Goal: Task Accomplishment & Management: Manage account settings

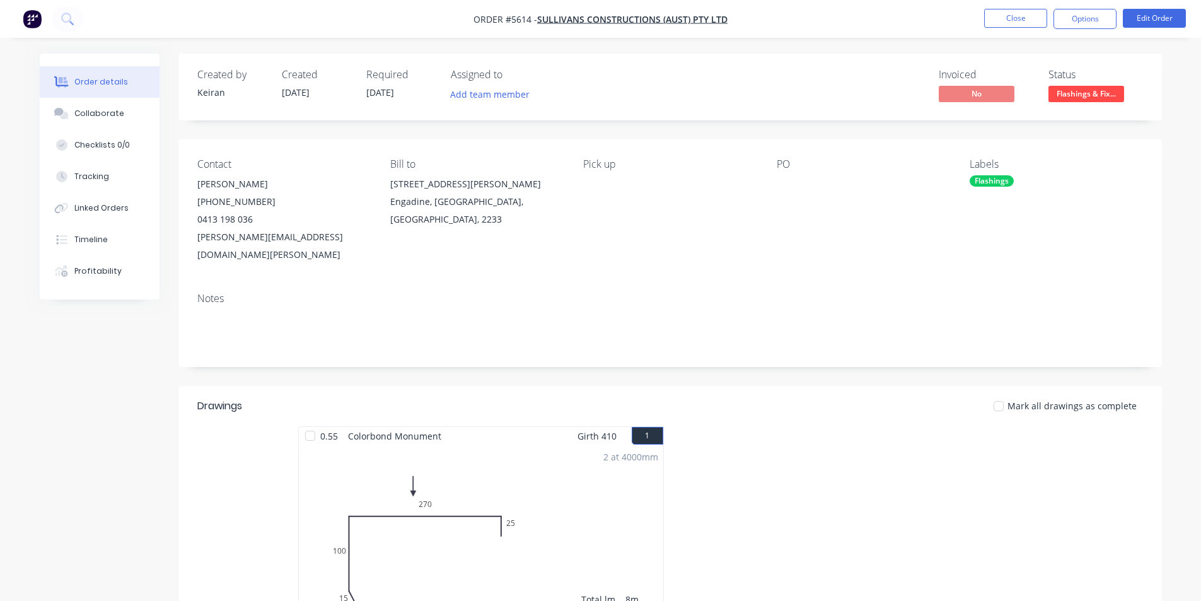
scroll to position [126, 0]
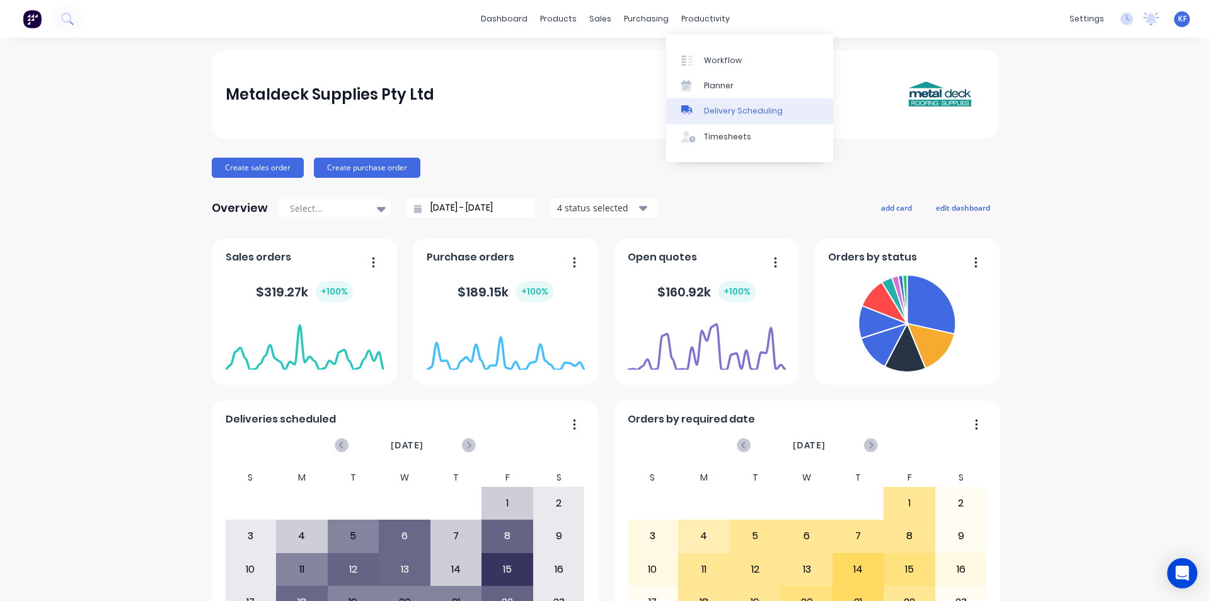
click at [732, 114] on div "Delivery Scheduling" at bounding box center [743, 110] width 79 height 11
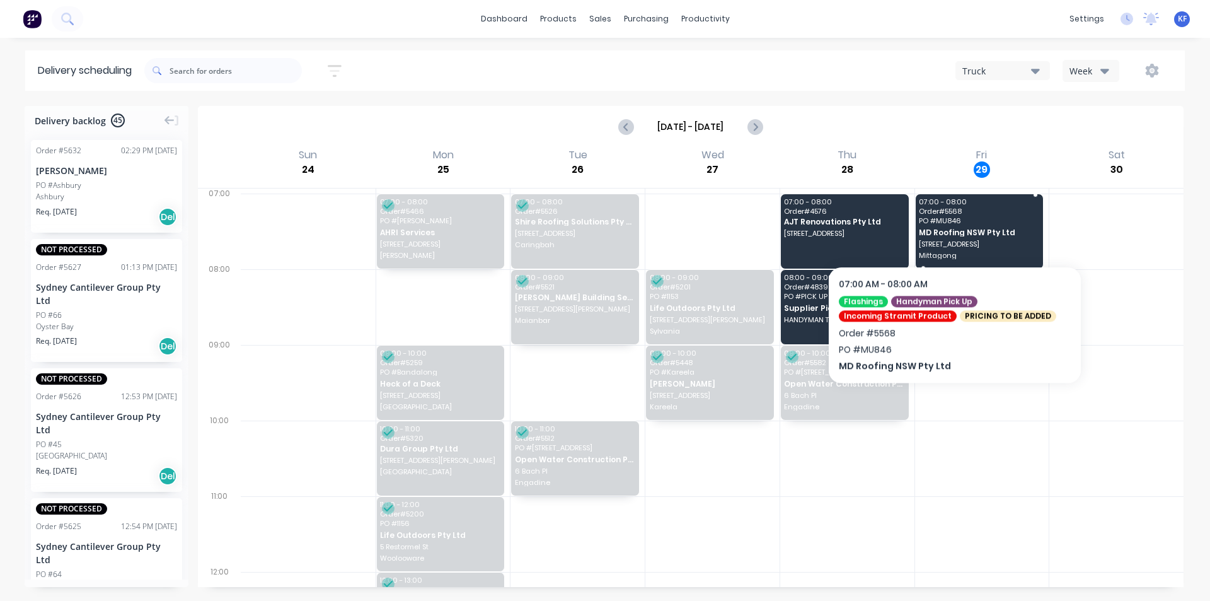
click at [955, 223] on span "PO # MU846" at bounding box center [979, 221] width 120 height 8
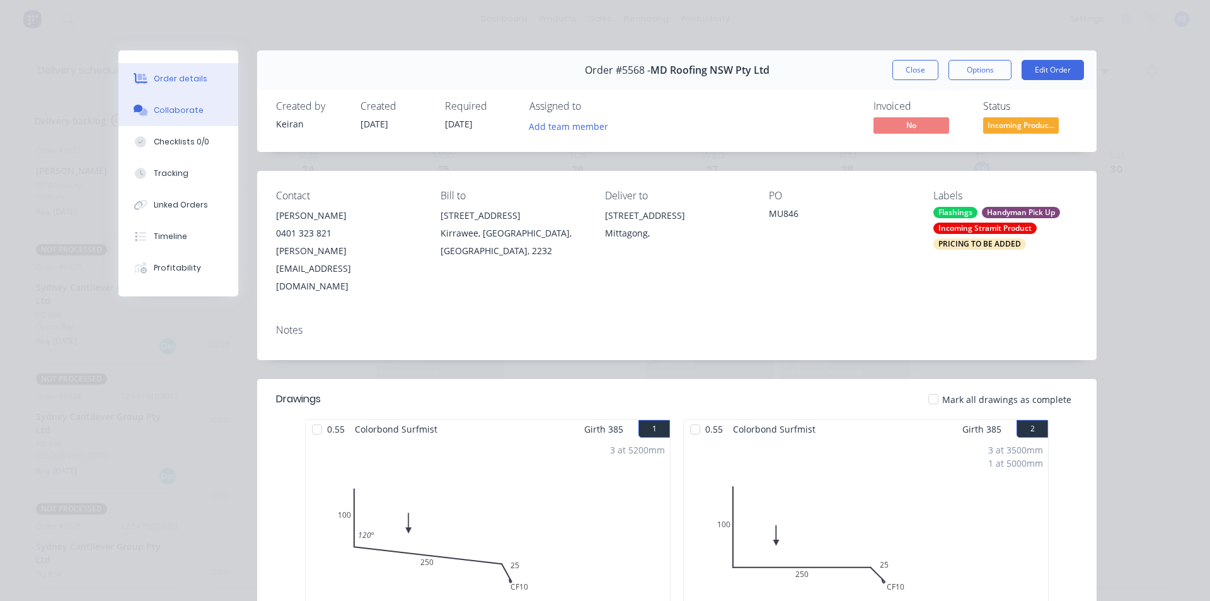
click at [146, 116] on button "Collaborate" at bounding box center [179, 111] width 120 height 32
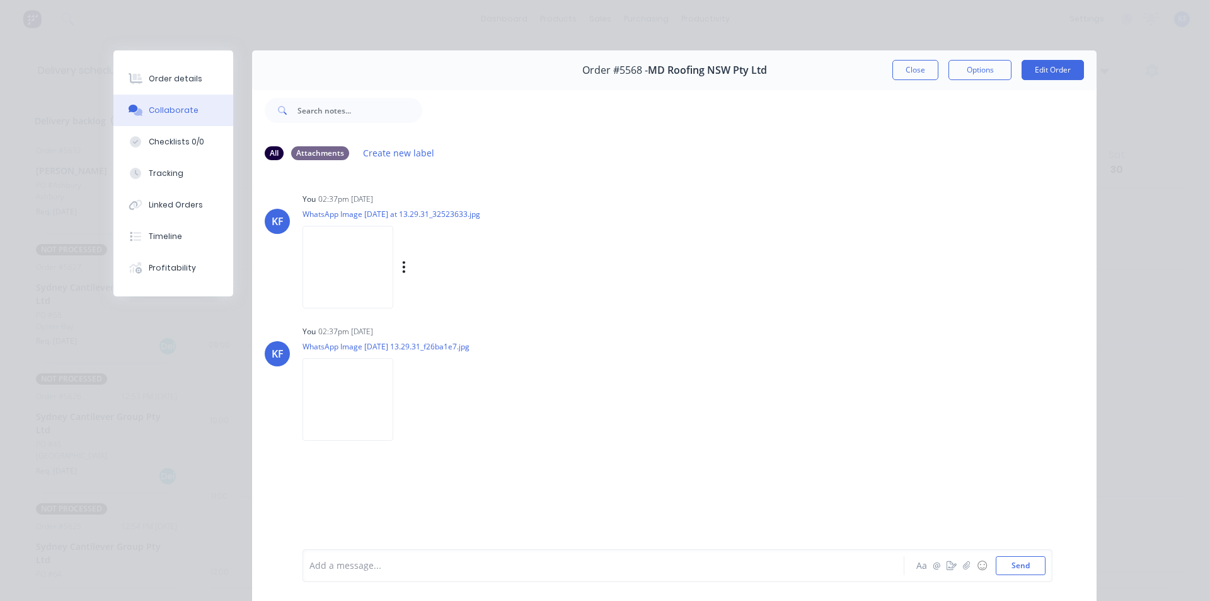
click at [328, 278] on img at bounding box center [348, 267] width 91 height 83
click at [913, 74] on button "Close" at bounding box center [916, 70] width 46 height 20
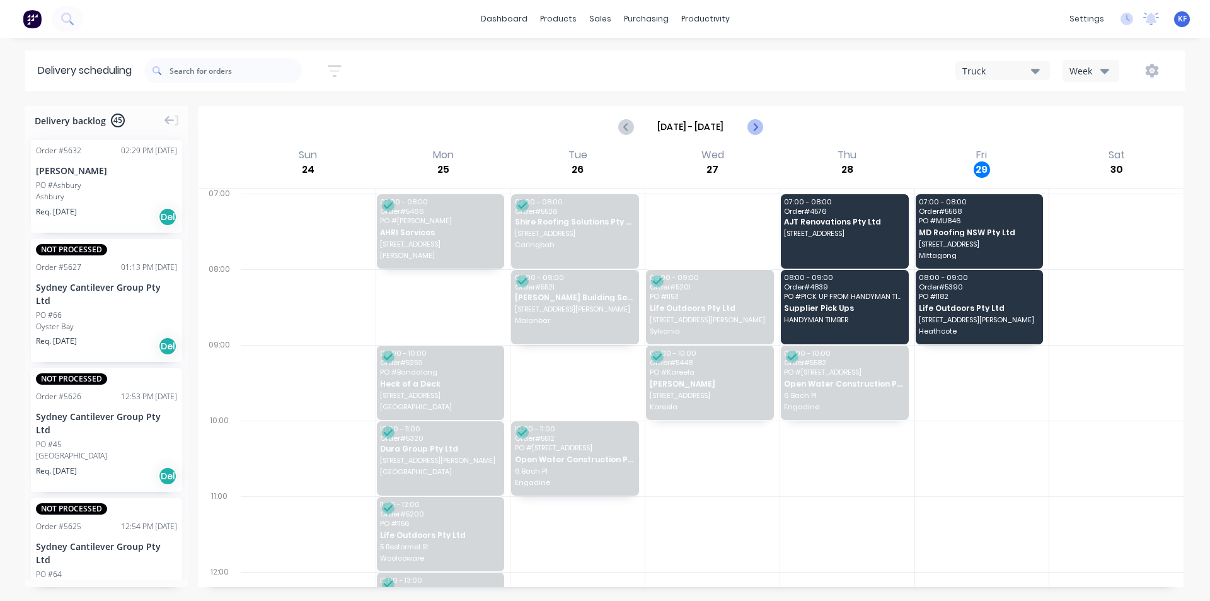
click at [758, 123] on icon "Next page" at bounding box center [754, 126] width 15 height 15
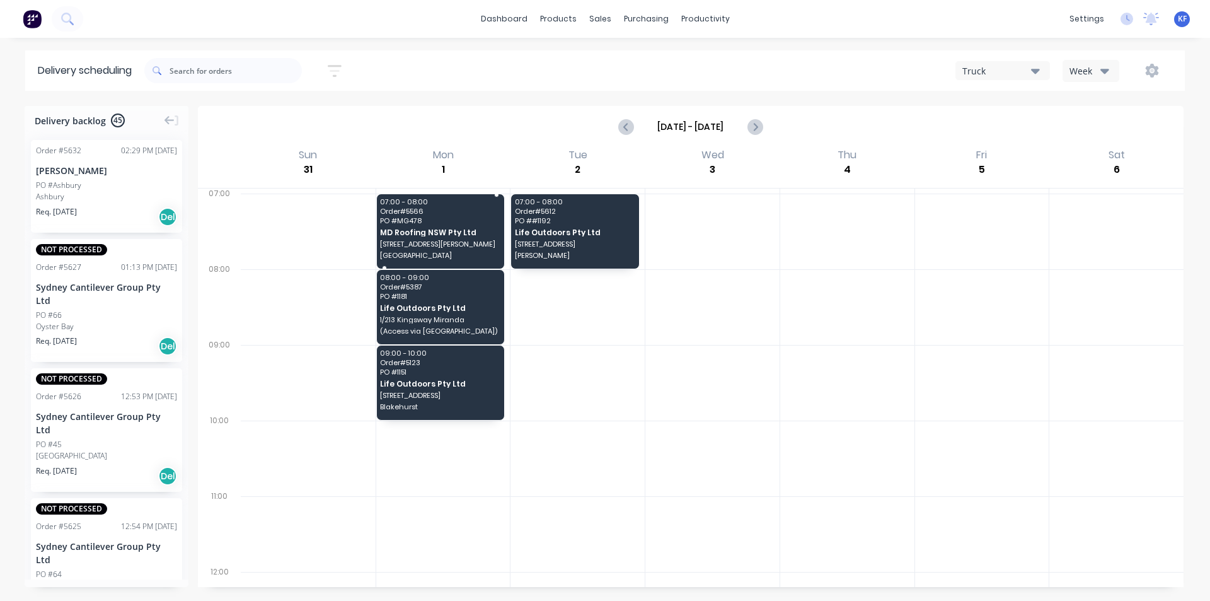
click at [466, 232] on span "MD Roofing NSW Pty Ltd" at bounding box center [440, 232] width 120 height 8
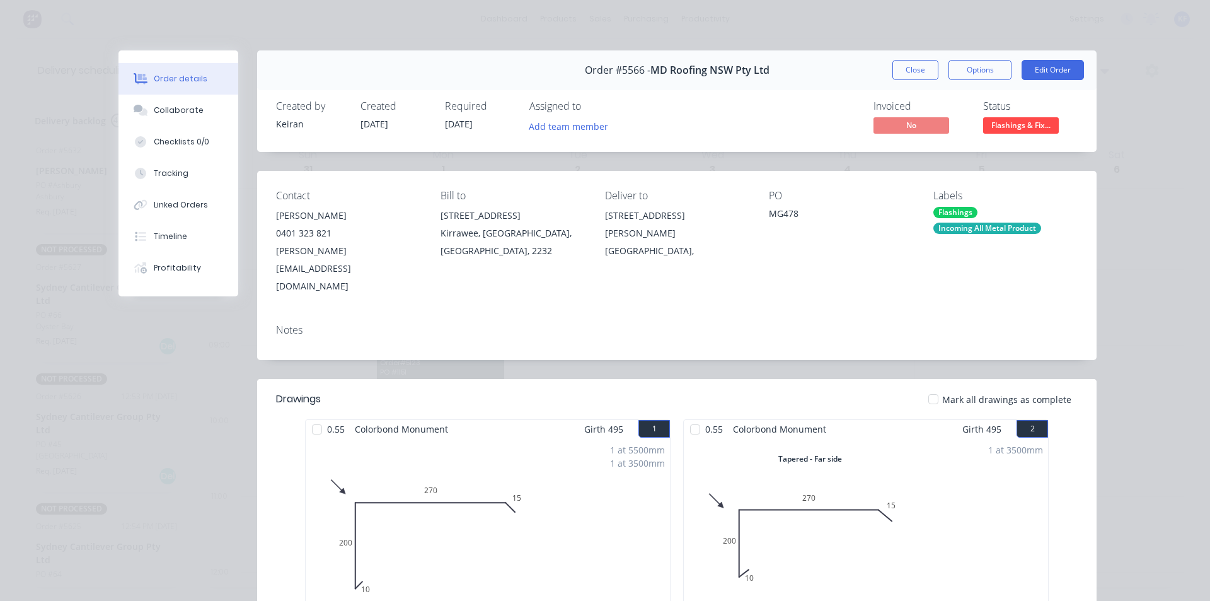
click at [921, 67] on button "Close" at bounding box center [916, 70] width 46 height 20
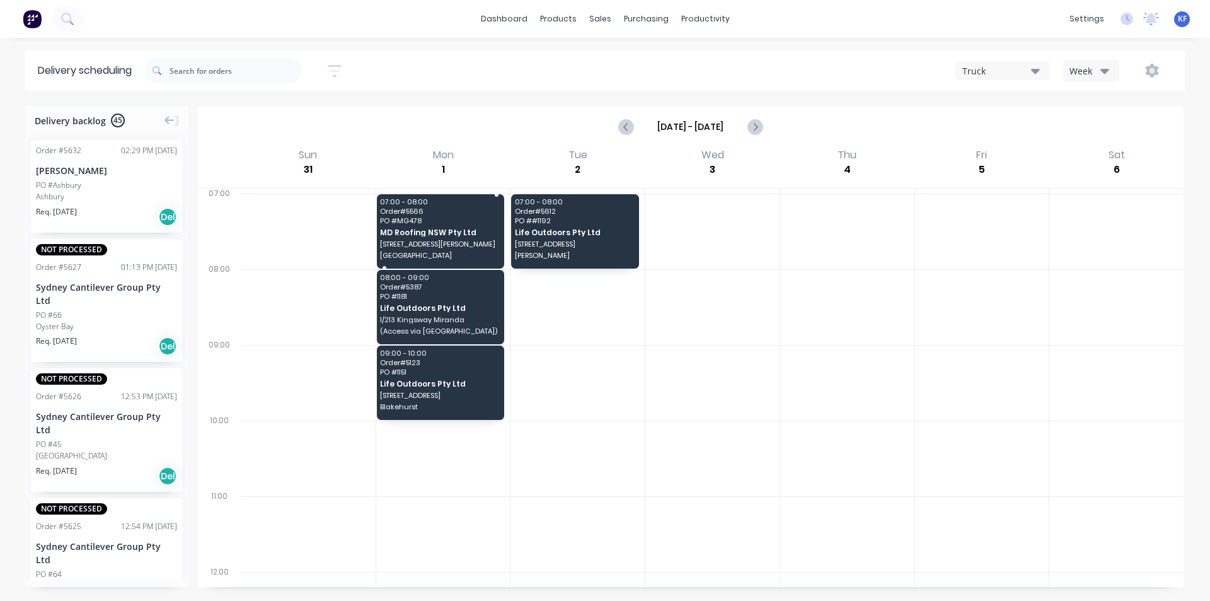
click at [446, 215] on div "07:00 - 08:00 Order # 5566 PO # MG478 MD Roofing NSW Pty Ltd 82 Roberts Ave Mor…" at bounding box center [441, 231] width 128 height 74
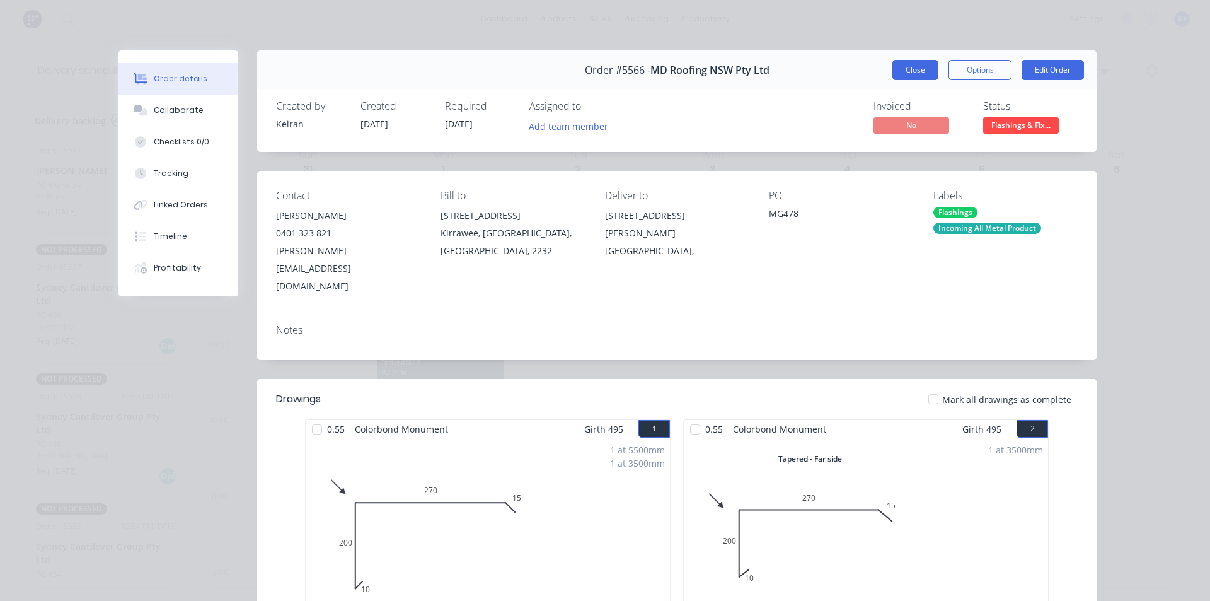
click at [919, 71] on button "Close" at bounding box center [916, 70] width 46 height 20
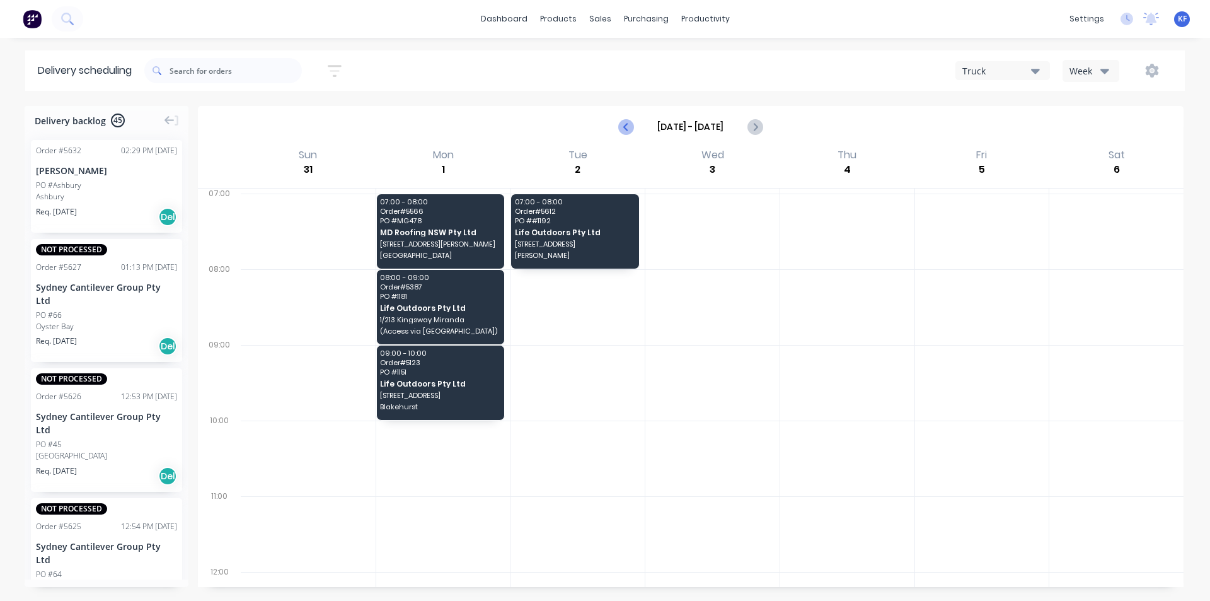
click at [623, 130] on icon "Previous page" at bounding box center [626, 126] width 15 height 15
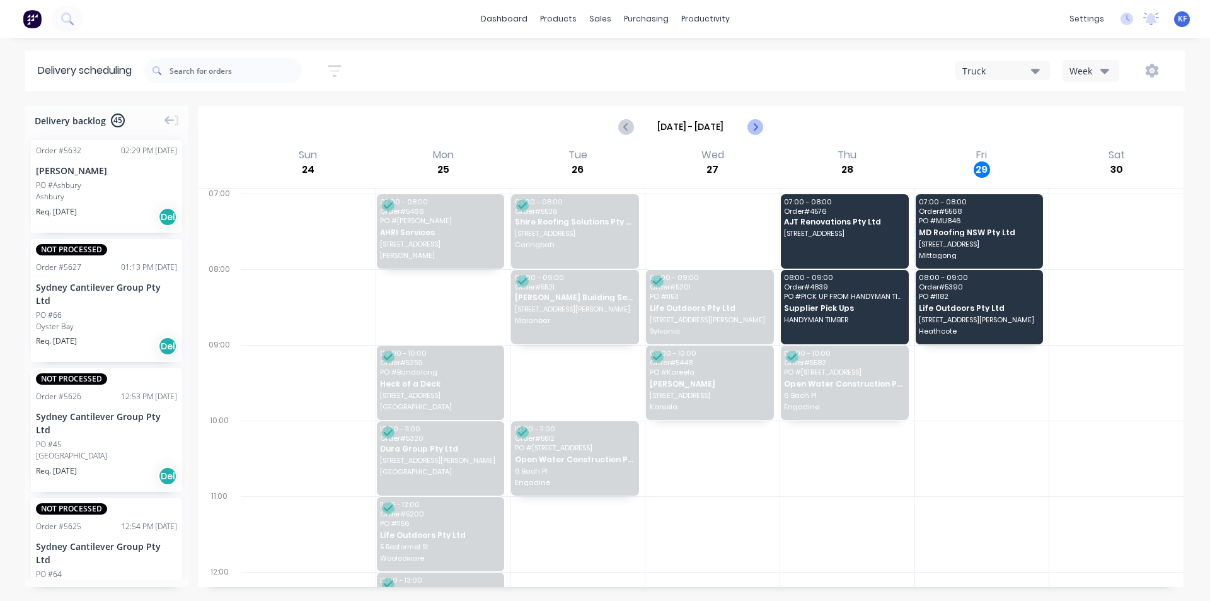
click at [761, 129] on icon "Next page" at bounding box center [754, 126] width 15 height 15
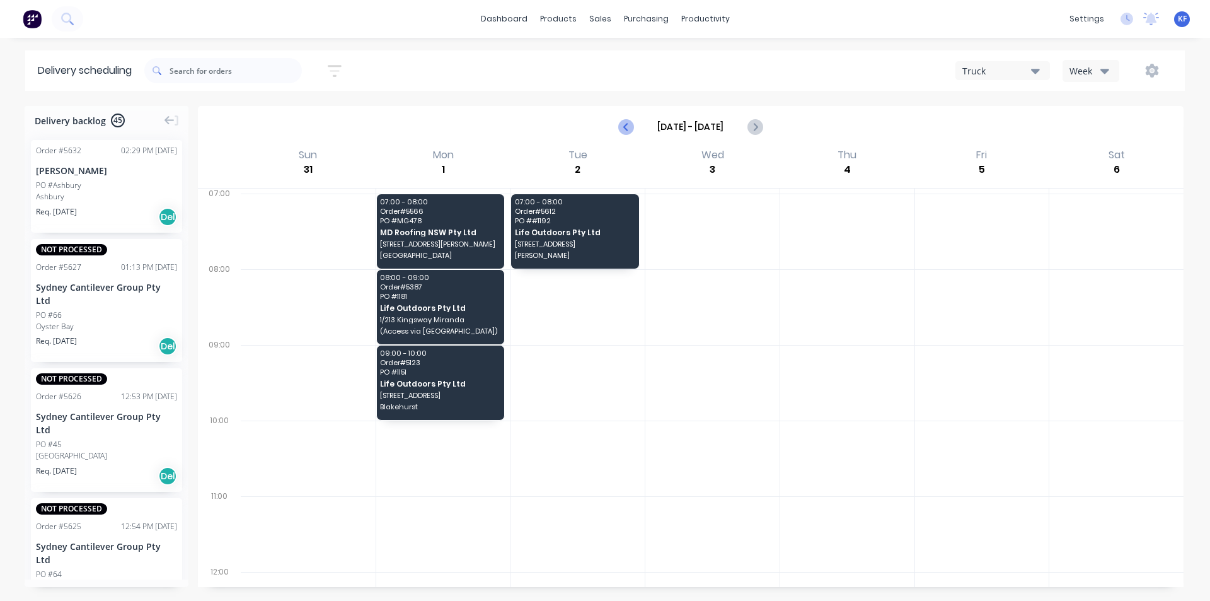
click at [625, 131] on icon "Previous page" at bounding box center [626, 126] width 15 height 15
type input "Aug 24 - Aug 30"
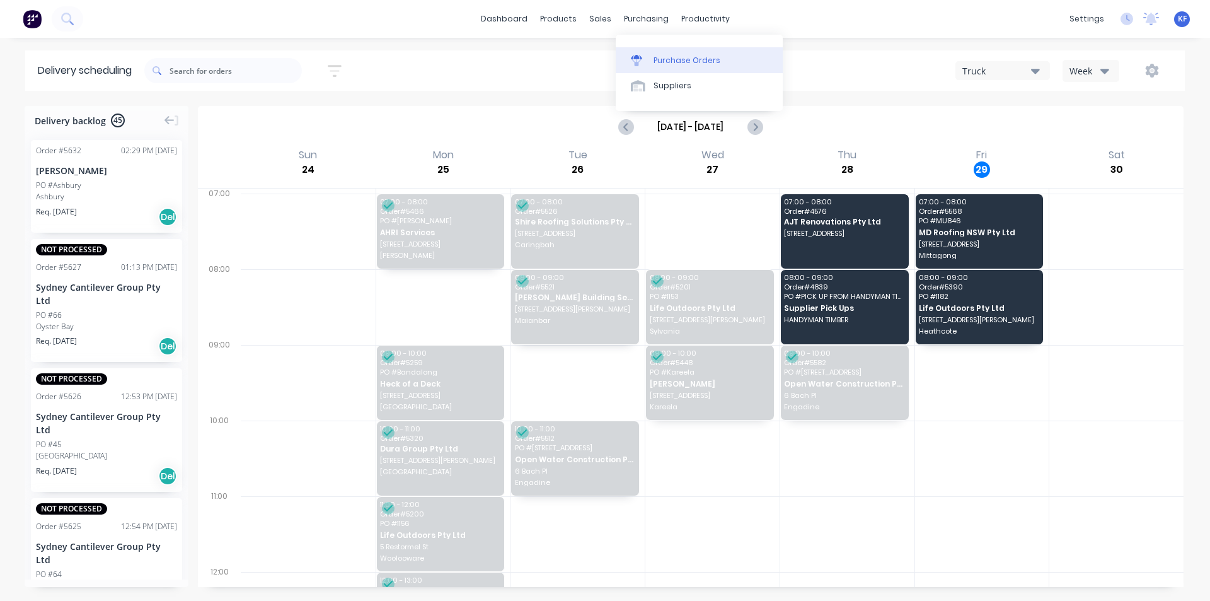
click at [668, 49] on link "Purchase Orders" at bounding box center [699, 59] width 167 height 25
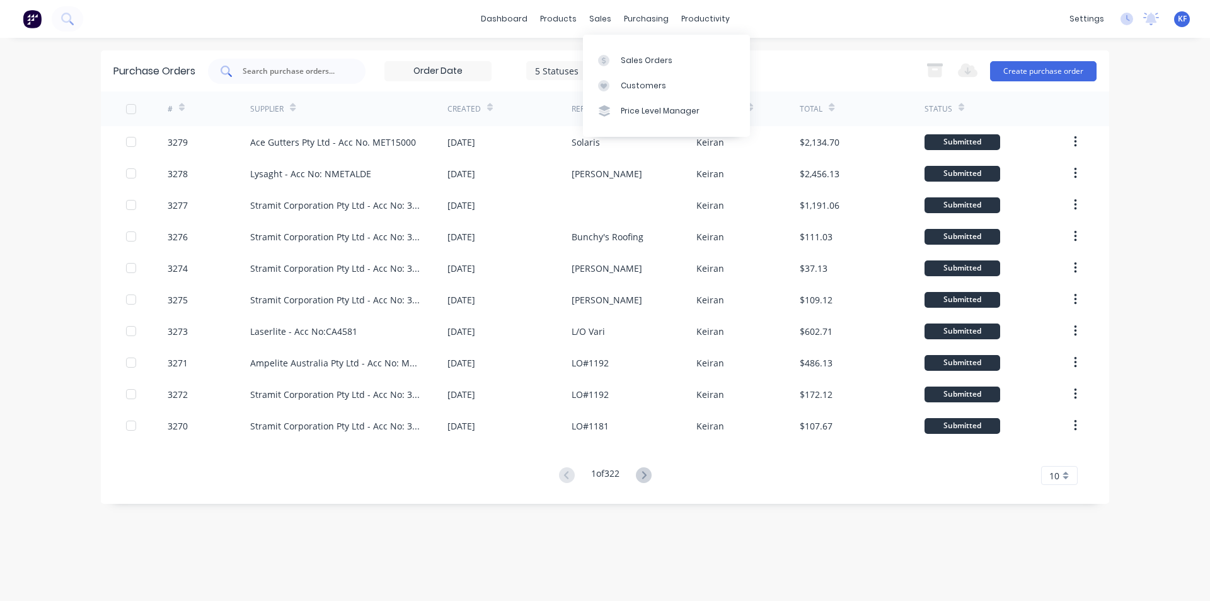
click at [341, 66] on input "text" at bounding box center [293, 71] width 105 height 13
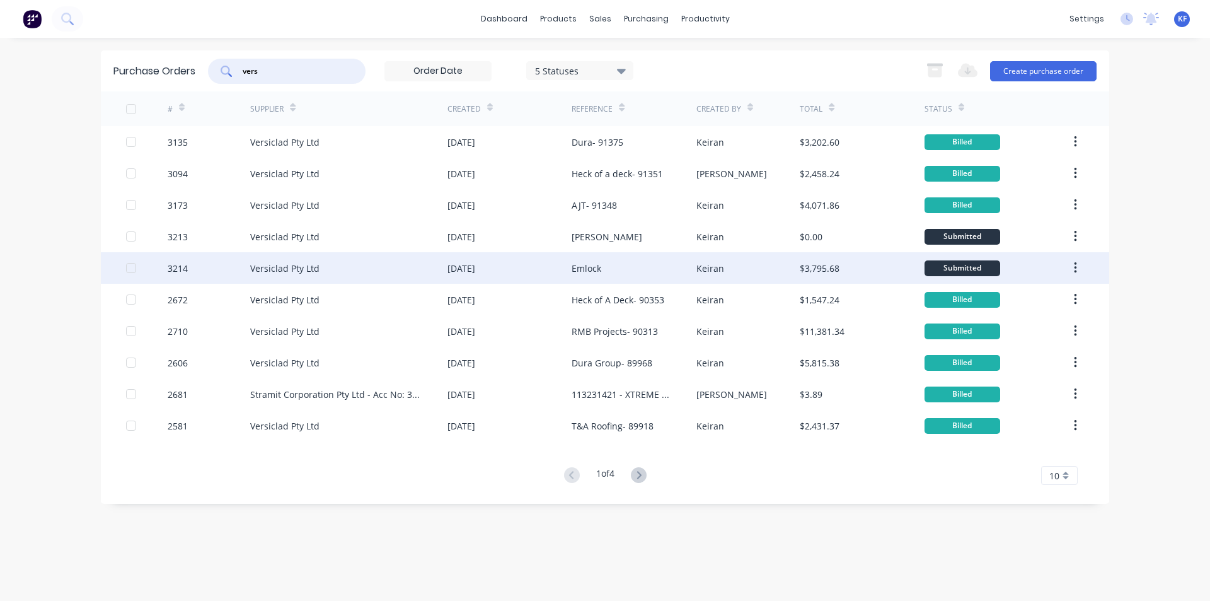
type input "vers"
click at [600, 269] on div "Emlock" at bounding box center [587, 268] width 30 height 13
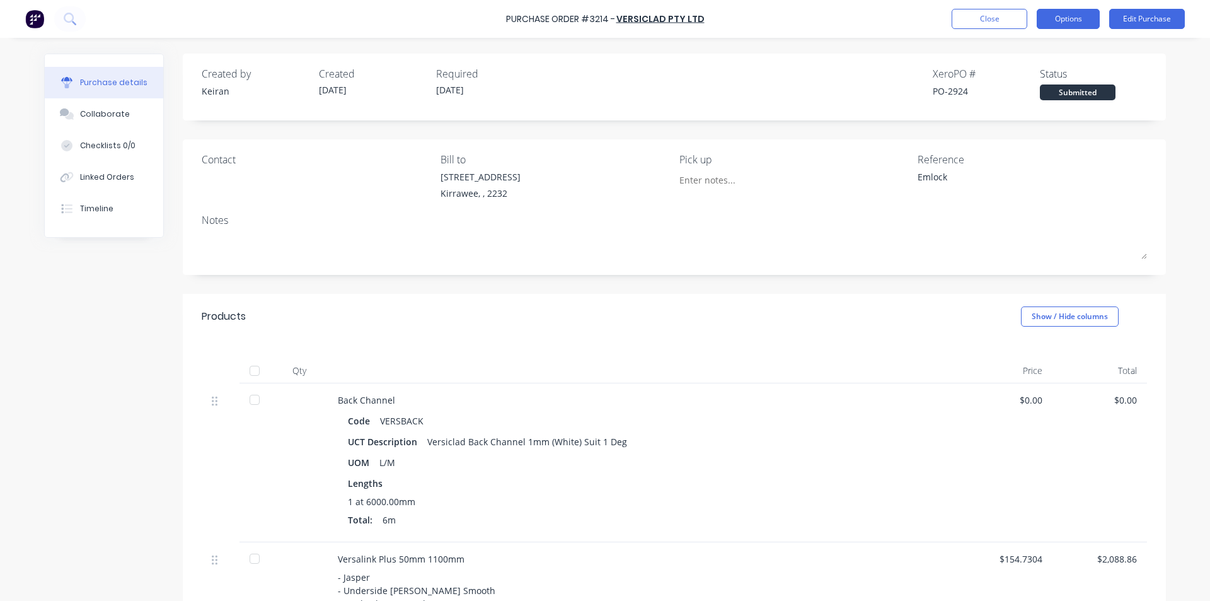
click at [1054, 18] on button "Options" at bounding box center [1068, 19] width 63 height 20
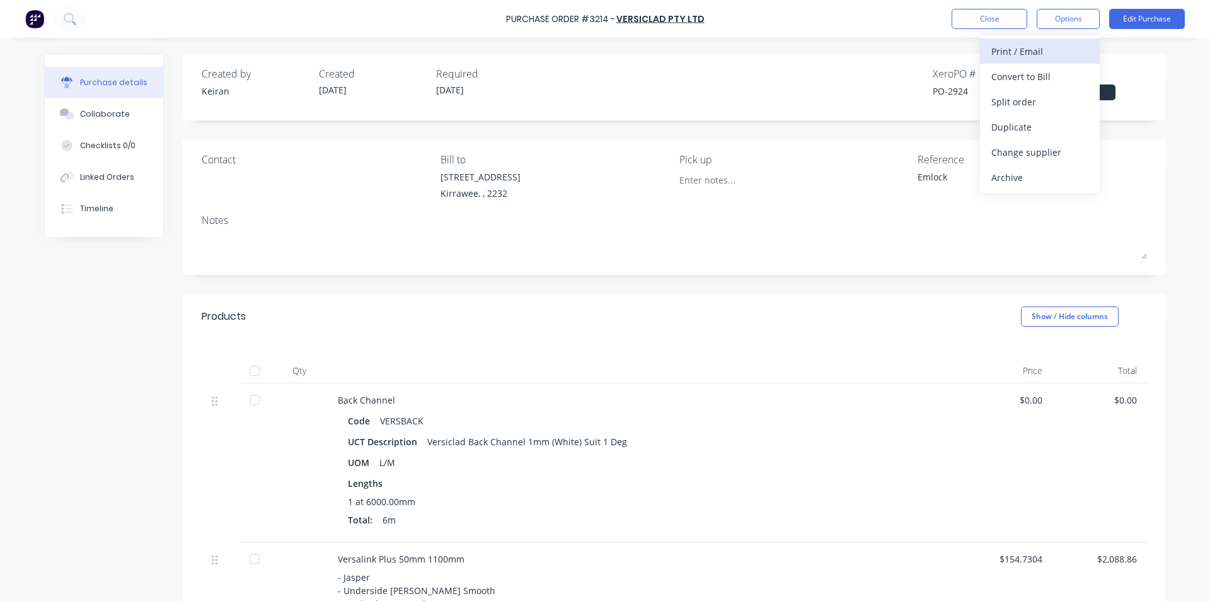
click at [1017, 59] on div "Print / Email" at bounding box center [1040, 51] width 97 height 18
click at [1012, 100] on div "Without pricing" at bounding box center [1040, 102] width 97 height 18
type textarea "x"
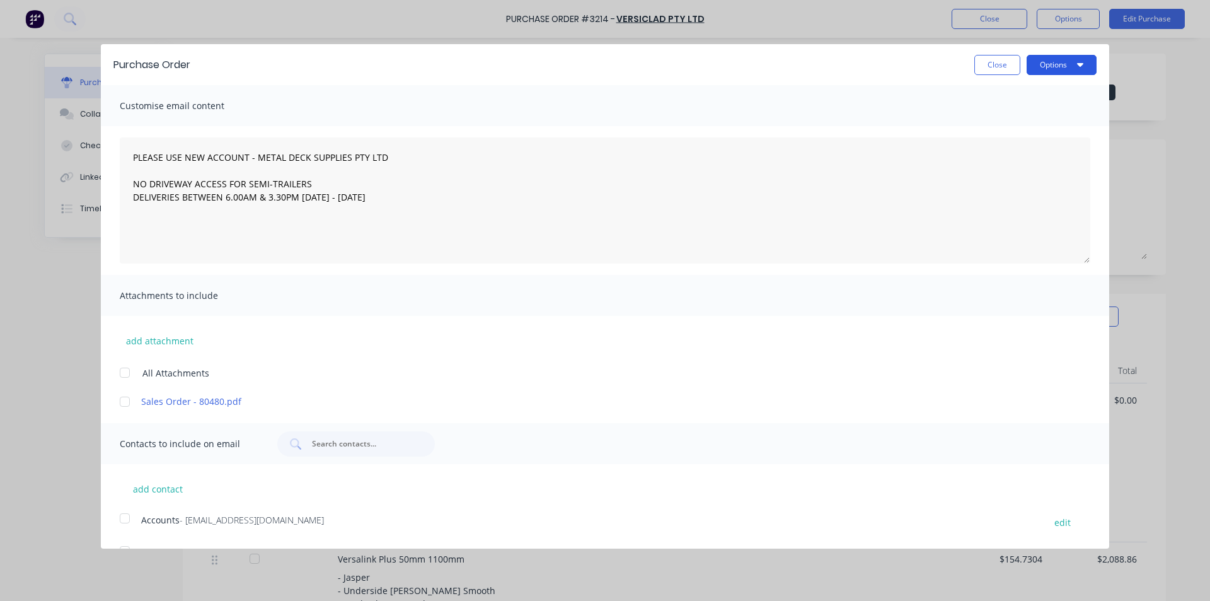
click at [1050, 60] on button "Options" at bounding box center [1062, 65] width 70 height 20
click at [1059, 104] on div "Print" at bounding box center [1036, 97] width 97 height 18
type textarea "PLEASE USE NEW ACCOUNT - METAL DECK SUPPLIES PTY LTD NO DRIVEWAY ACCESS FOR SEM…"
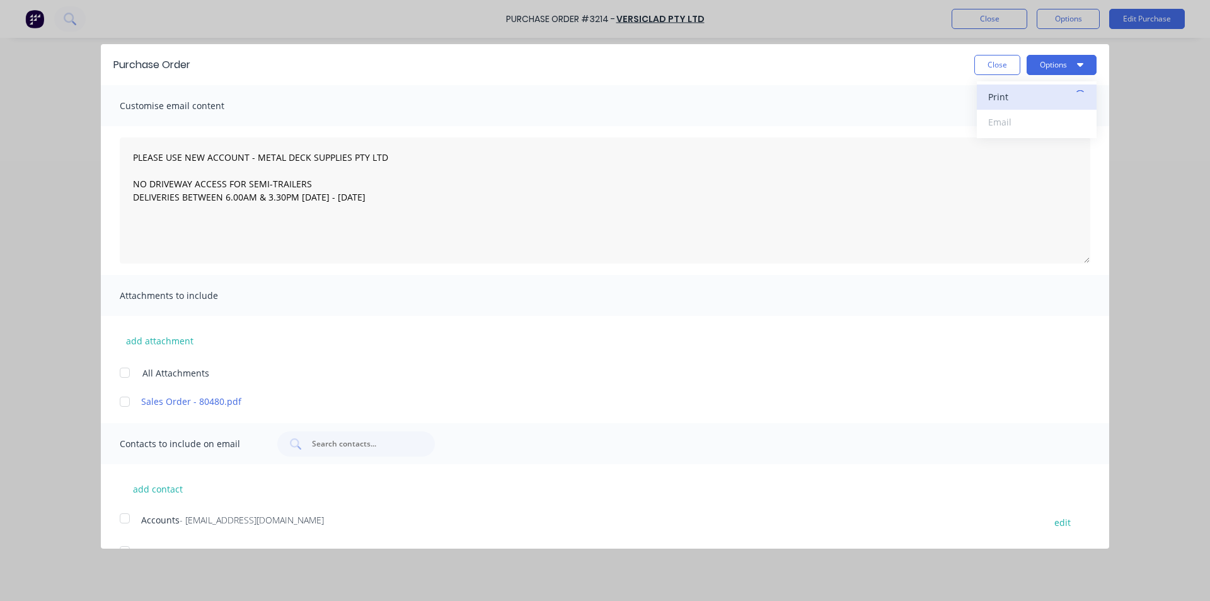
type textarea "x"
type textarea "PLEASE USE NEW ACCOUNT - METAL DECK SUPPLIES PTY LTD NO DRIVEWAY ACCESS FOR SEM…"
click at [1000, 76] on div "Purchase Order Close Options" at bounding box center [605, 64] width 1009 height 41
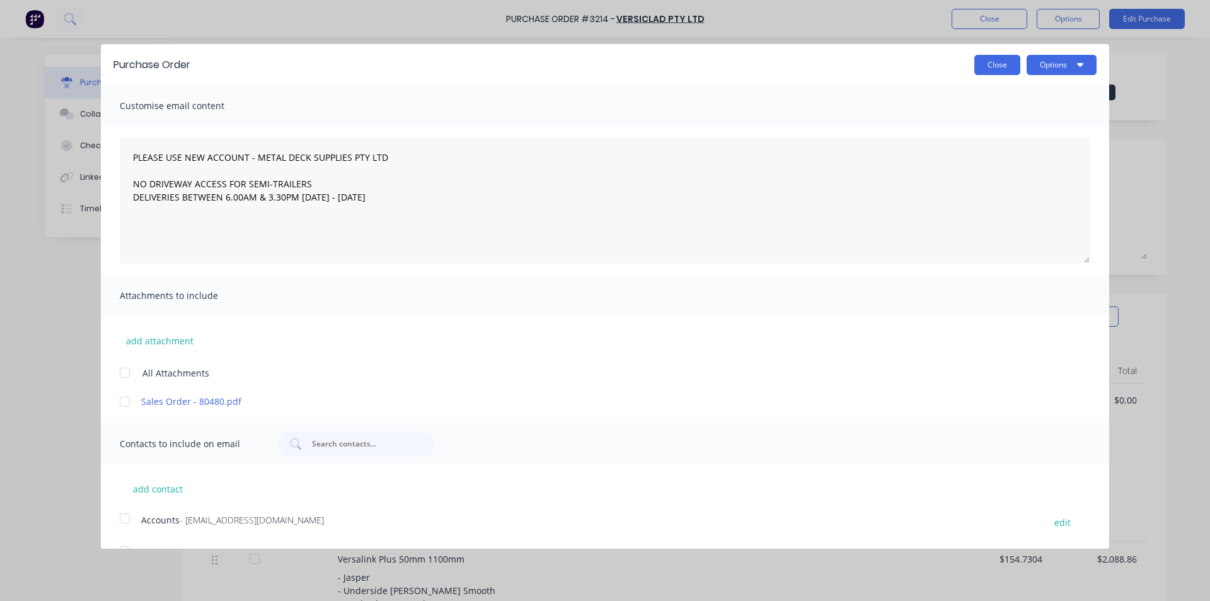
click at [996, 72] on button "Close" at bounding box center [998, 65] width 46 height 20
type textarea "x"
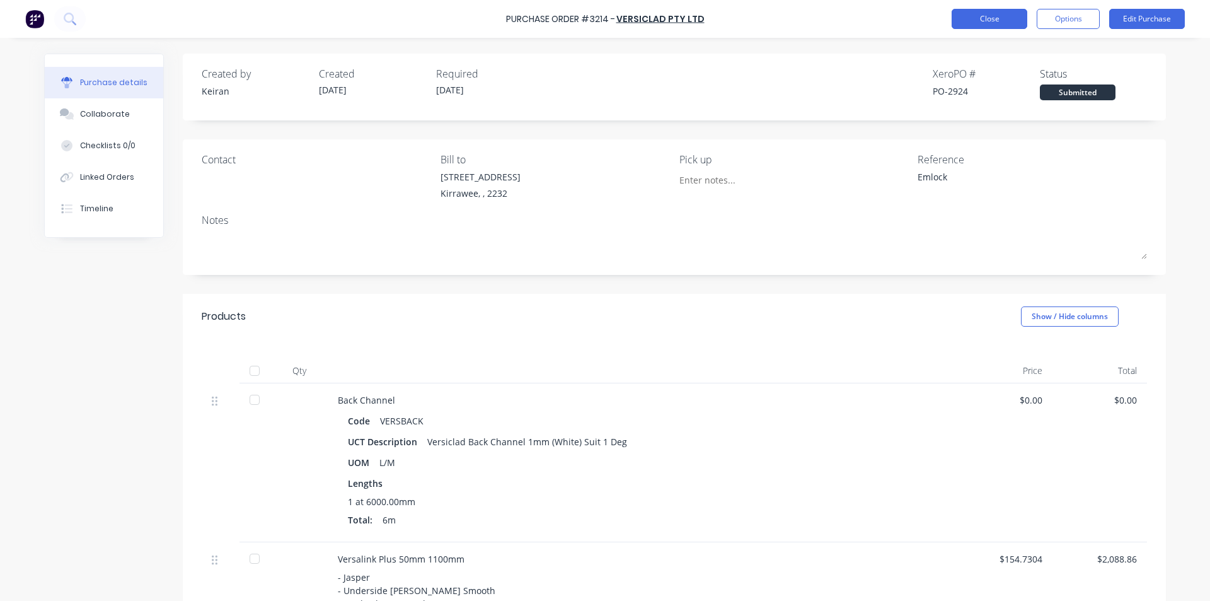
click at [1019, 14] on button "Close" at bounding box center [990, 19] width 76 height 20
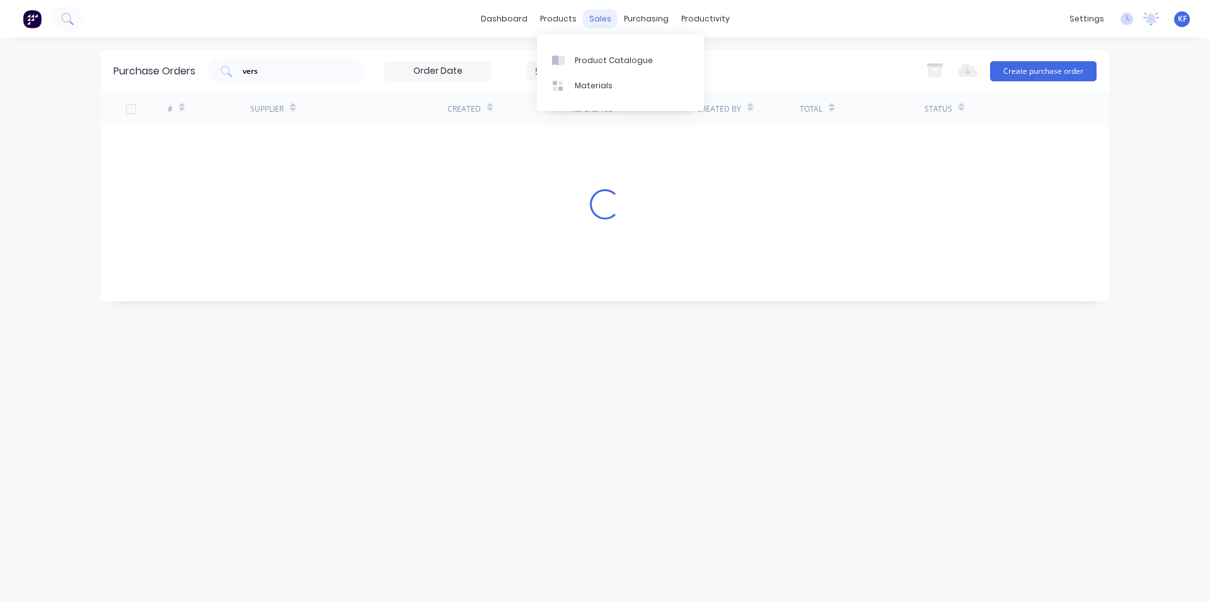
click at [598, 21] on div "sales" at bounding box center [600, 18] width 35 height 19
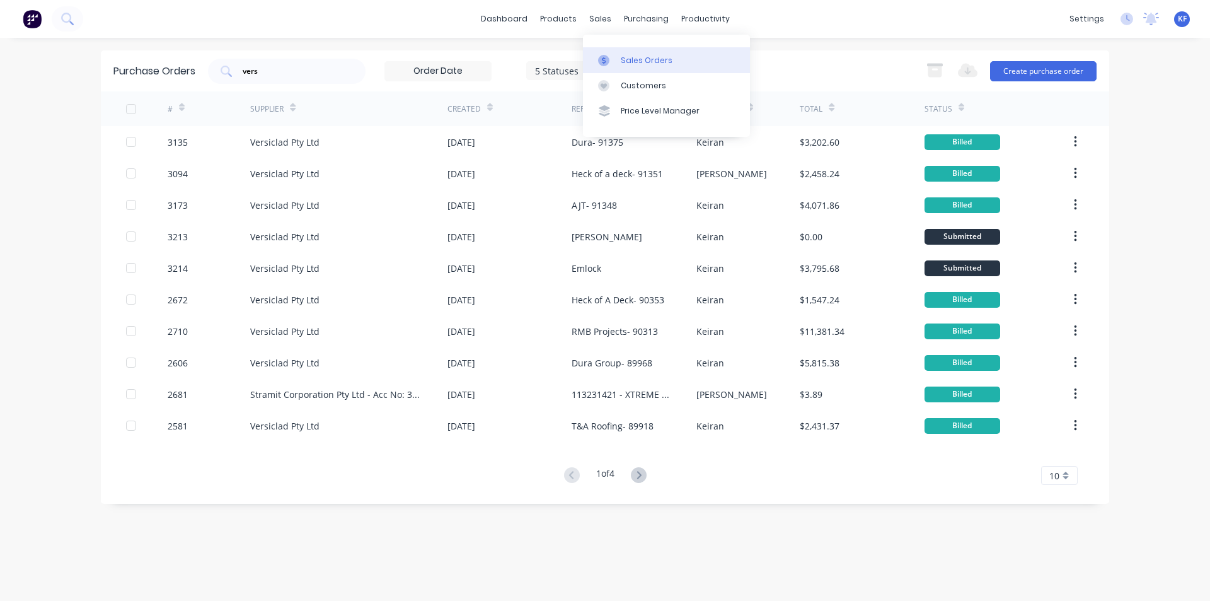
click at [606, 55] on icon at bounding box center [603, 60] width 11 height 11
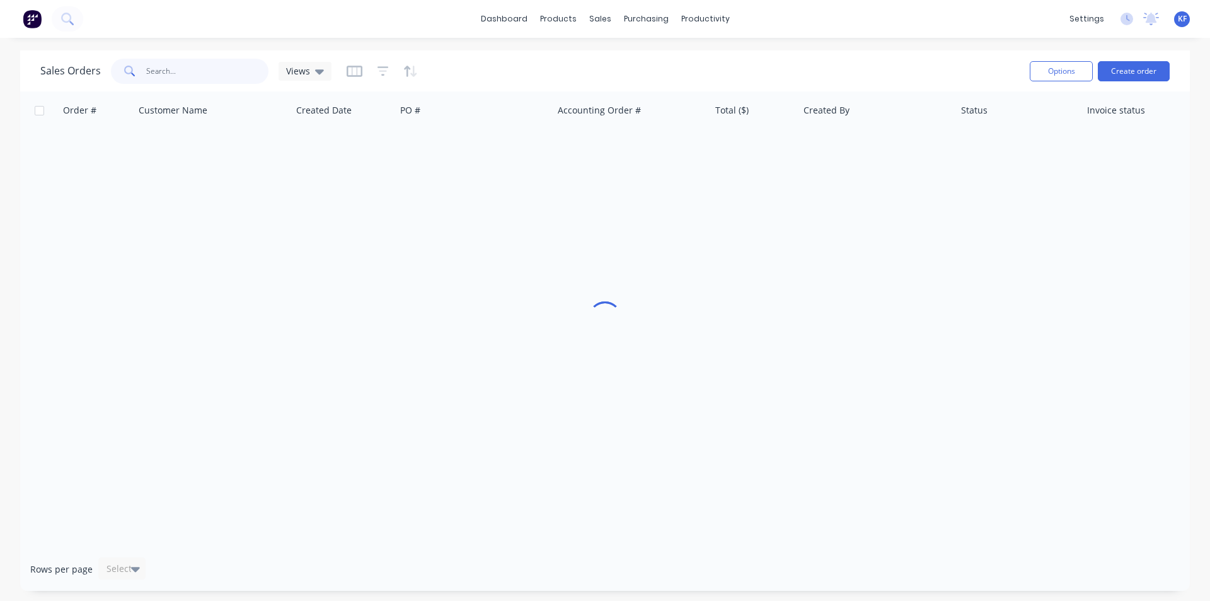
click at [209, 74] on input "text" at bounding box center [207, 71] width 123 height 25
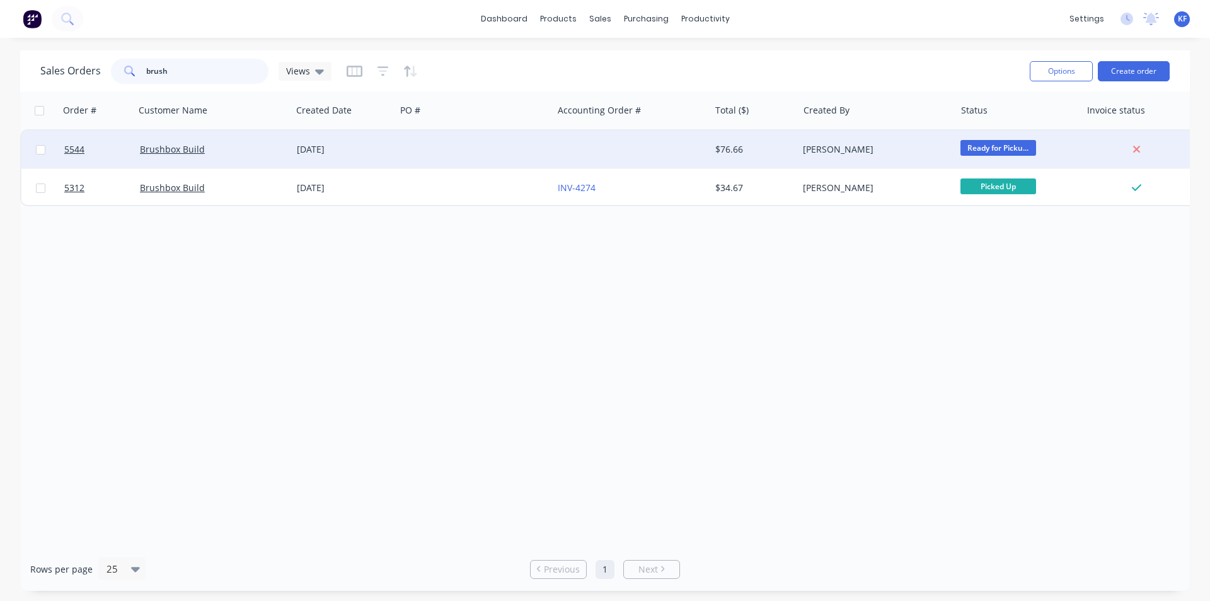
type input "brush"
click at [492, 158] on div at bounding box center [474, 149] width 157 height 38
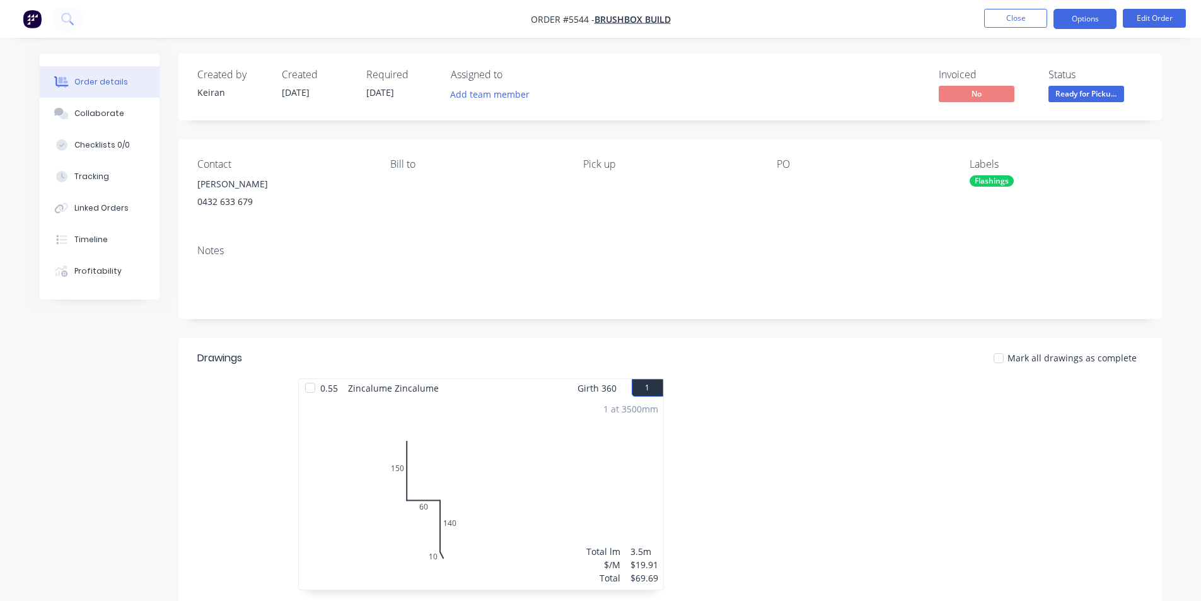
click at [1071, 25] on button "Options" at bounding box center [1084, 19] width 63 height 20
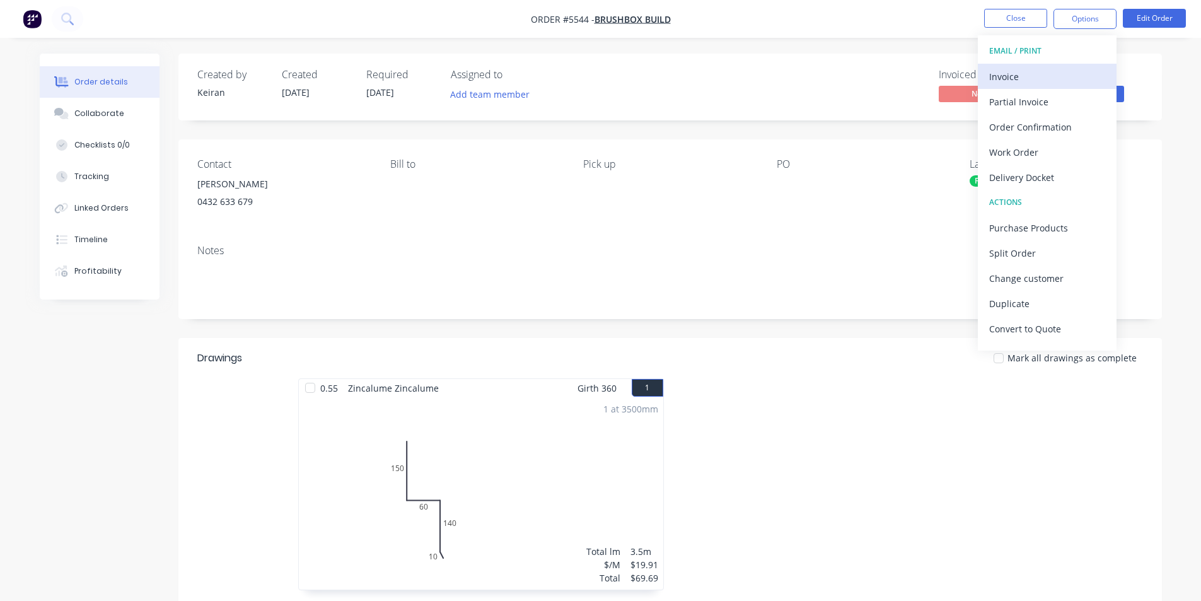
click at [1025, 73] on div "Invoice" at bounding box center [1047, 76] width 116 height 18
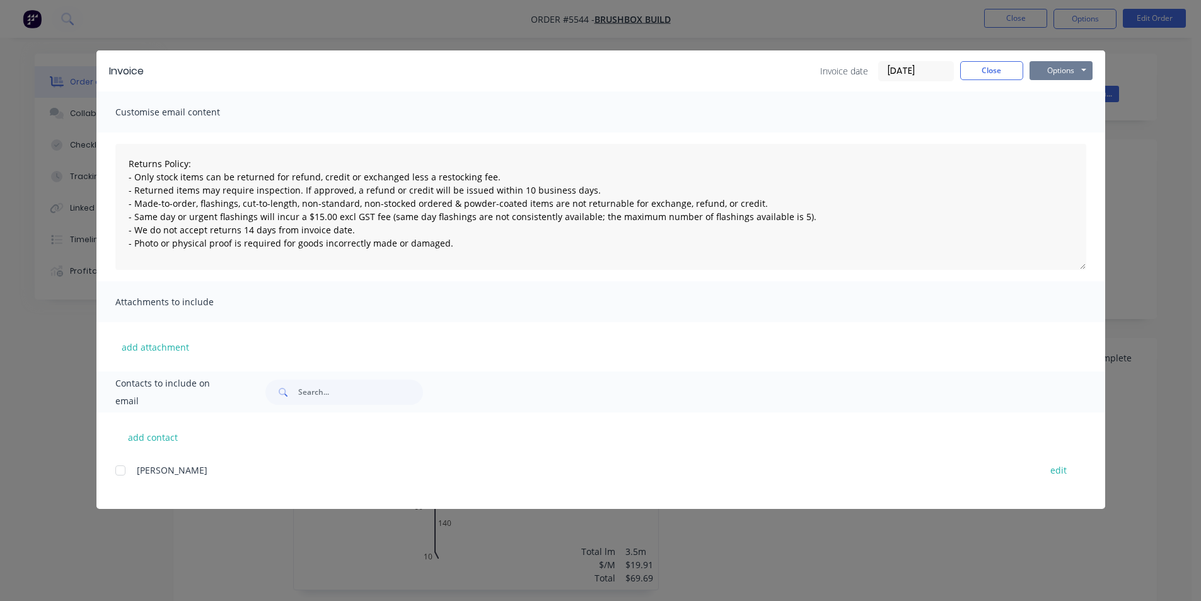
click at [1057, 64] on button "Options" at bounding box center [1060, 70] width 63 height 19
click at [1051, 119] on button "Print" at bounding box center [1069, 113] width 81 height 21
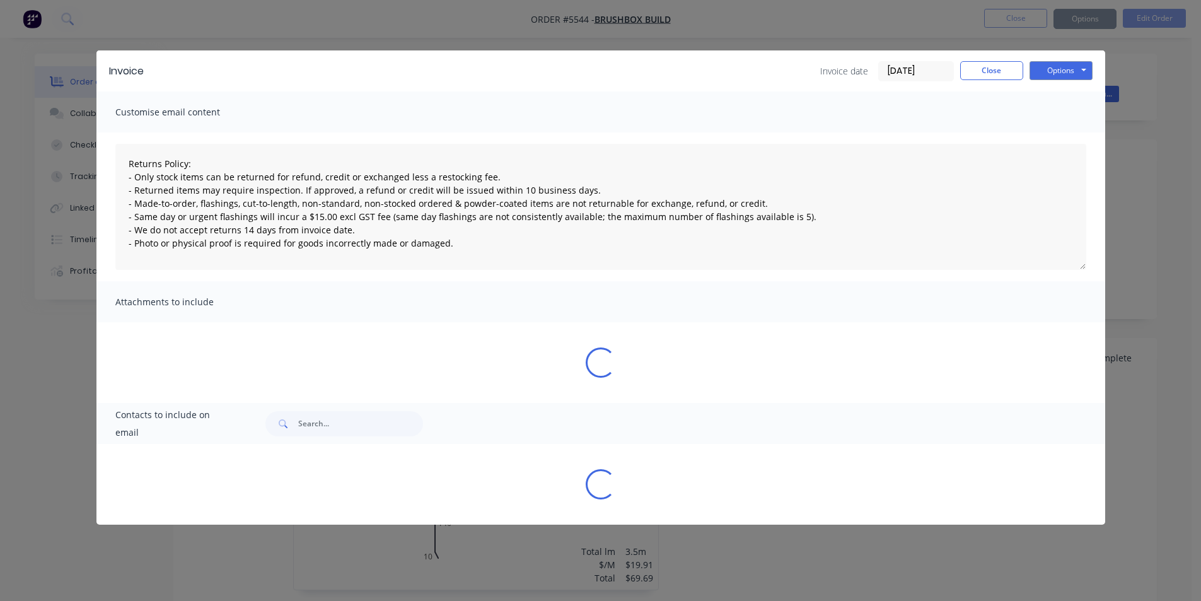
type textarea "Returns Policy: - Only stock items can be returned for refund, credit or exchan…"
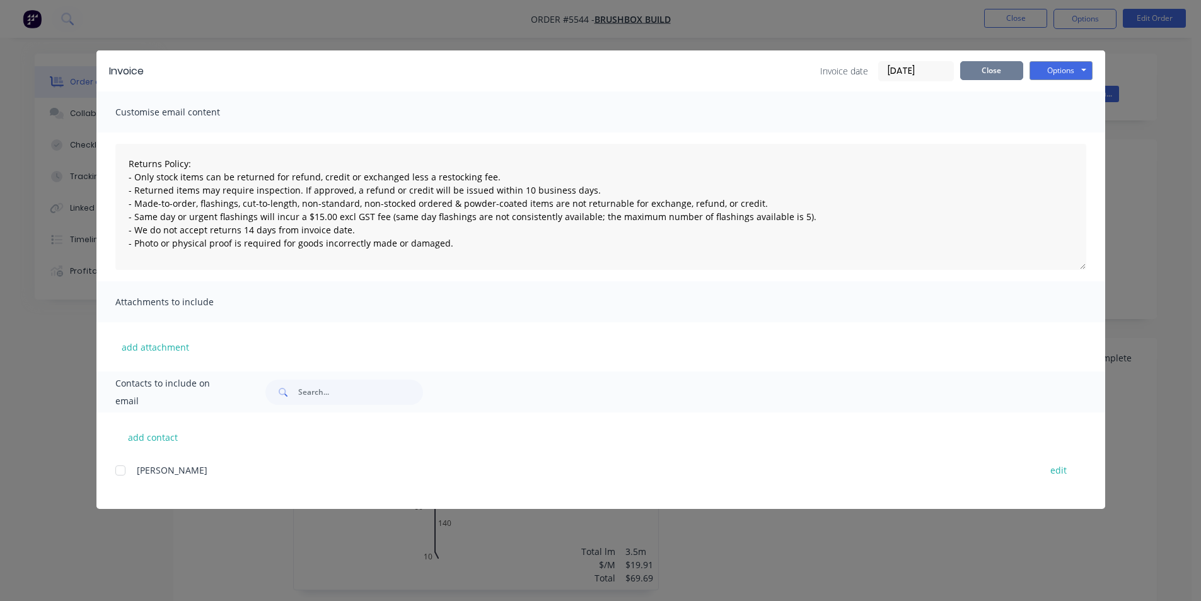
click at [995, 74] on button "Close" at bounding box center [991, 70] width 63 height 19
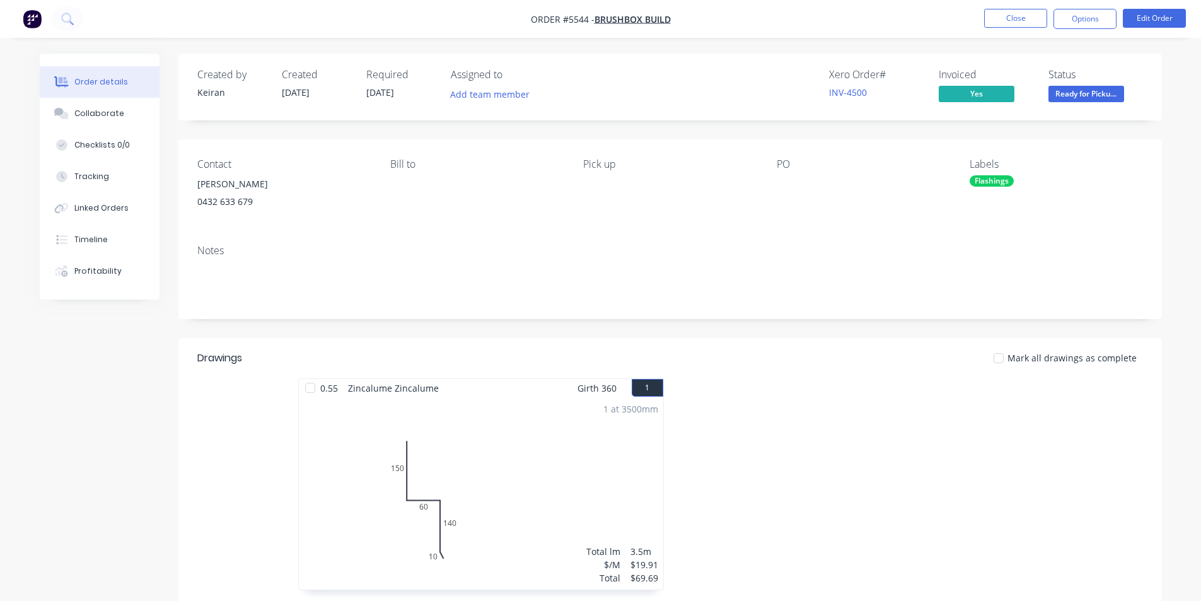
click at [1065, 101] on span "Ready for Picku..." at bounding box center [1086, 94] width 76 height 16
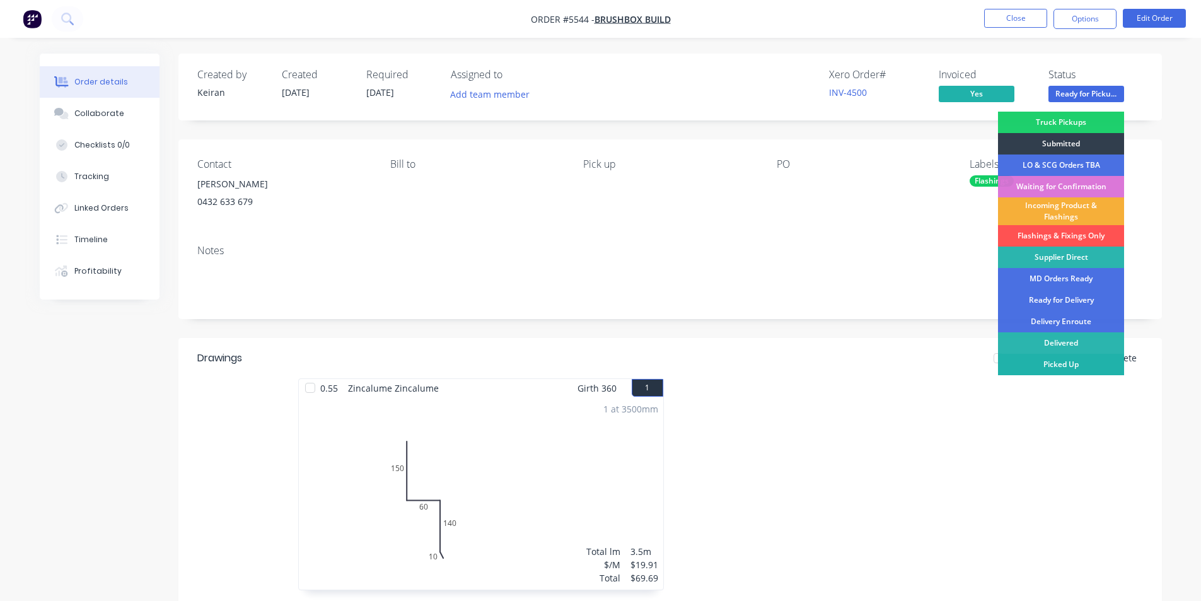
click at [1091, 362] on div "Picked Up" at bounding box center [1061, 364] width 126 height 21
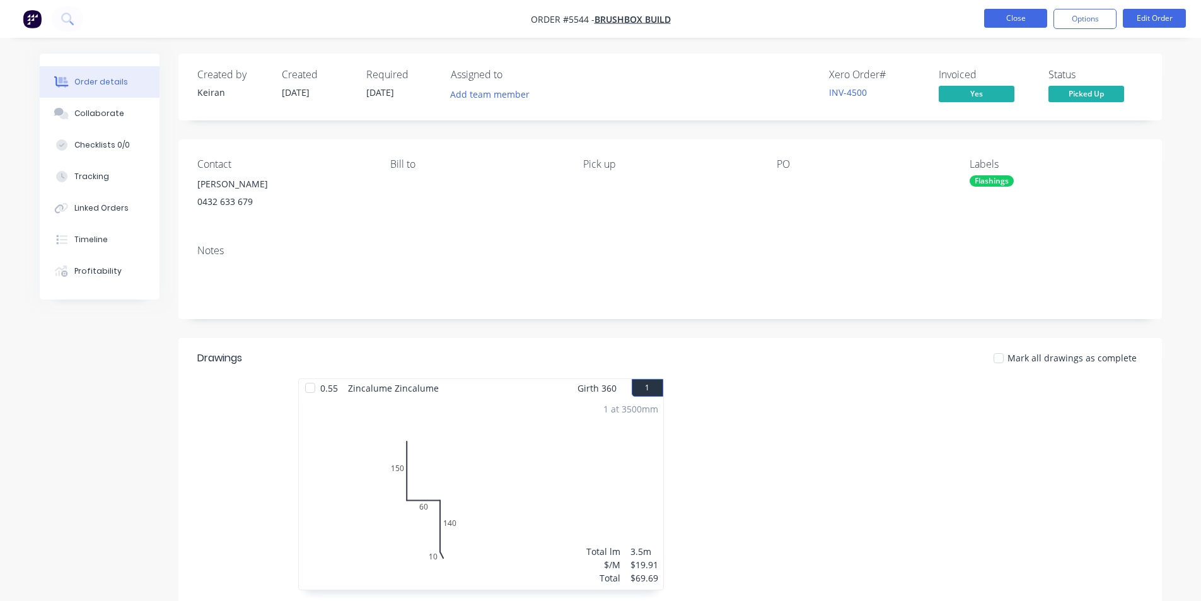
click at [1039, 18] on button "Close" at bounding box center [1015, 18] width 63 height 19
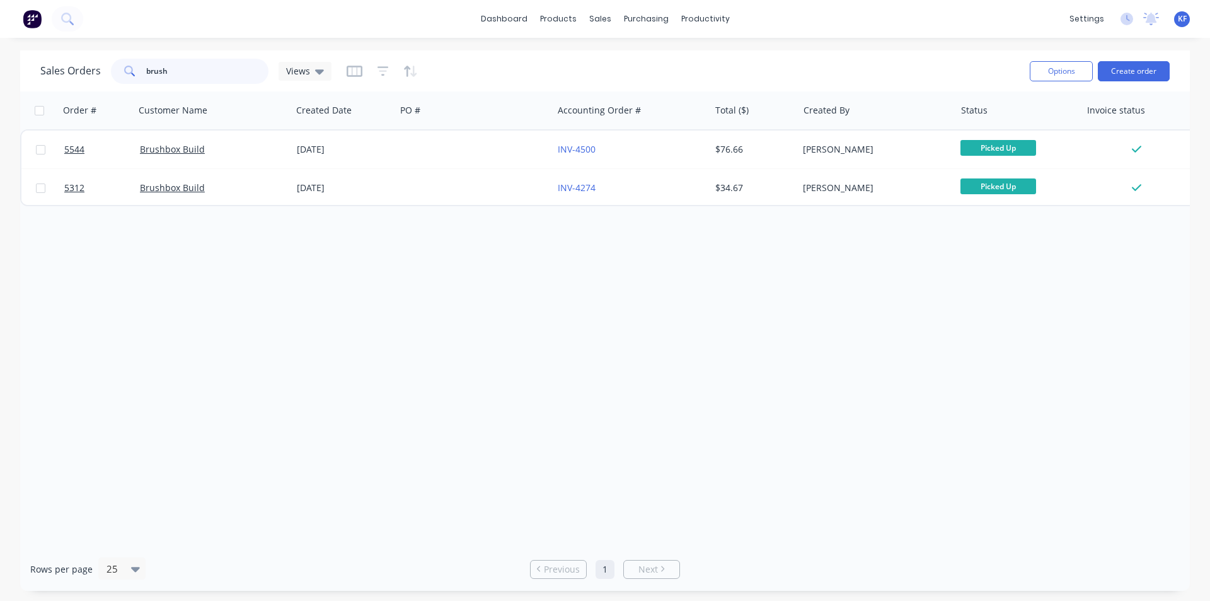
drag, startPoint x: 200, startPoint y: 80, endPoint x: 26, endPoint y: 70, distance: 174.3
click at [28, 70] on div "Sales Orders brush Views Options Create order" at bounding box center [605, 70] width 1170 height 41
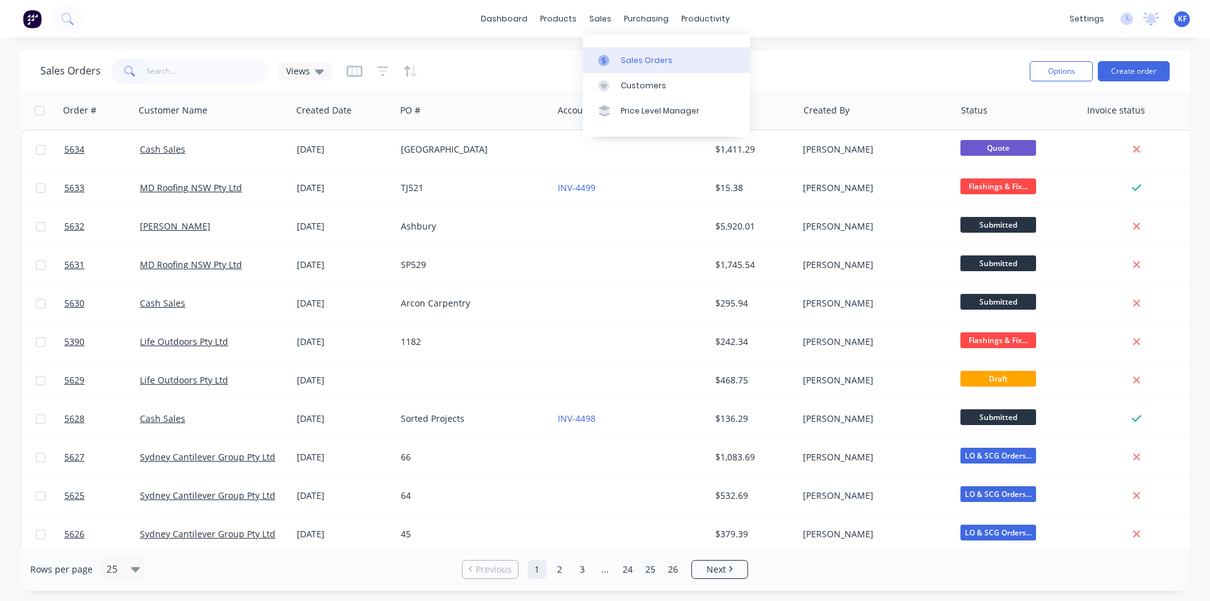
click at [637, 67] on link "Sales Orders" at bounding box center [666, 59] width 167 height 25
click at [204, 70] on input "text" at bounding box center [207, 71] width 123 height 25
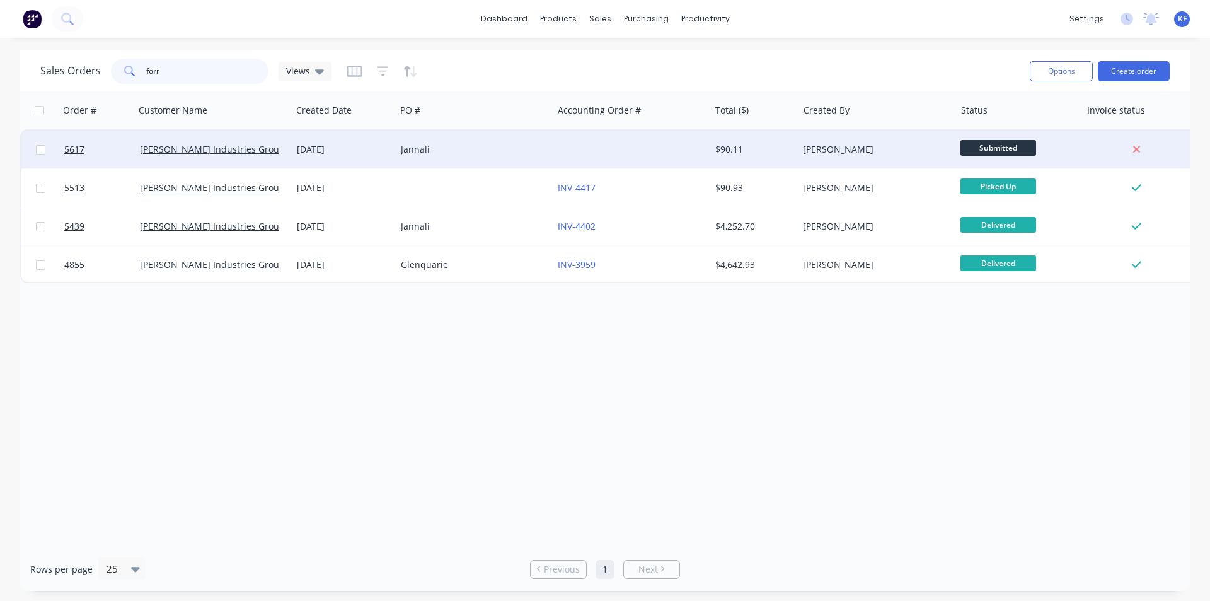
type input "forr"
click at [521, 154] on div "Jannali" at bounding box center [471, 149] width 140 height 13
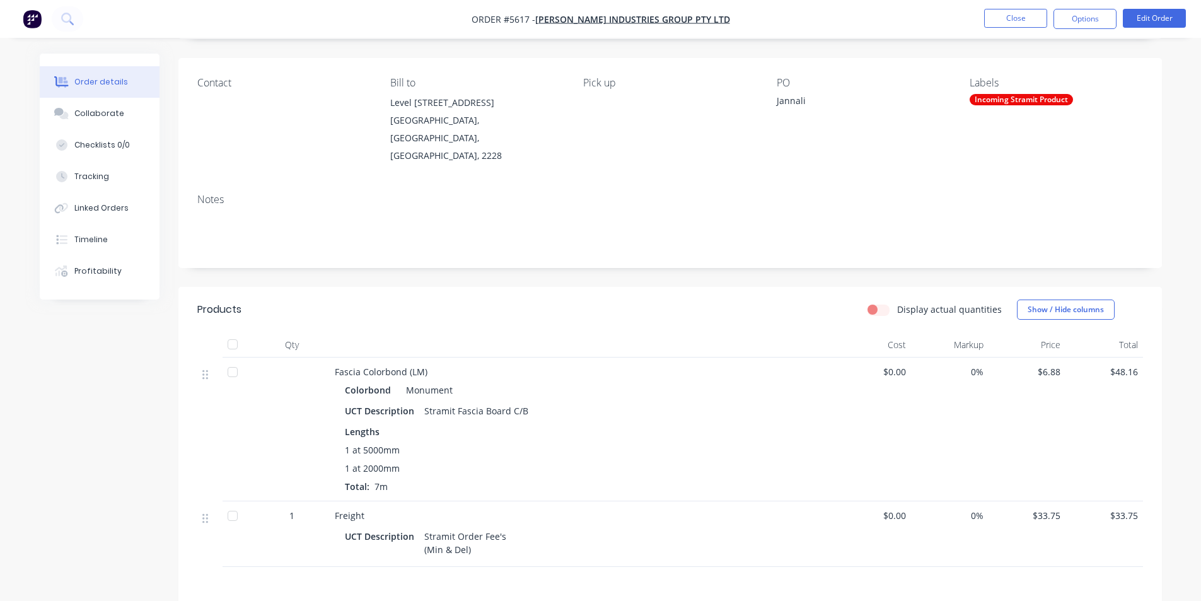
scroll to position [189, 0]
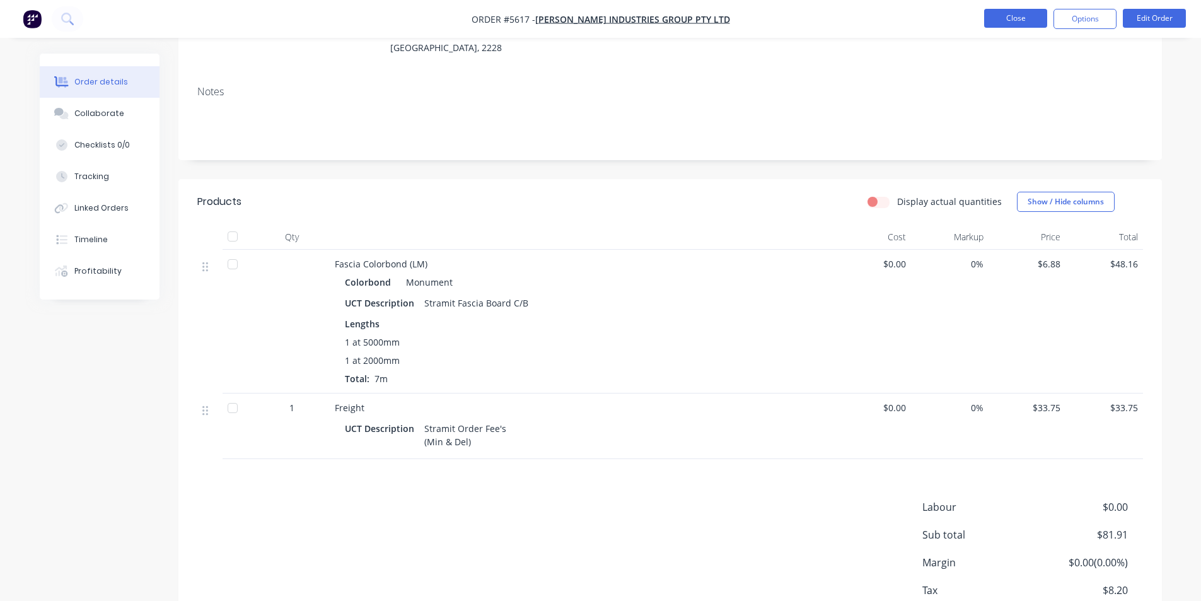
click at [1033, 18] on button "Close" at bounding box center [1015, 18] width 63 height 19
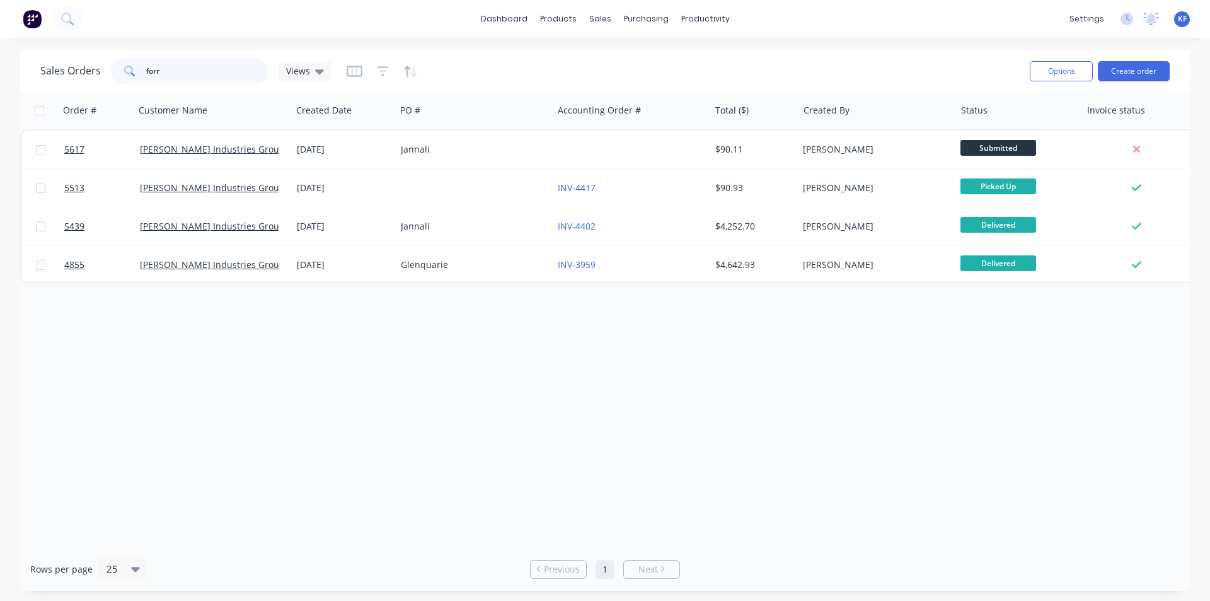
drag, startPoint x: 233, startPoint y: 67, endPoint x: 94, endPoint y: 58, distance: 139.6
click at [103, 62] on div "Sales Orders forr Views" at bounding box center [185, 71] width 291 height 25
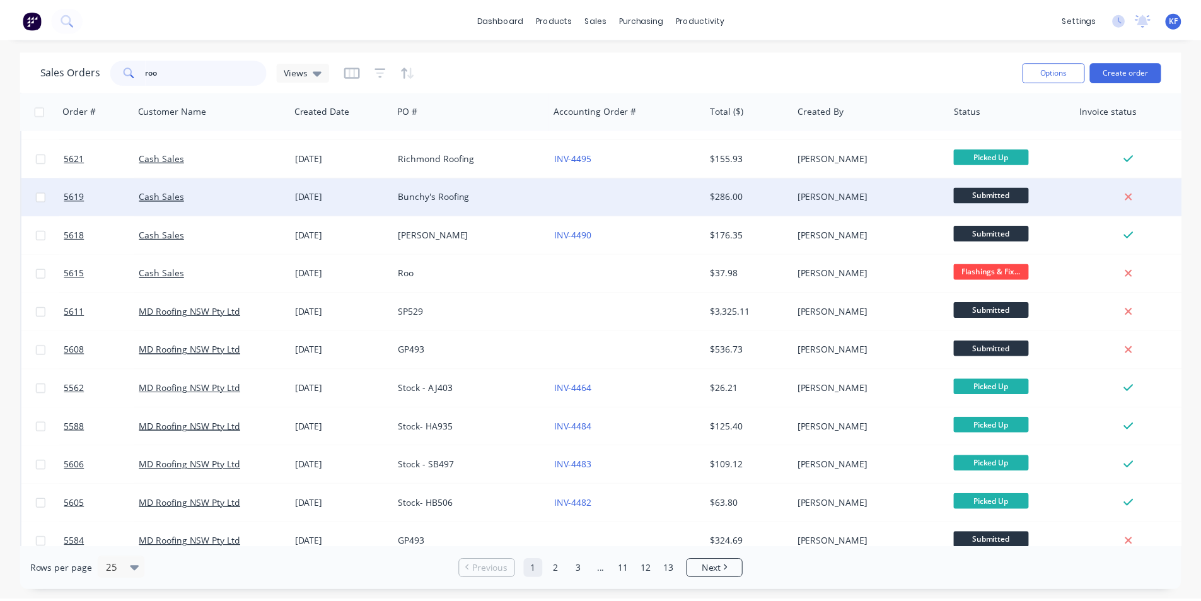
scroll to position [189, 0]
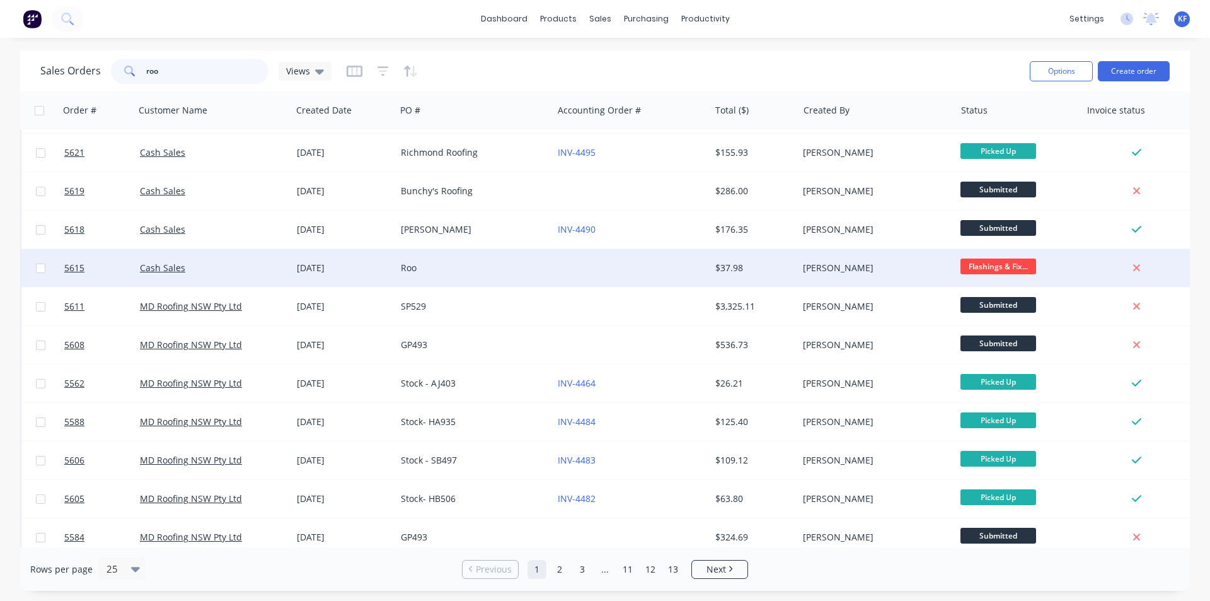
type input "roo"
click at [452, 281] on div "Roo" at bounding box center [474, 268] width 157 height 38
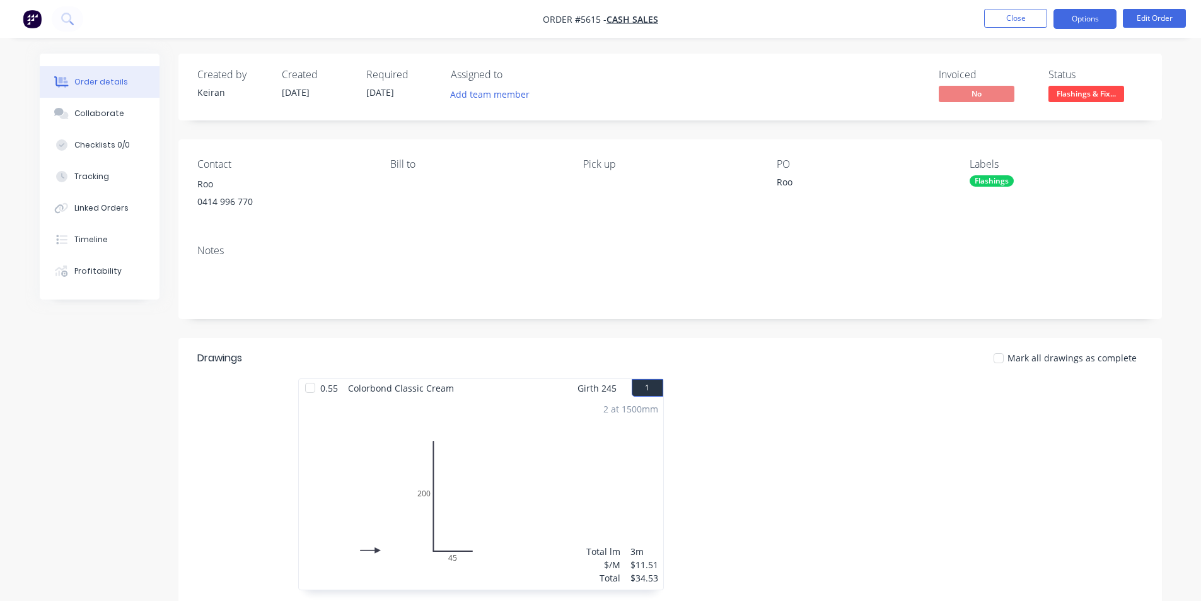
click at [1087, 18] on button "Options" at bounding box center [1084, 19] width 63 height 20
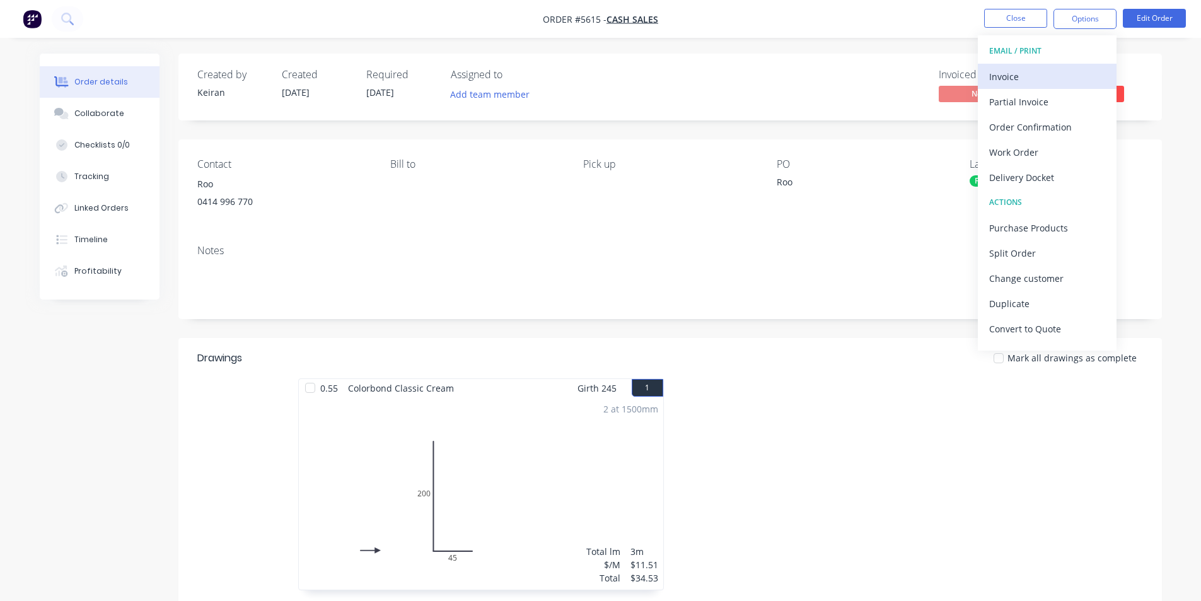
click at [1060, 67] on div "Invoice" at bounding box center [1047, 76] width 116 height 18
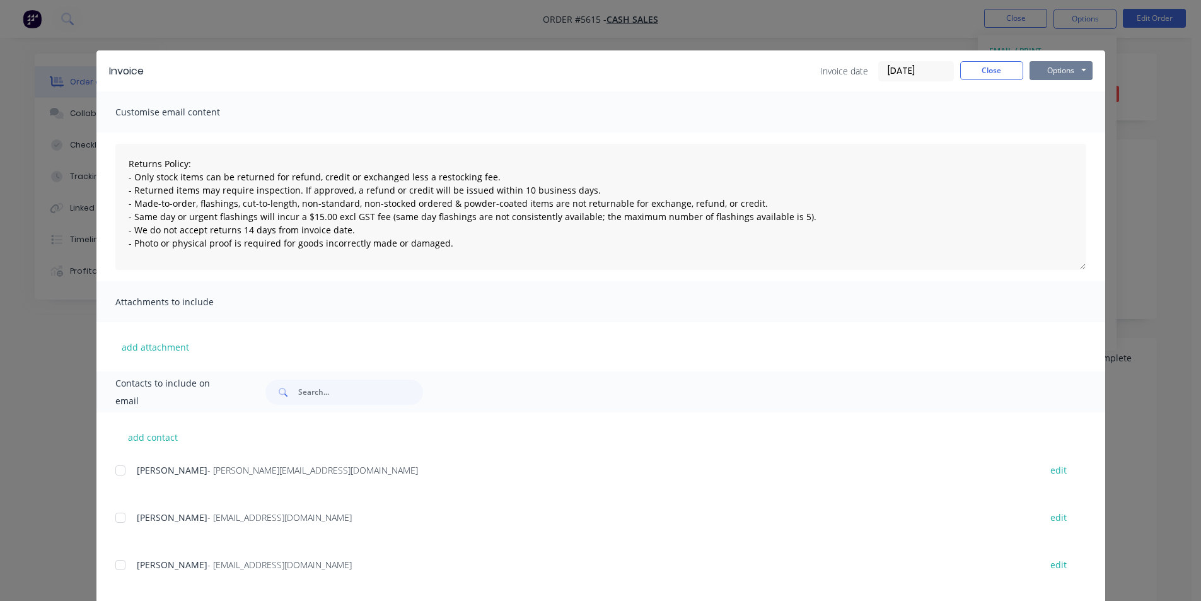
click at [1046, 72] on button "Options" at bounding box center [1060, 70] width 63 height 19
click at [1051, 110] on button "Print" at bounding box center [1069, 113] width 81 height 21
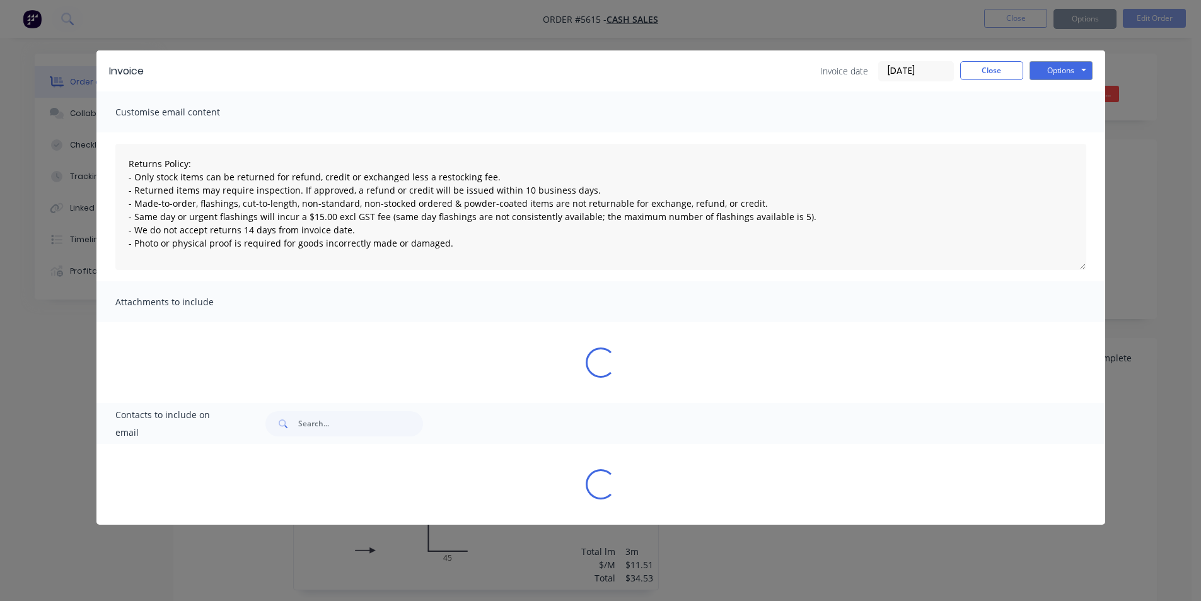
type textarea "Returns Policy: - Only stock items can be returned for refund, credit or exchan…"
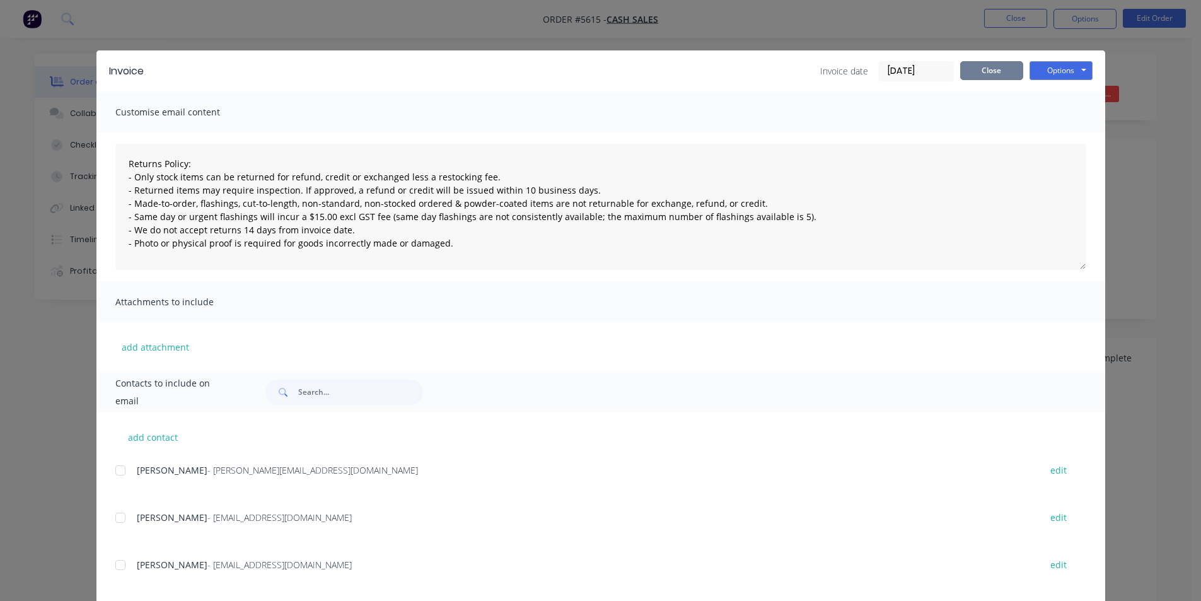
click at [981, 72] on button "Close" at bounding box center [991, 70] width 63 height 19
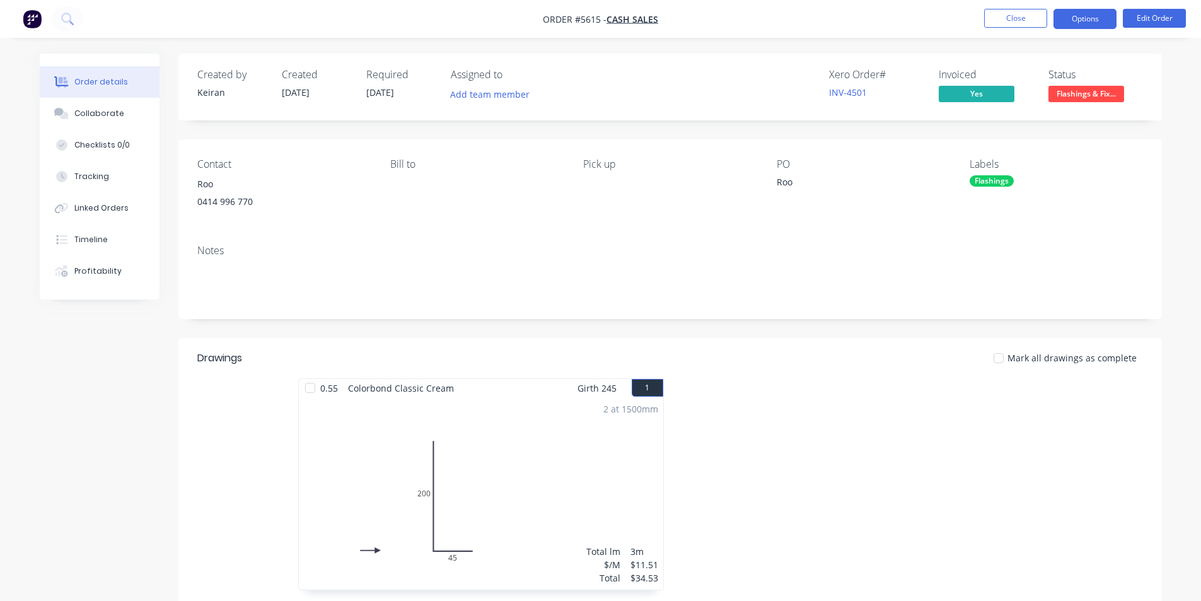
click at [1088, 24] on button "Options" at bounding box center [1084, 19] width 63 height 20
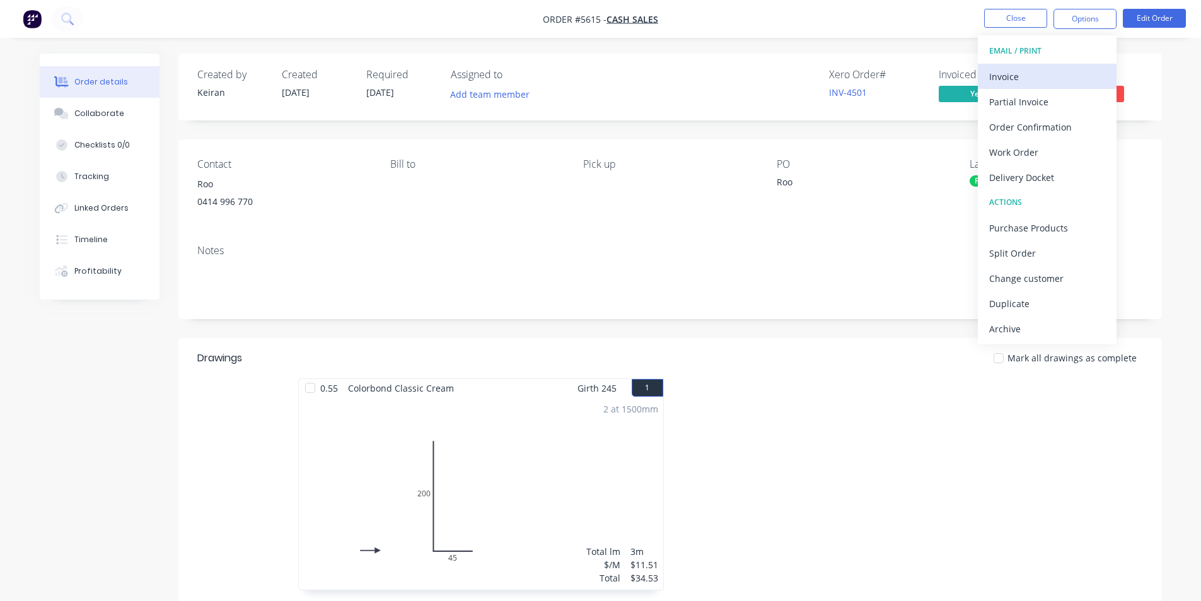
click at [1057, 67] on button "Invoice" at bounding box center [1047, 76] width 139 height 25
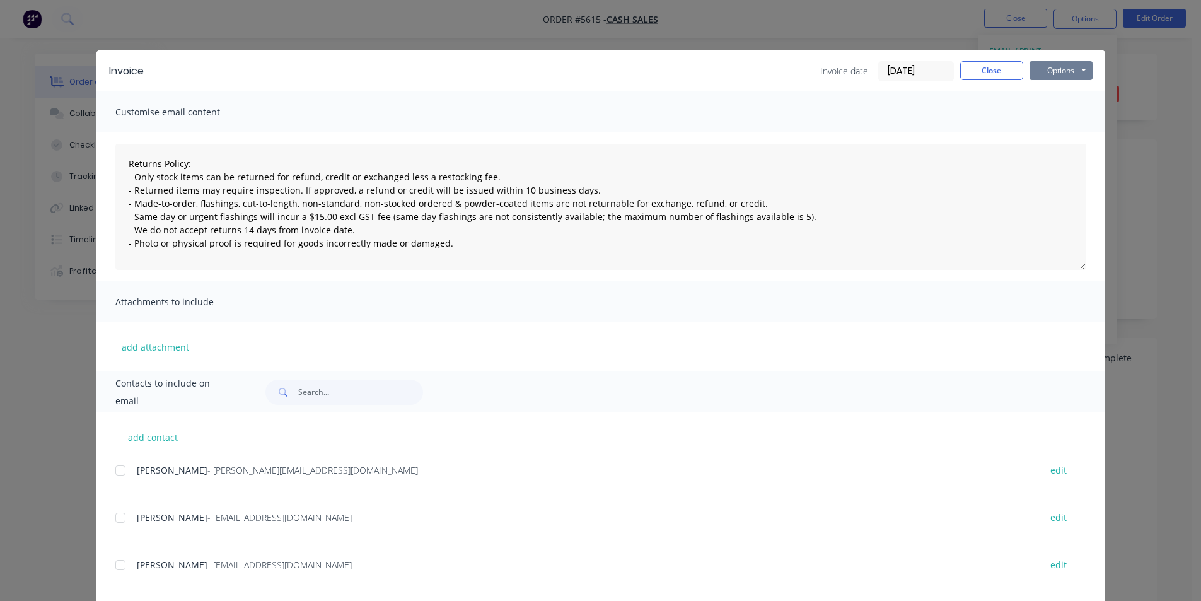
click at [1060, 75] on button "Options" at bounding box center [1060, 70] width 63 height 19
click at [1051, 113] on button "Print" at bounding box center [1069, 113] width 81 height 21
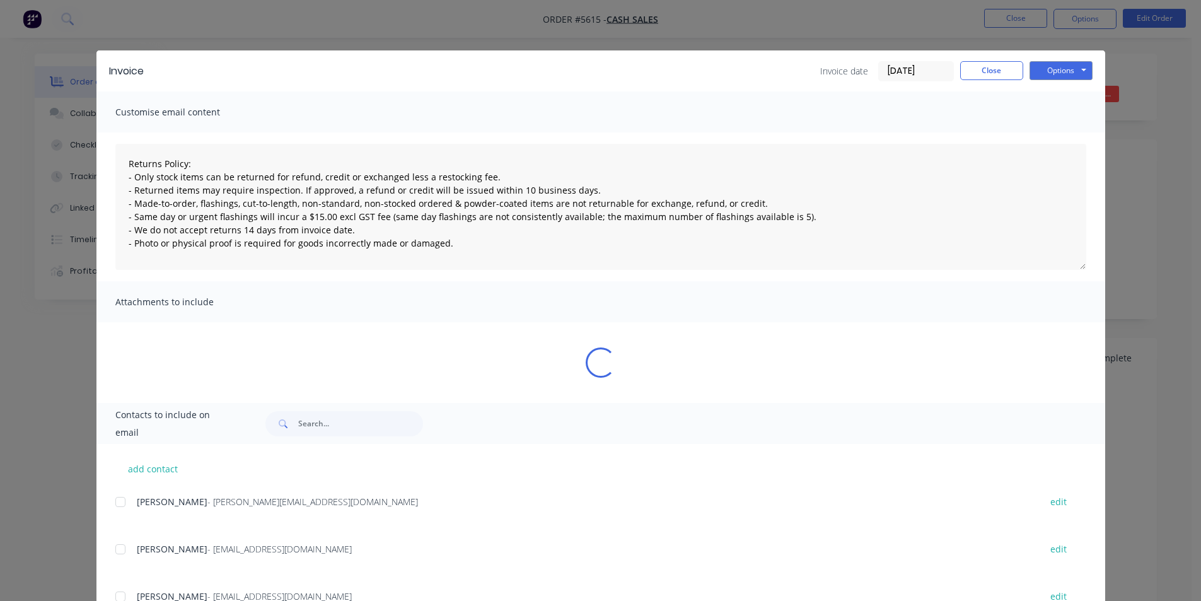
type textarea "Returns Policy: - Only stock items can be returned for refund, credit or exchan…"
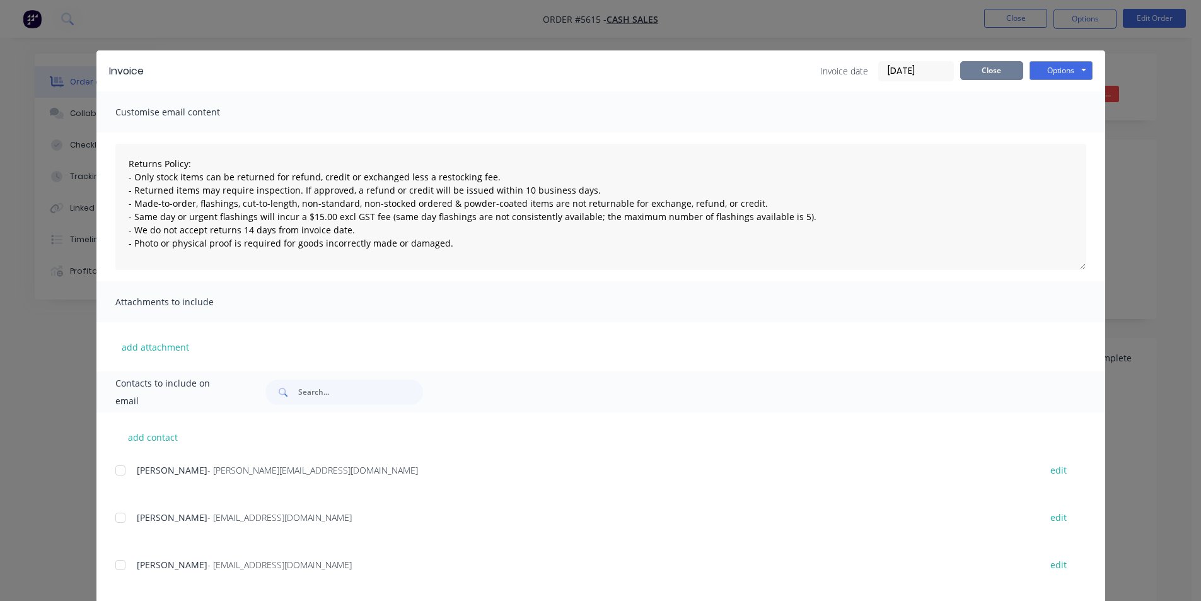
click at [1007, 72] on button "Close" at bounding box center [991, 70] width 63 height 19
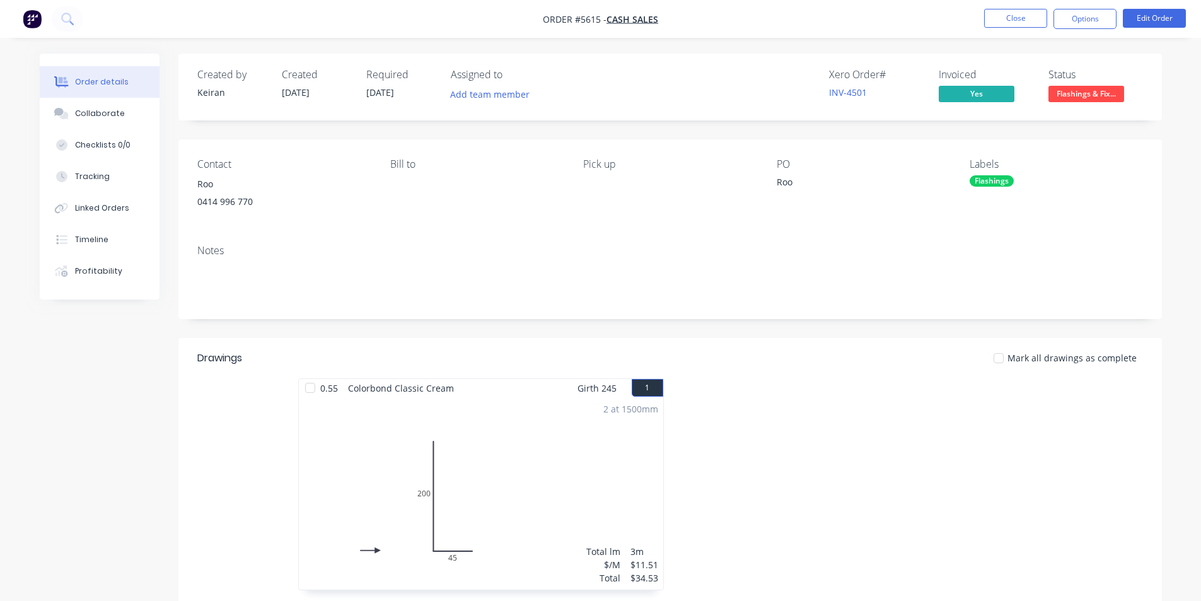
click at [1075, 96] on span "Flashings & Fix..." at bounding box center [1086, 94] width 76 height 16
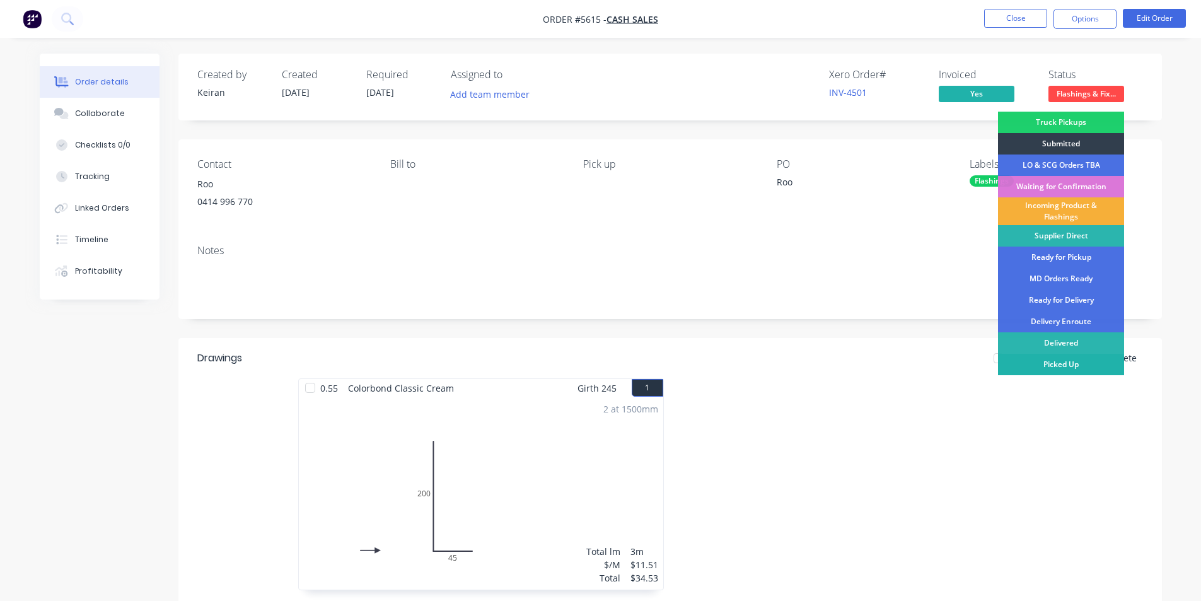
click at [1077, 371] on div "Picked Up" at bounding box center [1061, 364] width 126 height 21
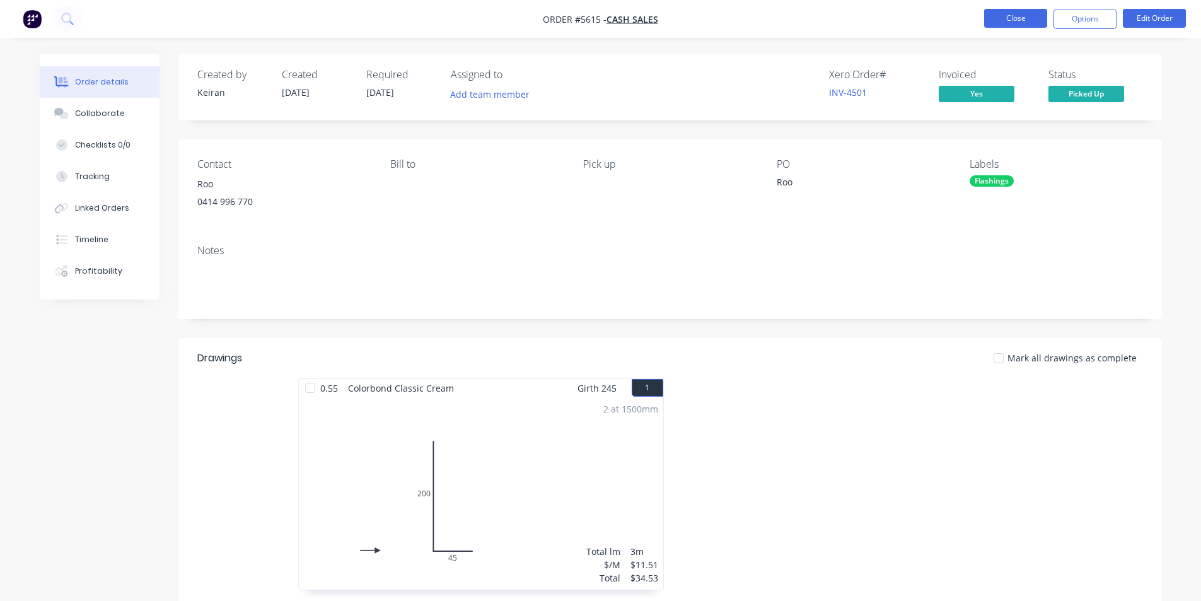
click at [1022, 21] on button "Close" at bounding box center [1015, 18] width 63 height 19
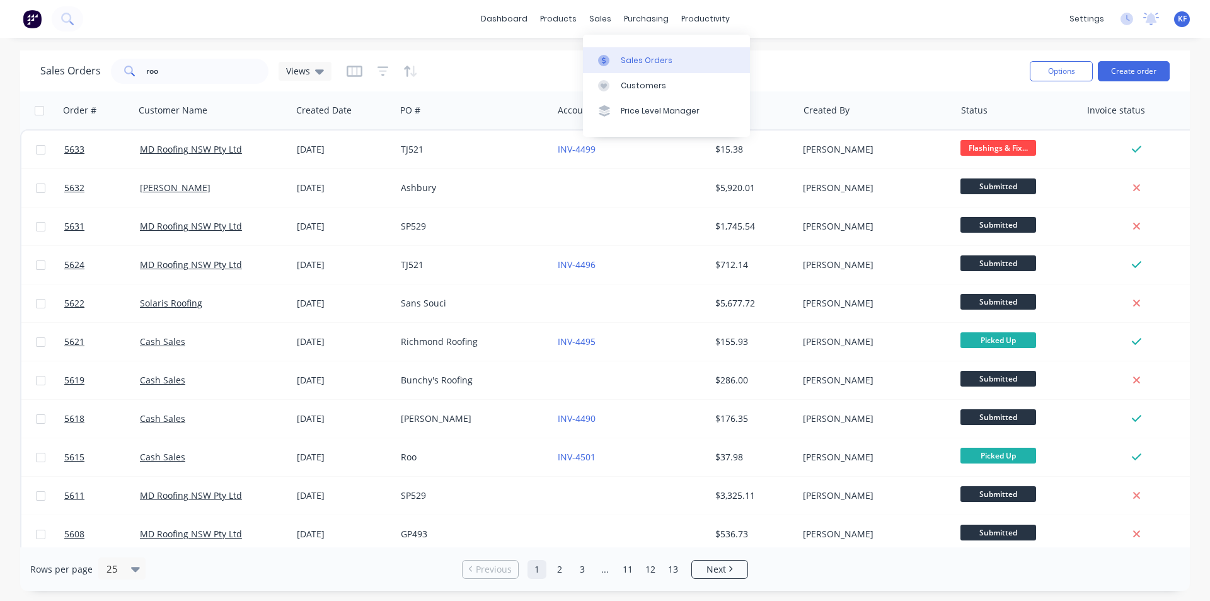
click at [595, 20] on div "sales" at bounding box center [600, 18] width 35 height 19
click at [635, 60] on div "Sales Orders" at bounding box center [647, 60] width 52 height 11
drag, startPoint x: 177, startPoint y: 71, endPoint x: 132, endPoint y: 60, distance: 46.2
click at [136, 64] on div "roo" at bounding box center [190, 71] width 158 height 25
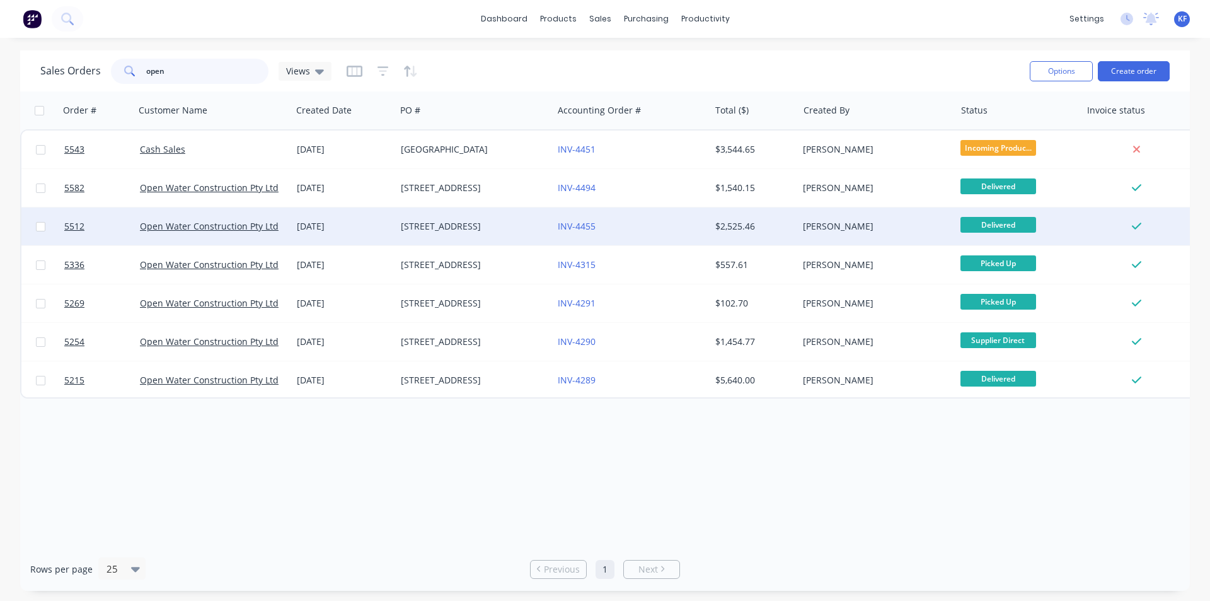
type input "open"
click at [599, 238] on div "INV-4455" at bounding box center [631, 226] width 157 height 38
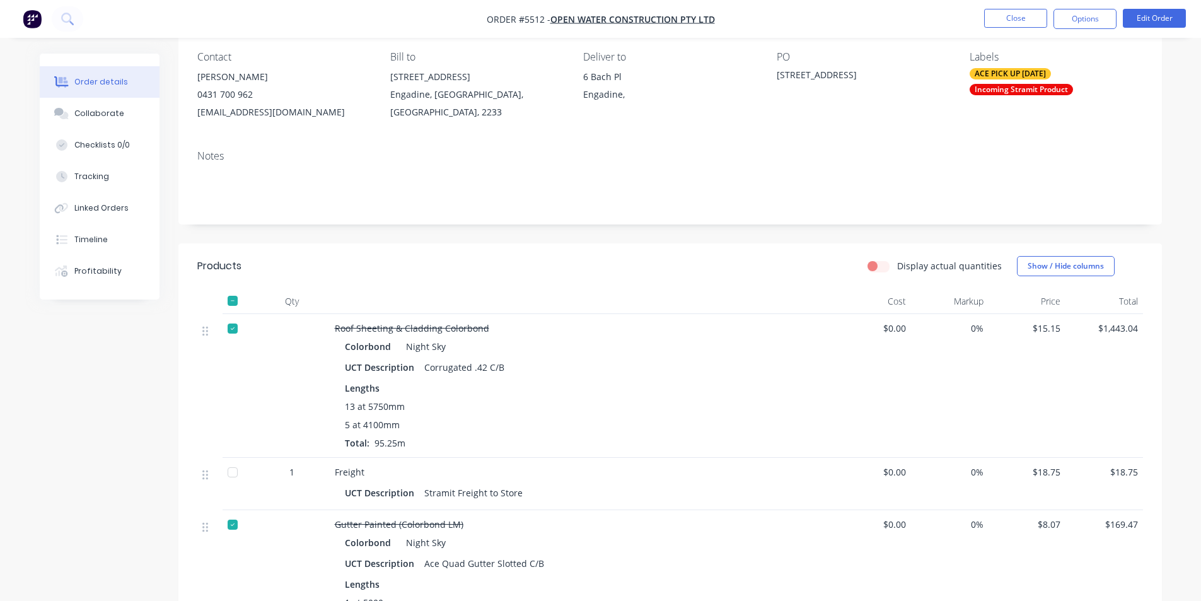
scroll to position [189, 0]
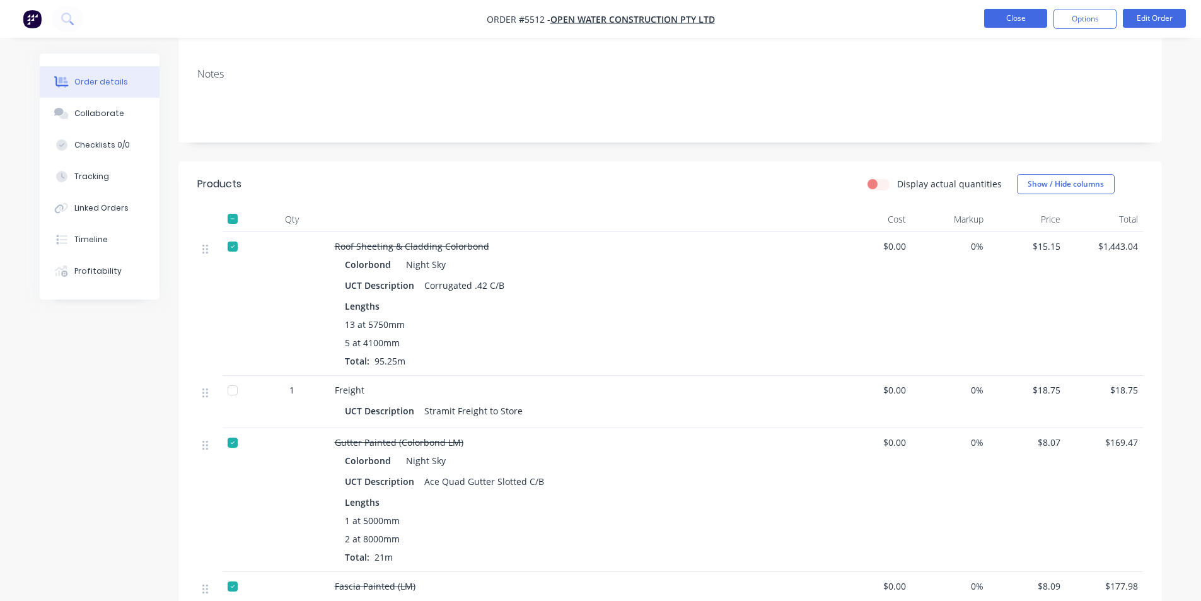
click at [1014, 9] on button "Close" at bounding box center [1015, 18] width 63 height 19
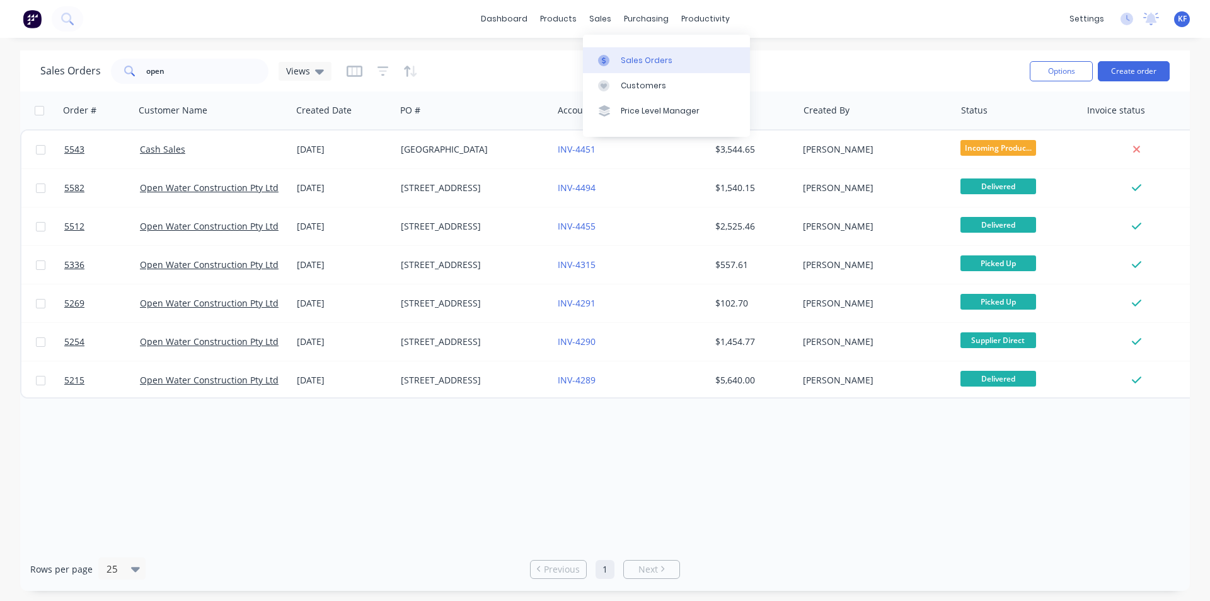
click at [619, 57] on link "Sales Orders" at bounding box center [666, 59] width 167 height 25
click at [114, 66] on div "open" at bounding box center [190, 71] width 158 height 25
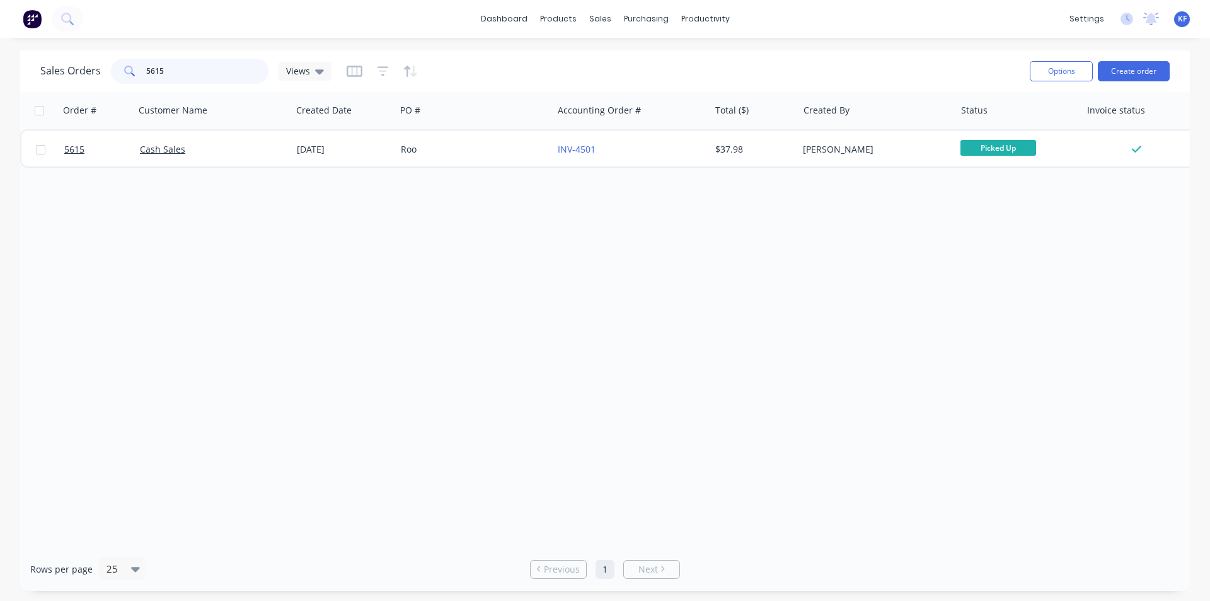
drag, startPoint x: 78, startPoint y: 54, endPoint x: 59, endPoint y: 43, distance: 21.7
click at [60, 43] on div "dashboard products sales purchasing productivity dashboard products Product Cat…" at bounding box center [605, 300] width 1210 height 601
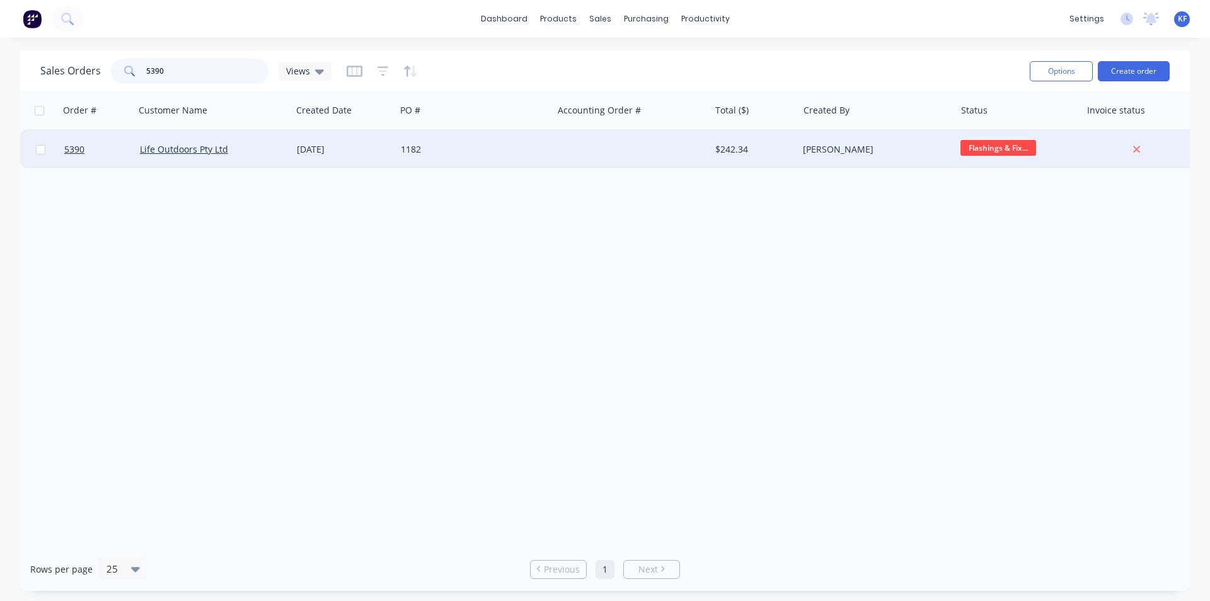
type input "5390"
click at [559, 156] on div at bounding box center [631, 149] width 157 height 38
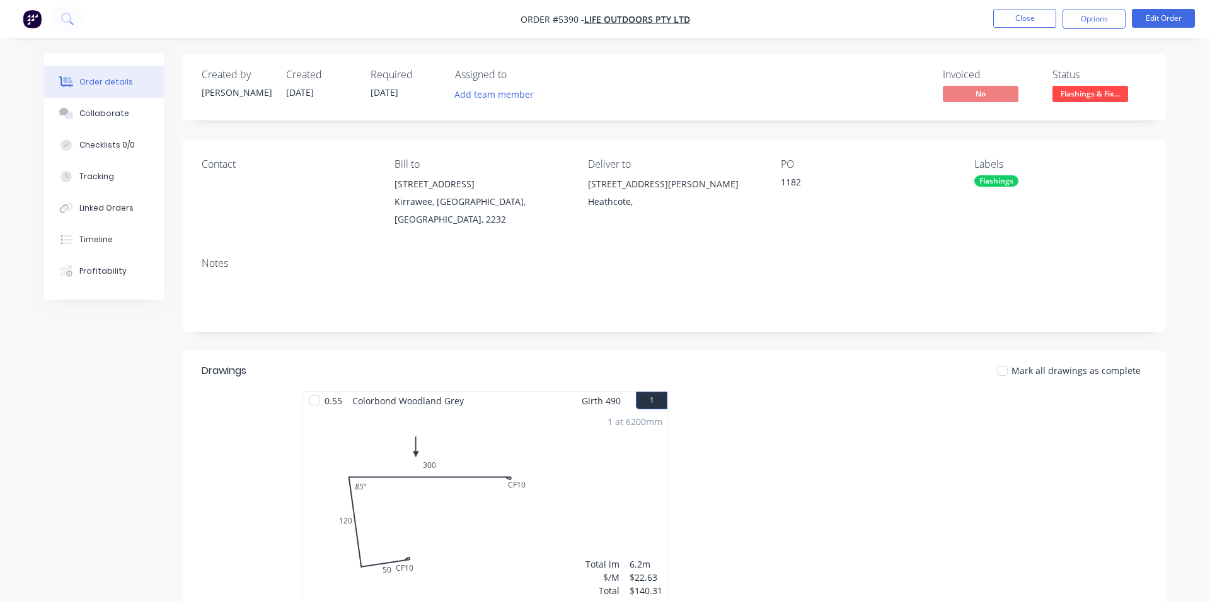
click at [1082, 96] on span "Flashings & Fix..." at bounding box center [1091, 94] width 76 height 16
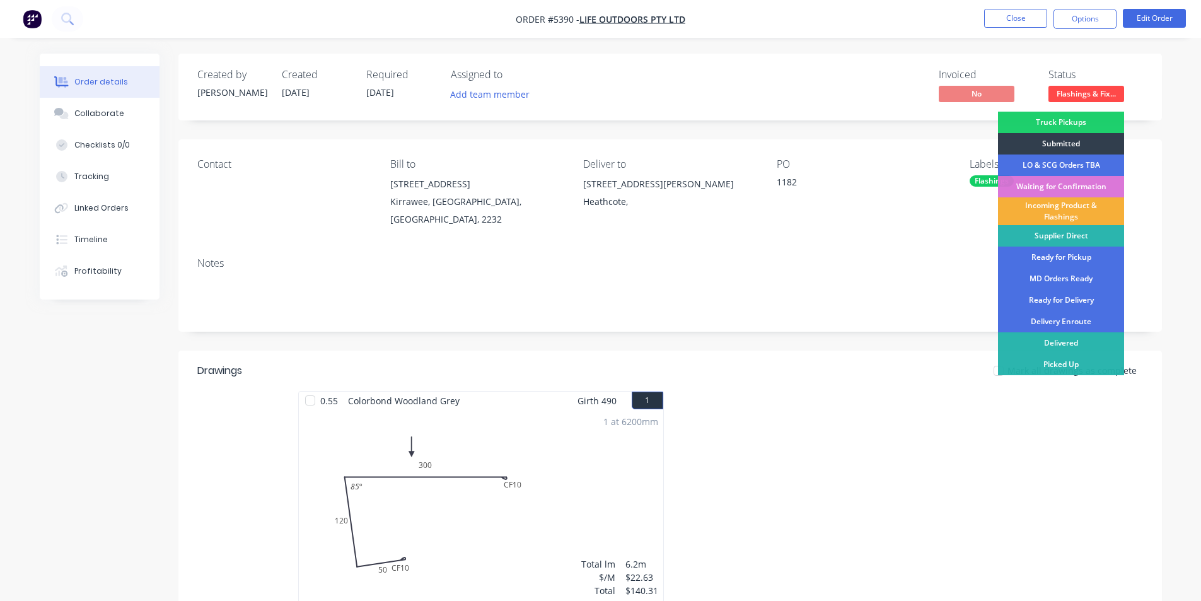
drag, startPoint x: 1067, startPoint y: 340, endPoint x: 1079, endPoint y: 233, distance: 108.5
click at [1067, 340] on div "Delivered" at bounding box center [1061, 342] width 126 height 21
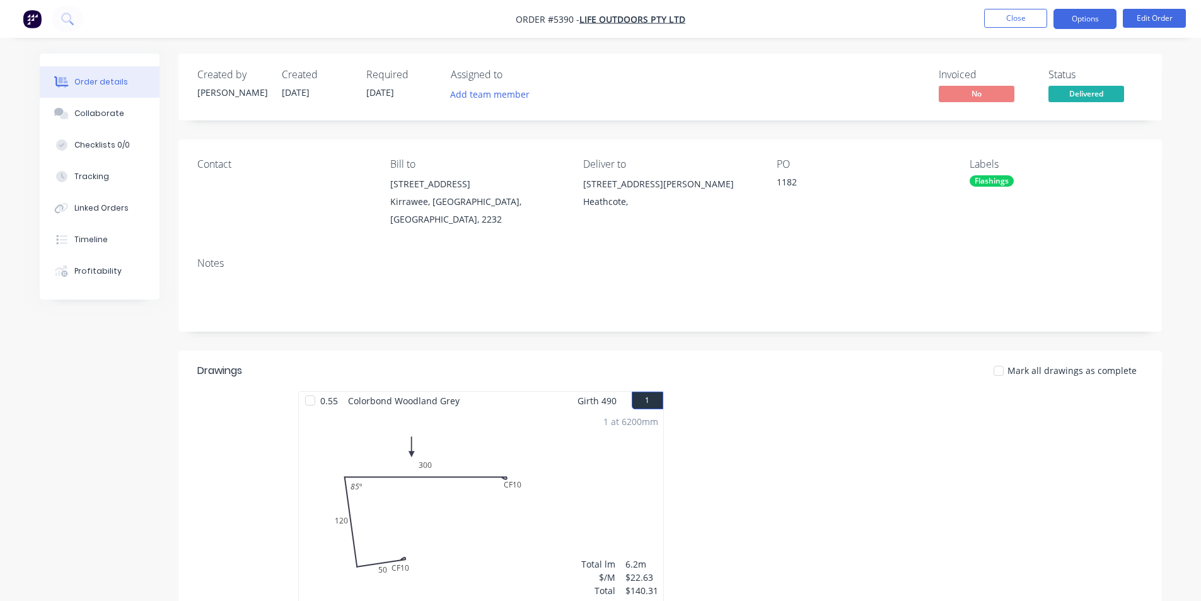
click at [1093, 20] on button "Options" at bounding box center [1084, 19] width 63 height 20
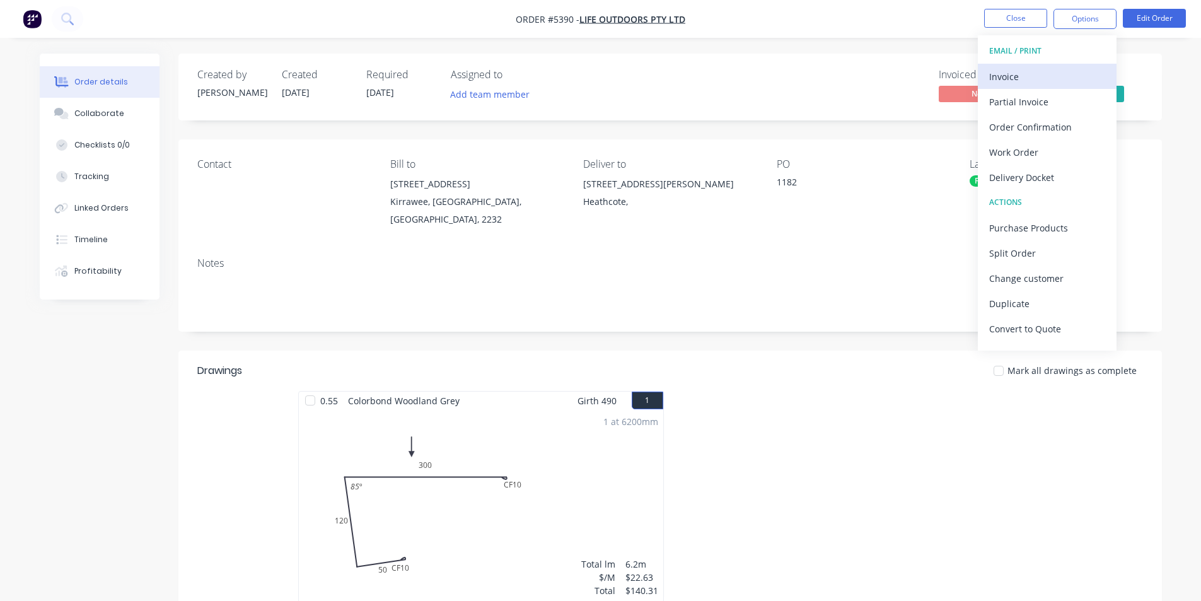
click at [1055, 76] on div "Invoice" at bounding box center [1047, 76] width 116 height 18
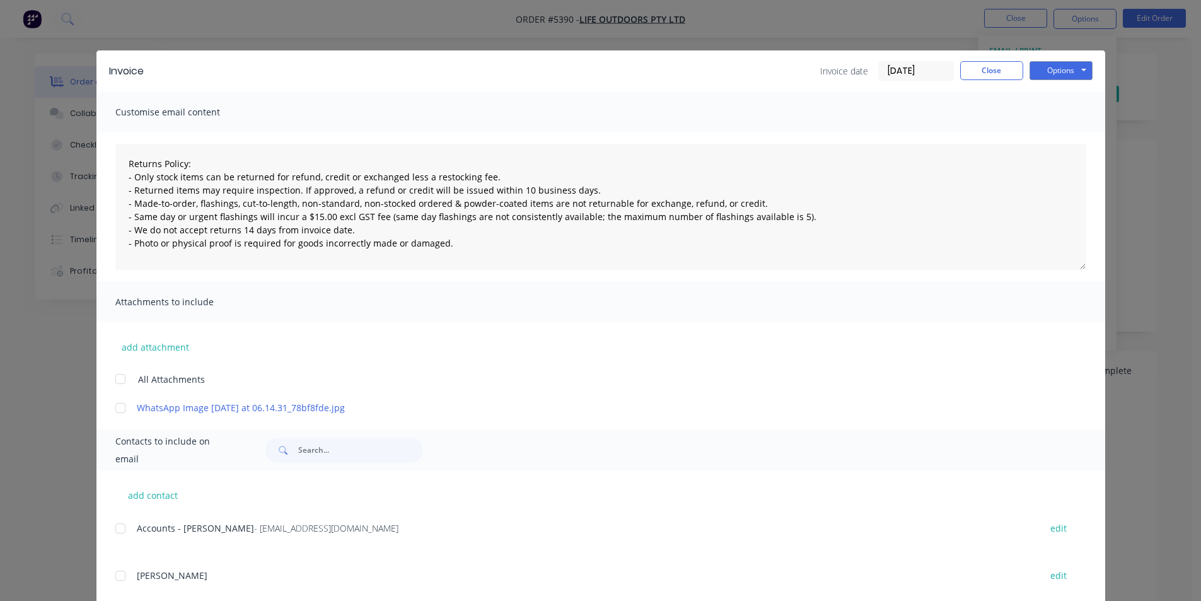
click at [124, 528] on div at bounding box center [120, 528] width 25 height 25
drag, startPoint x: 1051, startPoint y: 69, endPoint x: 1052, endPoint y: 79, distance: 10.1
click at [1051, 70] on button "Options" at bounding box center [1060, 70] width 63 height 19
click at [1062, 132] on button "Email" at bounding box center [1069, 134] width 81 height 21
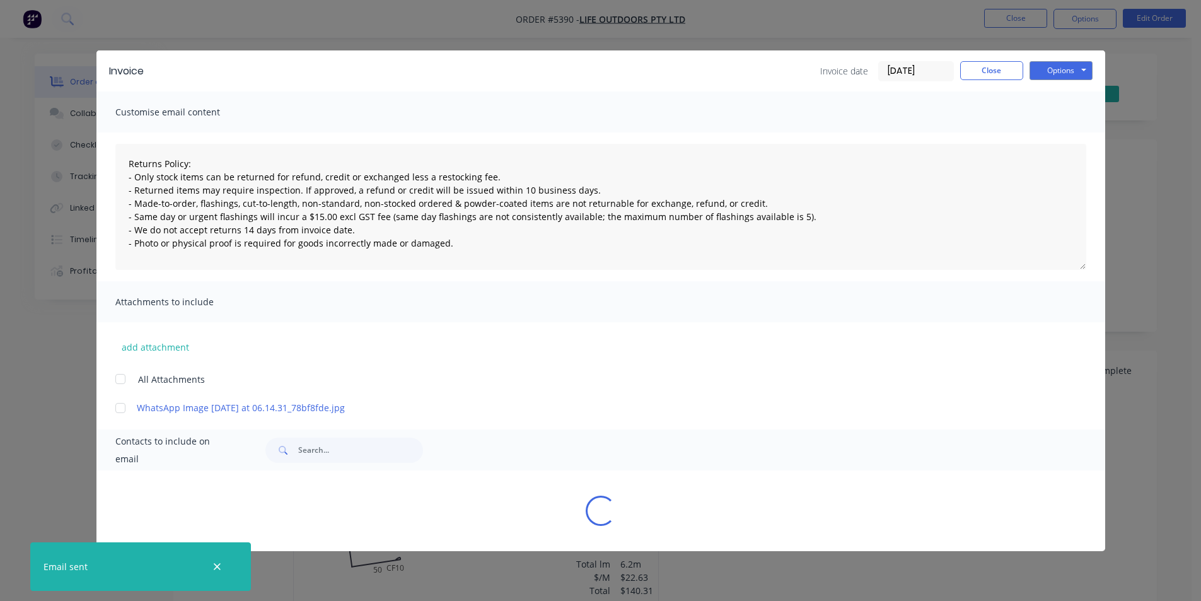
type textarea "Returns Policy: - Only stock items can be returned for refund, credit or exchan…"
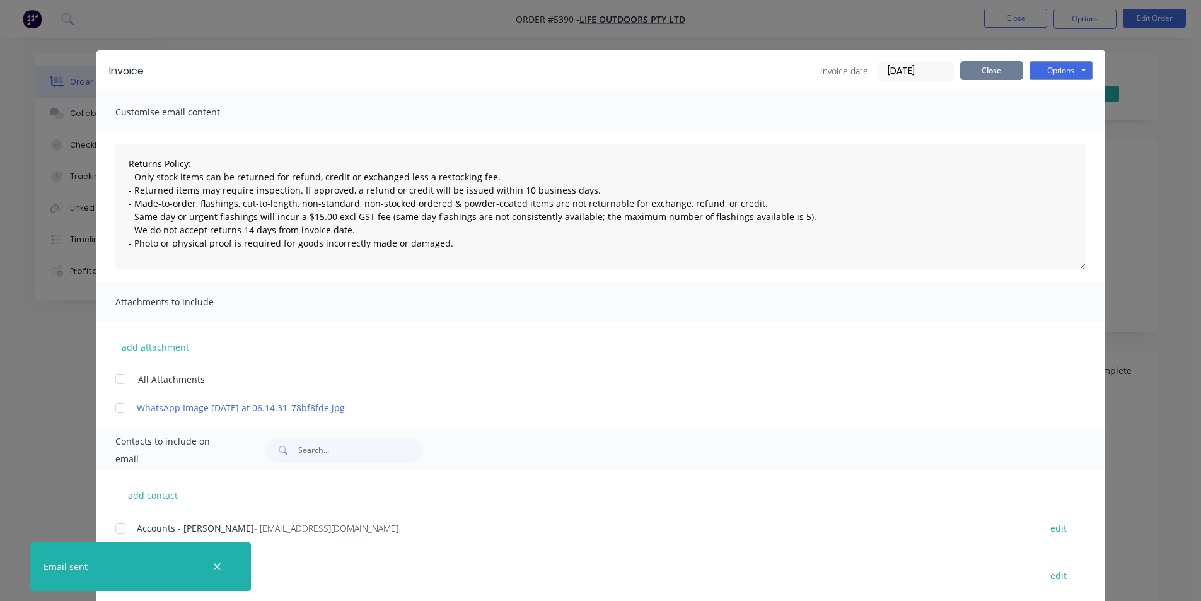
click at [991, 72] on button "Close" at bounding box center [991, 70] width 63 height 19
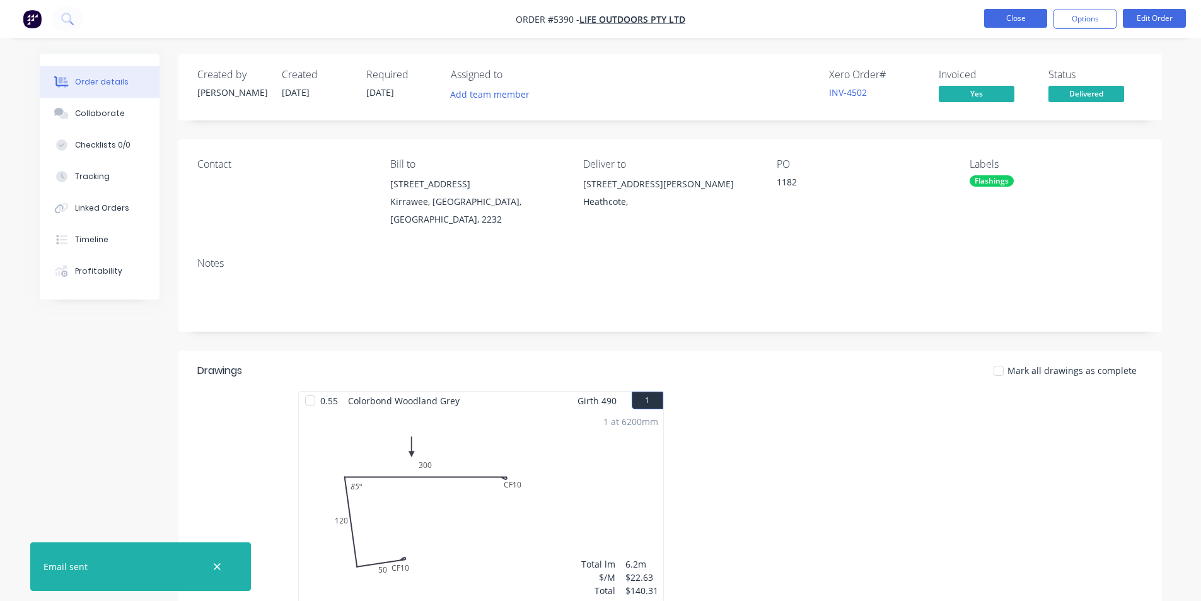
click at [1027, 21] on button "Close" at bounding box center [1015, 18] width 63 height 19
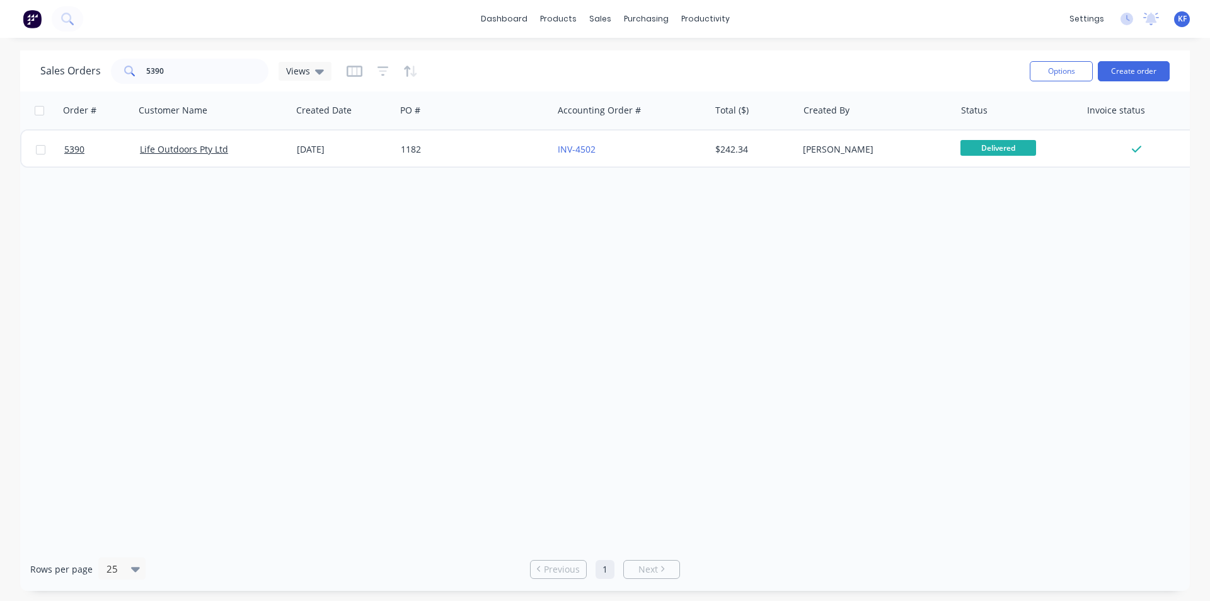
drag, startPoint x: 213, startPoint y: 84, endPoint x: 74, endPoint y: 61, distance: 140.6
click at [74, 61] on div "Sales Orders 5390 Views" at bounding box center [530, 70] width 980 height 31
click at [216, 69] on input "5390" at bounding box center [207, 71] width 123 height 25
drag, startPoint x: 216, startPoint y: 69, endPoint x: 120, endPoint y: 47, distance: 98.9
click at [118, 47] on div "dashboard products sales purchasing productivity dashboard products Product Cat…" at bounding box center [605, 300] width 1210 height 601
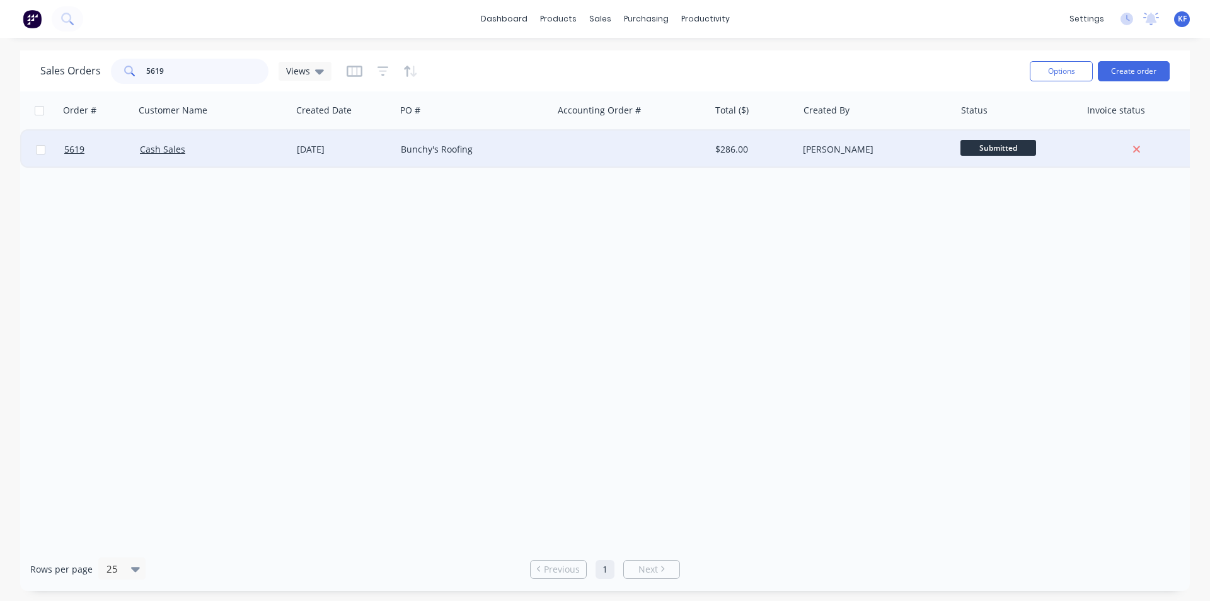
type input "5619"
click at [565, 146] on div at bounding box center [631, 149] width 157 height 38
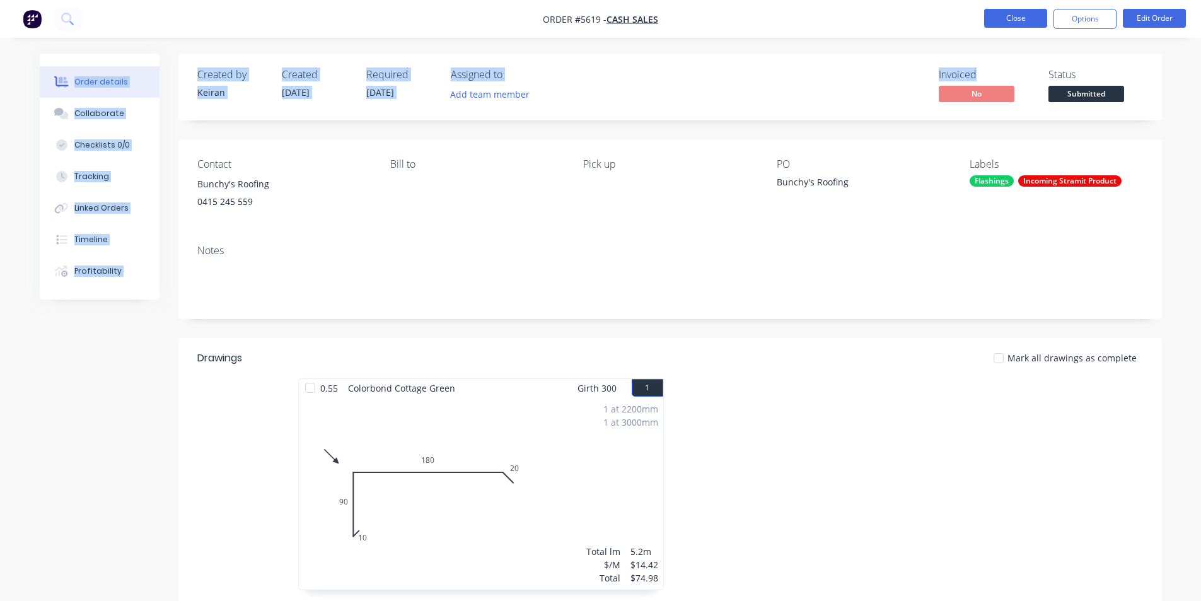
drag, startPoint x: 1007, startPoint y: 38, endPoint x: 1007, endPoint y: 23, distance: 15.8
click at [1007, 34] on div "Order #5619 - Cash Sales Close Options Edit Order Order details Collaborate Che…" at bounding box center [600, 579] width 1201 height 1159
click at [1005, 21] on button "Close" at bounding box center [1015, 18] width 63 height 19
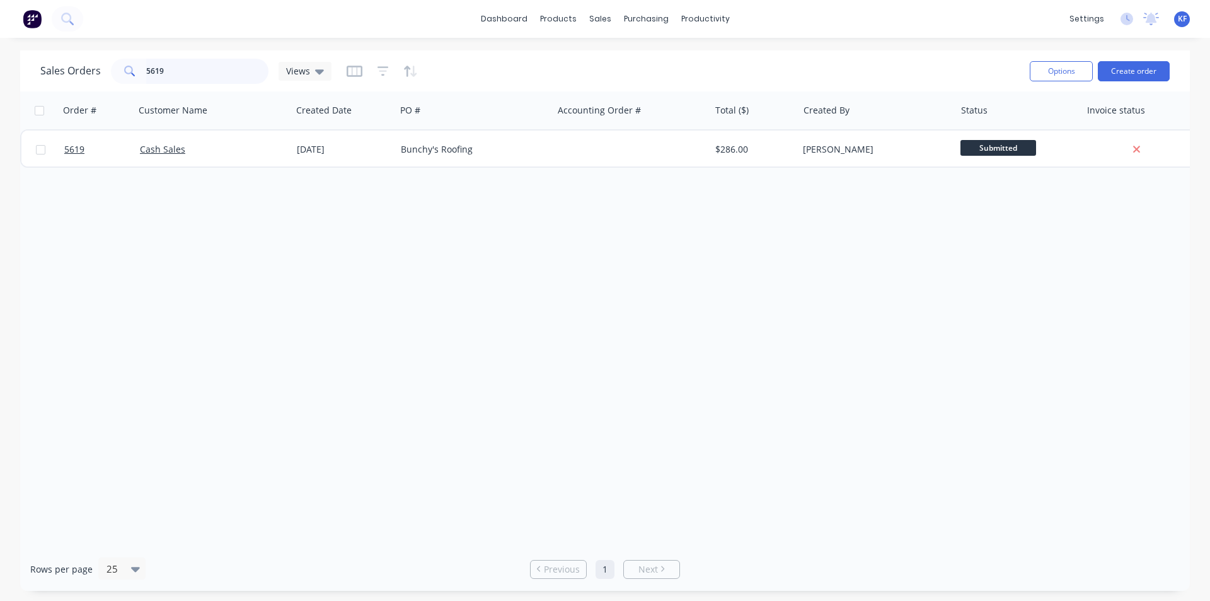
drag, startPoint x: 157, startPoint y: 67, endPoint x: 131, endPoint y: 65, distance: 26.0
click at [134, 65] on div "5619" at bounding box center [190, 71] width 158 height 25
drag, startPoint x: 170, startPoint y: 67, endPoint x: 131, endPoint y: 65, distance: 39.1
click at [131, 65] on div "5619" at bounding box center [190, 71] width 158 height 25
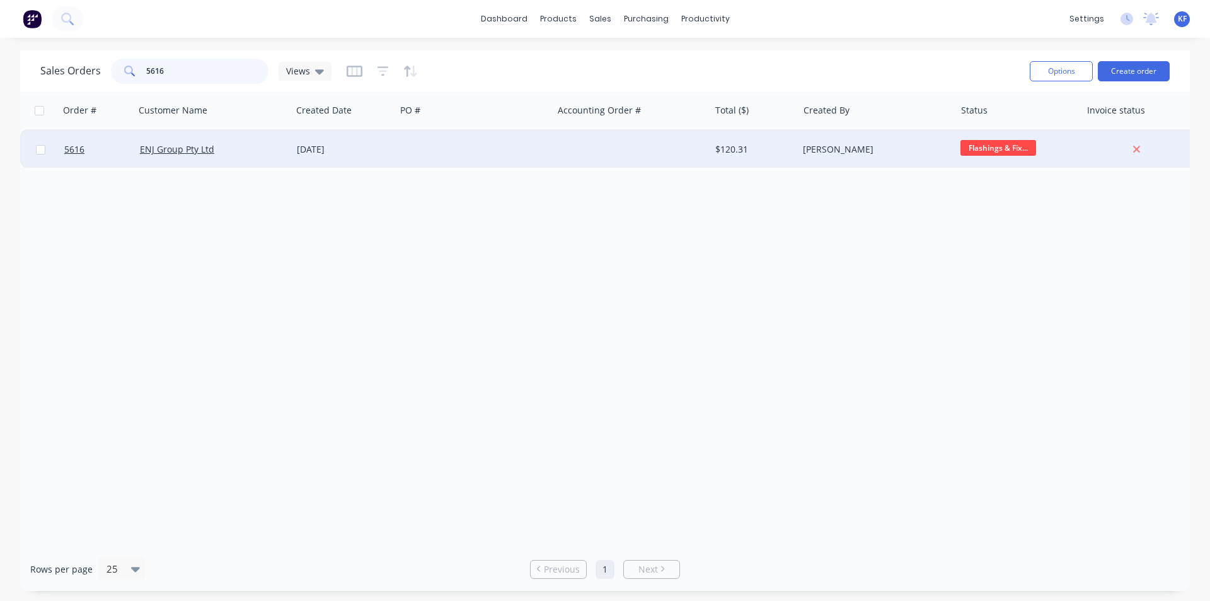
type input "5616"
click at [263, 153] on div "ENJ Group Pty Ltd" at bounding box center [210, 149] width 140 height 13
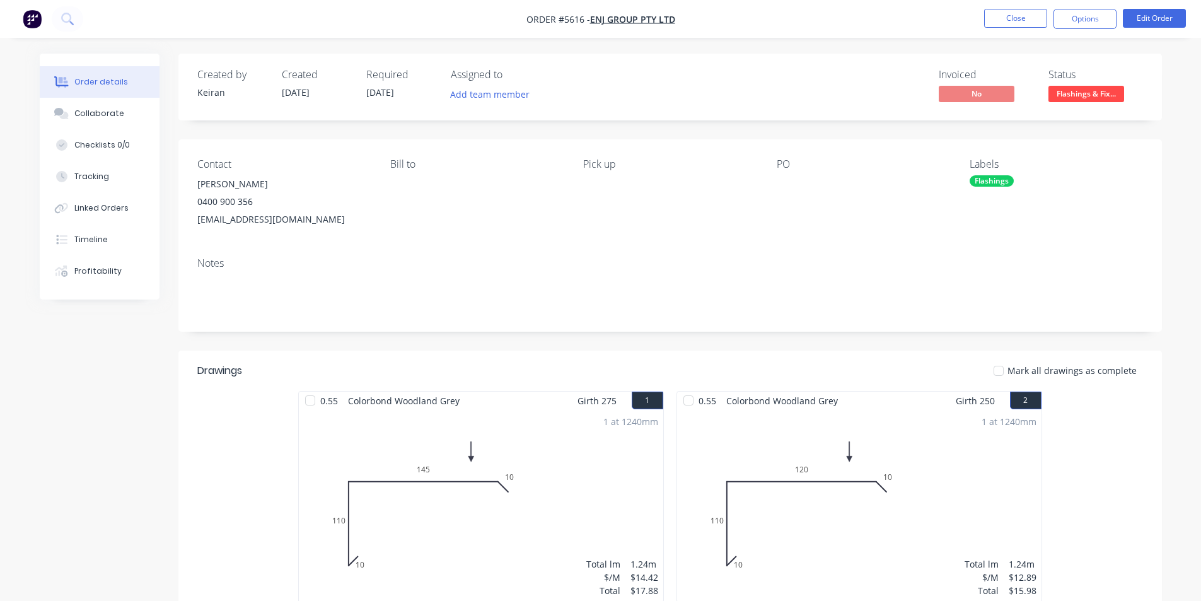
click at [1075, 105] on div "Created by Keiran Created 27/08/25 Required 29/08/25 Assigned to Add team membe…" at bounding box center [669, 87] width 983 height 67
click at [1075, 98] on span "Flashings & Fix..." at bounding box center [1086, 94] width 76 height 16
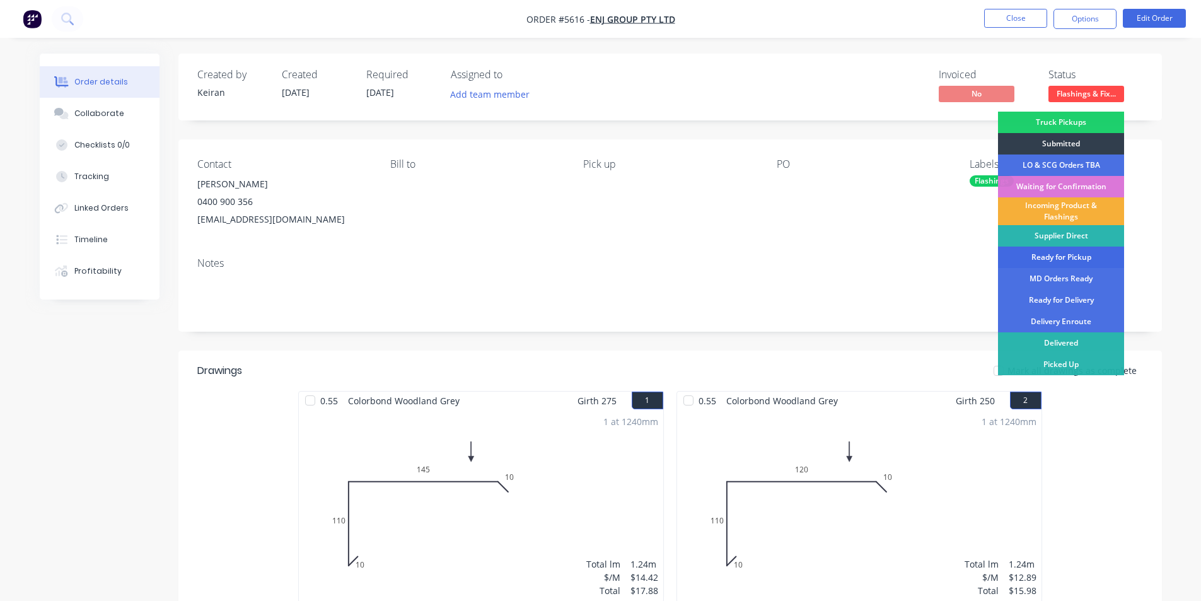
click at [1063, 257] on div "Ready for Pickup" at bounding box center [1061, 256] width 126 height 21
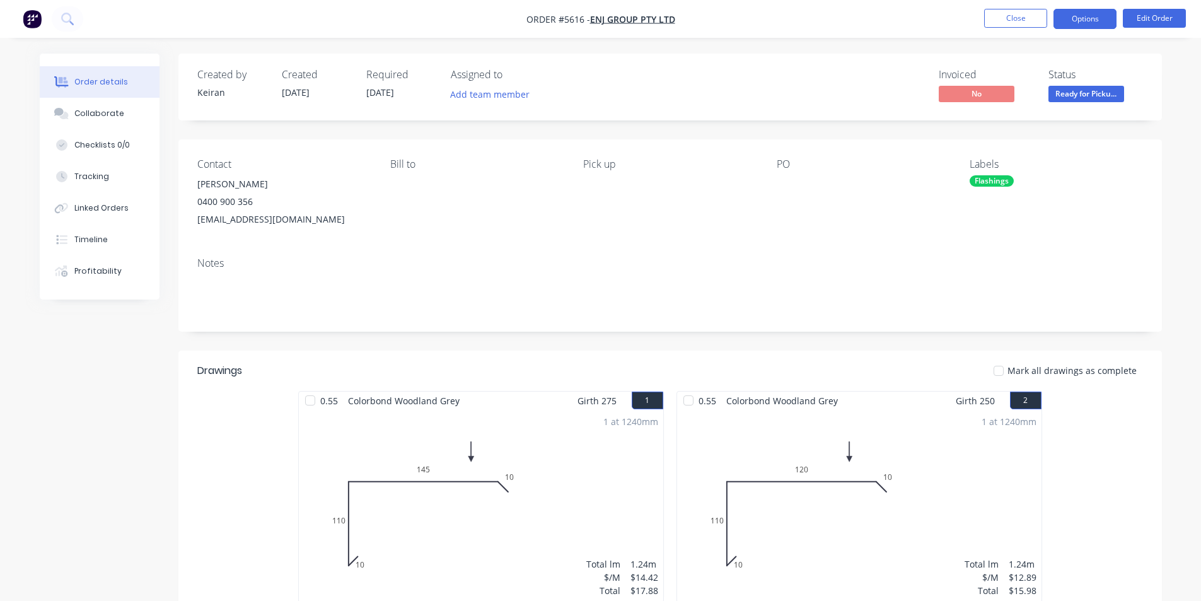
click at [1086, 20] on button "Options" at bounding box center [1084, 19] width 63 height 20
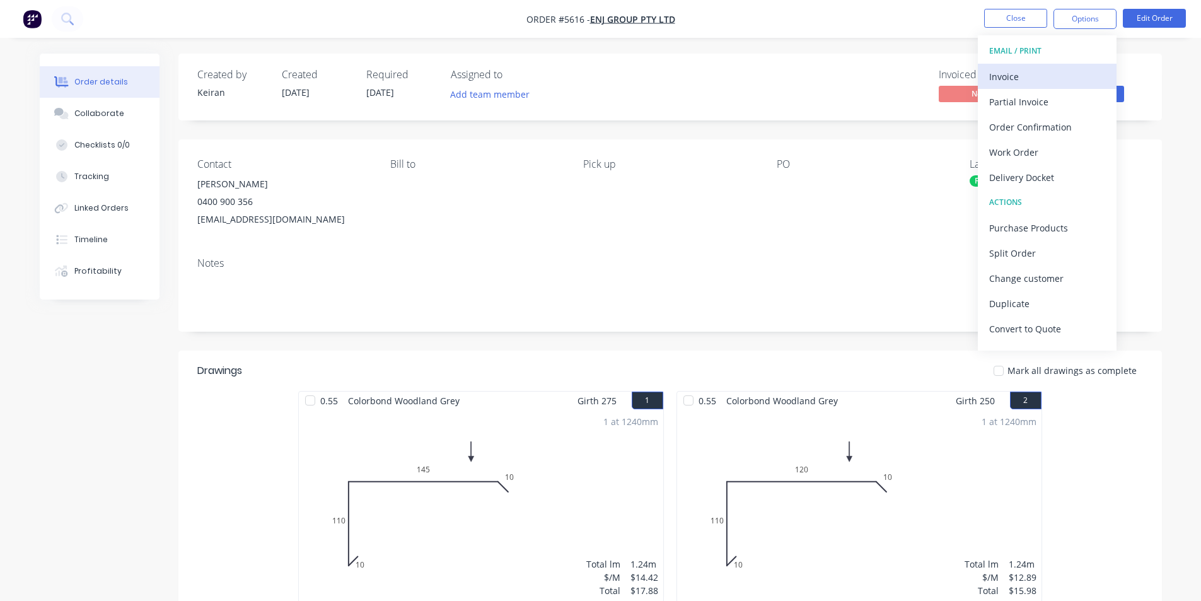
click at [1055, 70] on div "Invoice" at bounding box center [1047, 76] width 116 height 18
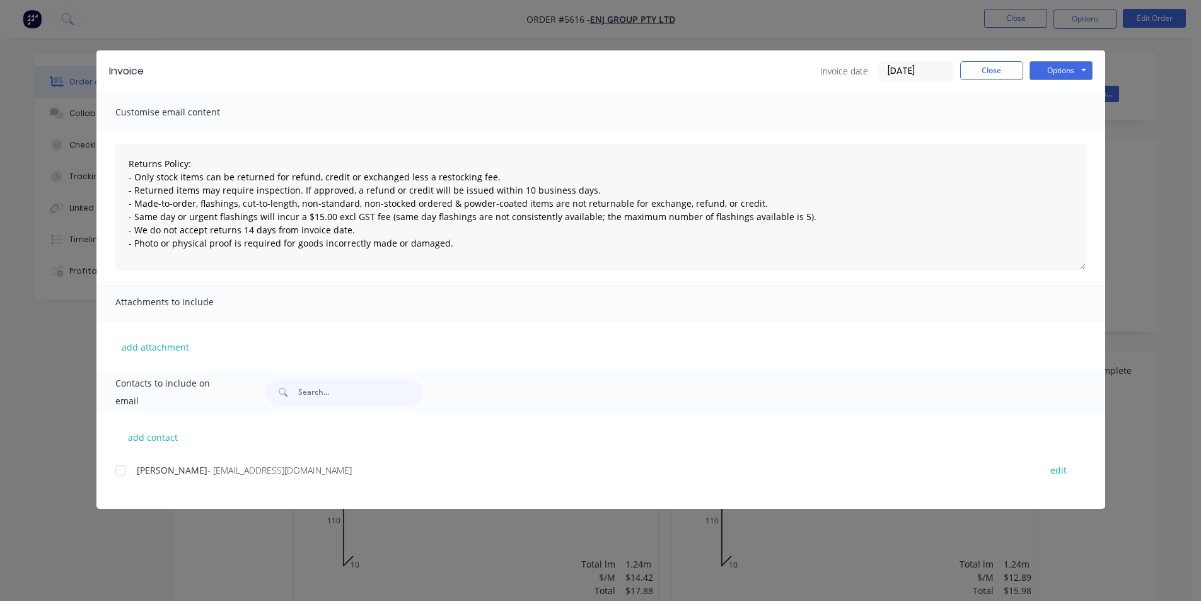
click at [125, 474] on div at bounding box center [120, 470] width 25 height 25
click at [1060, 67] on button "Options" at bounding box center [1060, 70] width 63 height 19
click at [1064, 137] on button "Email" at bounding box center [1069, 134] width 81 height 21
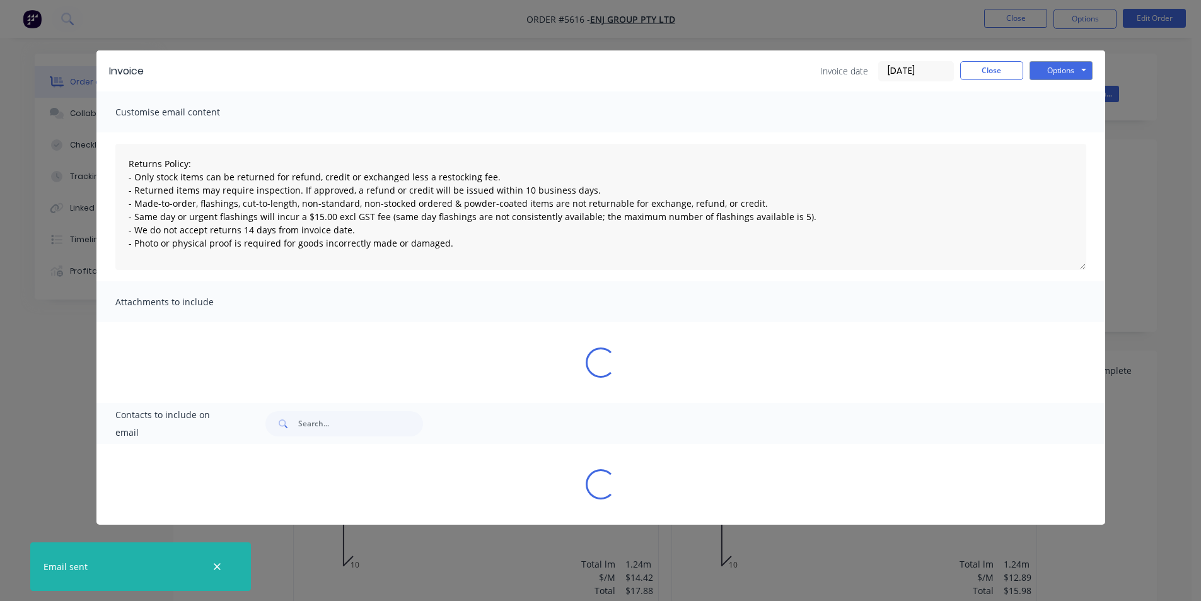
type textarea "Returns Policy: - Only stock items can be returned for refund, credit or exchan…"
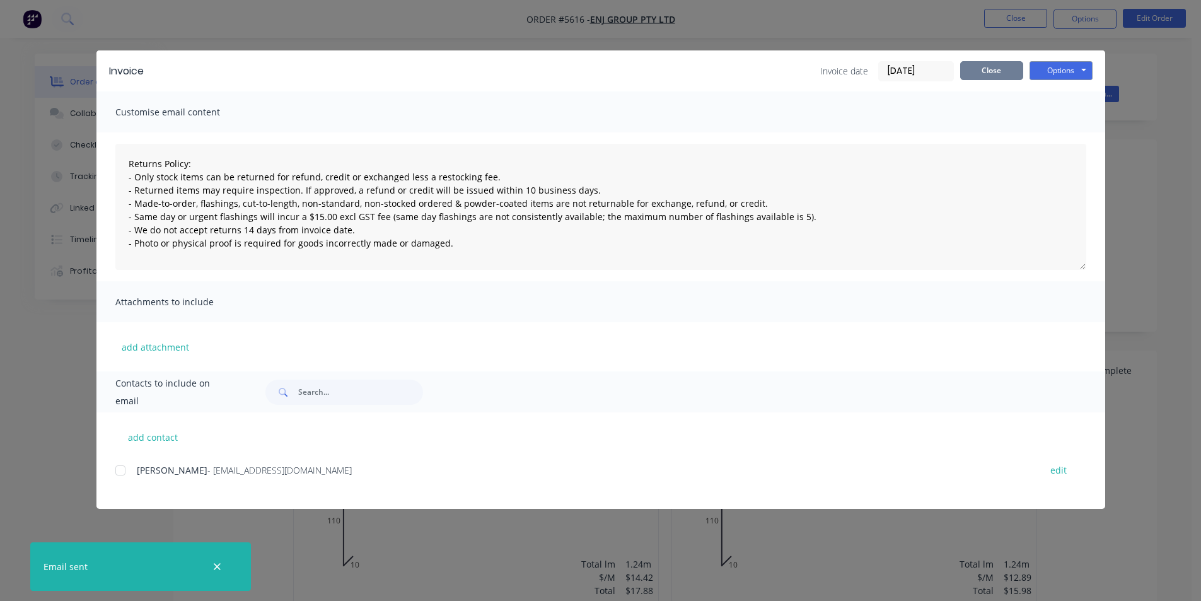
click at [985, 64] on button "Close" at bounding box center [991, 70] width 63 height 19
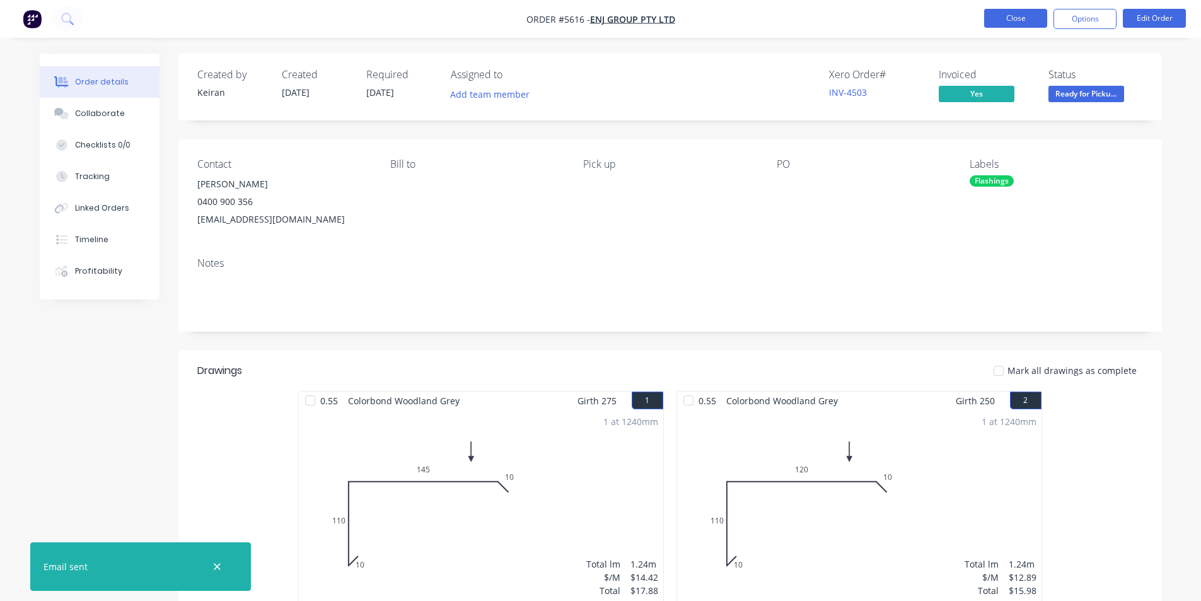
click at [1009, 27] on button "Close" at bounding box center [1015, 18] width 63 height 19
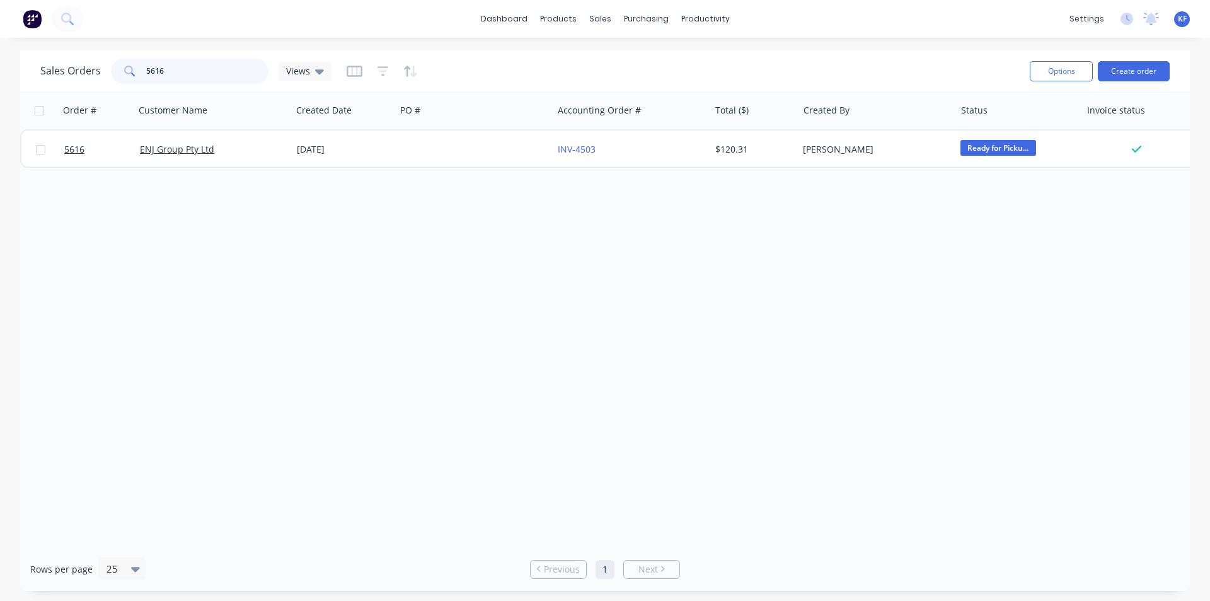
drag, startPoint x: 188, startPoint y: 72, endPoint x: 38, endPoint y: 36, distance: 154.3
click at [71, 45] on div "dashboard products sales purchasing productivity dashboard products Product Cat…" at bounding box center [605, 300] width 1210 height 601
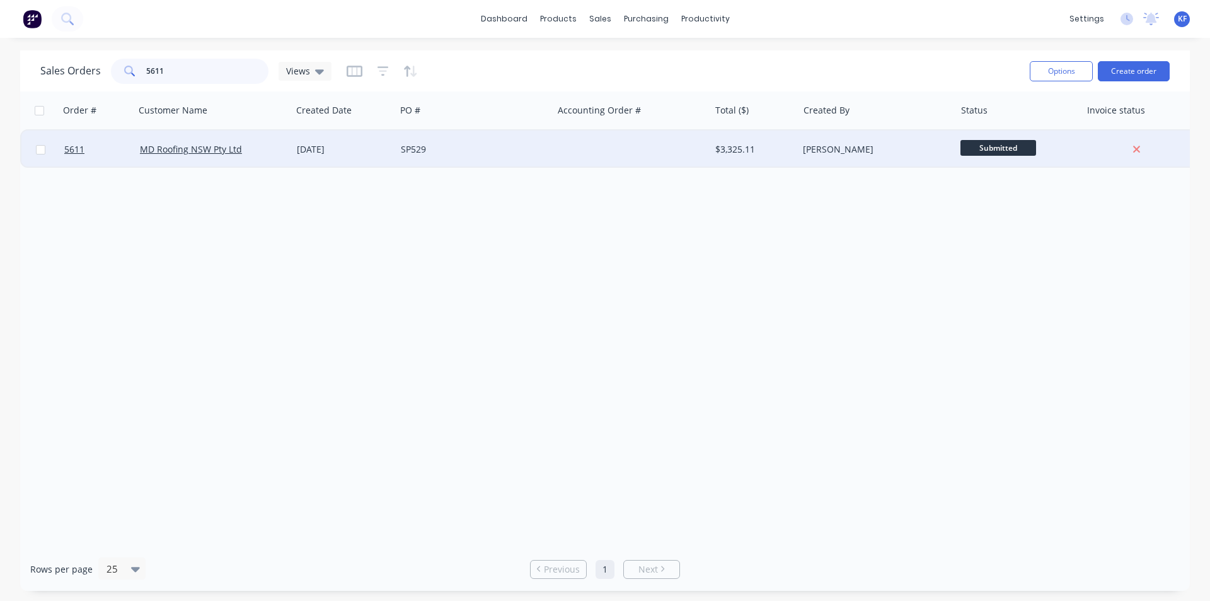
type input "5611"
click at [596, 153] on div at bounding box center [631, 149] width 157 height 38
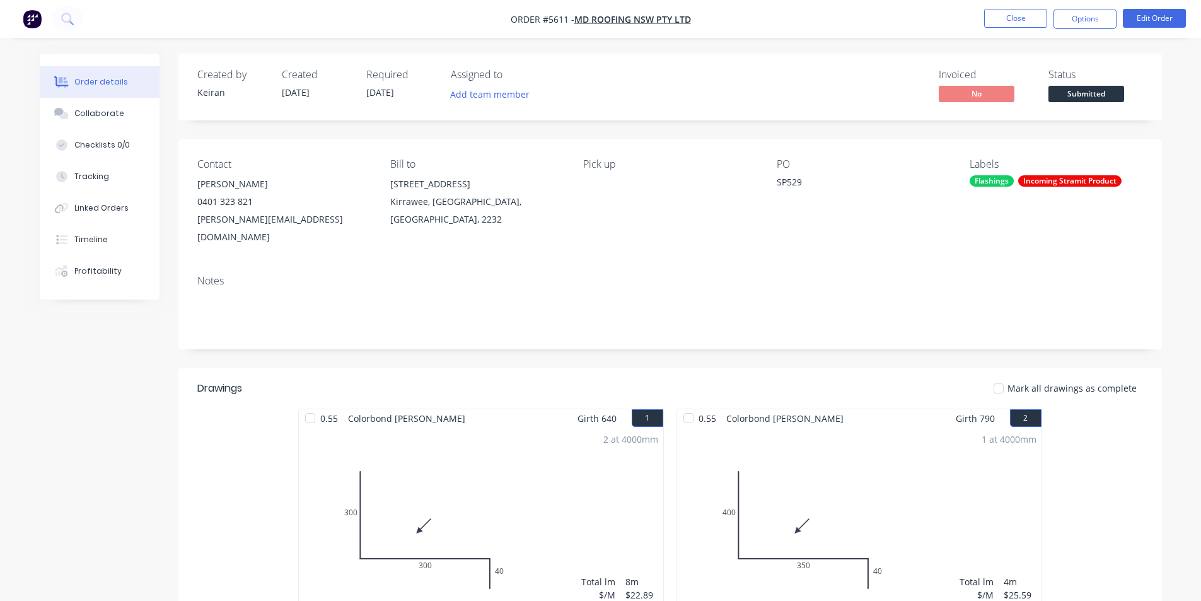
click at [1067, 103] on button "Submitted" at bounding box center [1086, 95] width 76 height 19
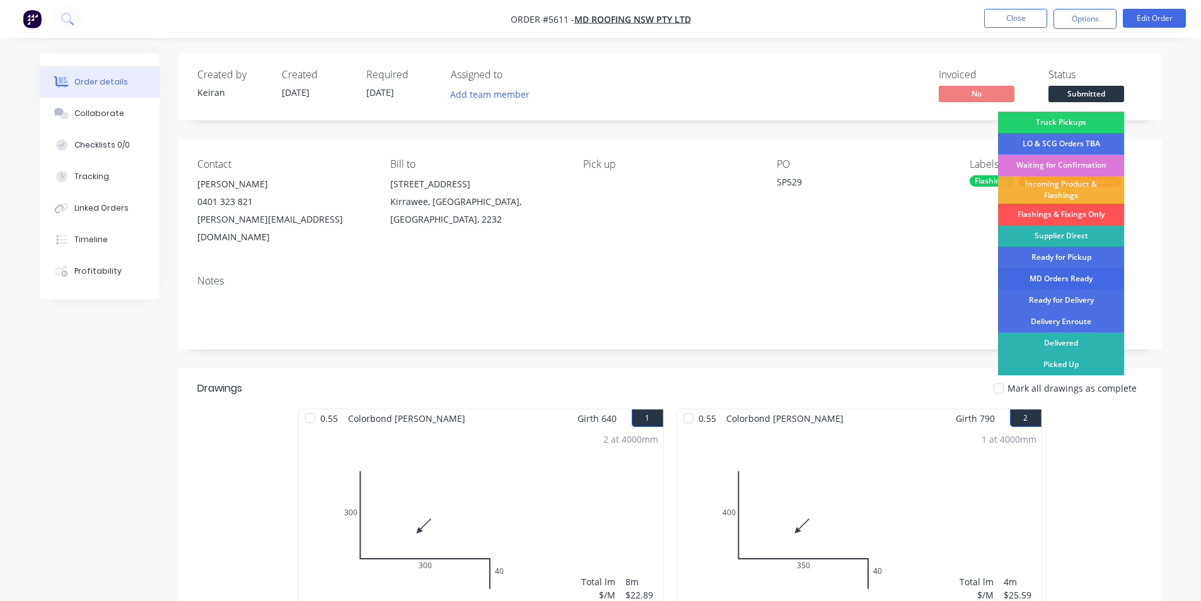
click at [1051, 280] on div "MD Orders Ready" at bounding box center [1061, 278] width 126 height 21
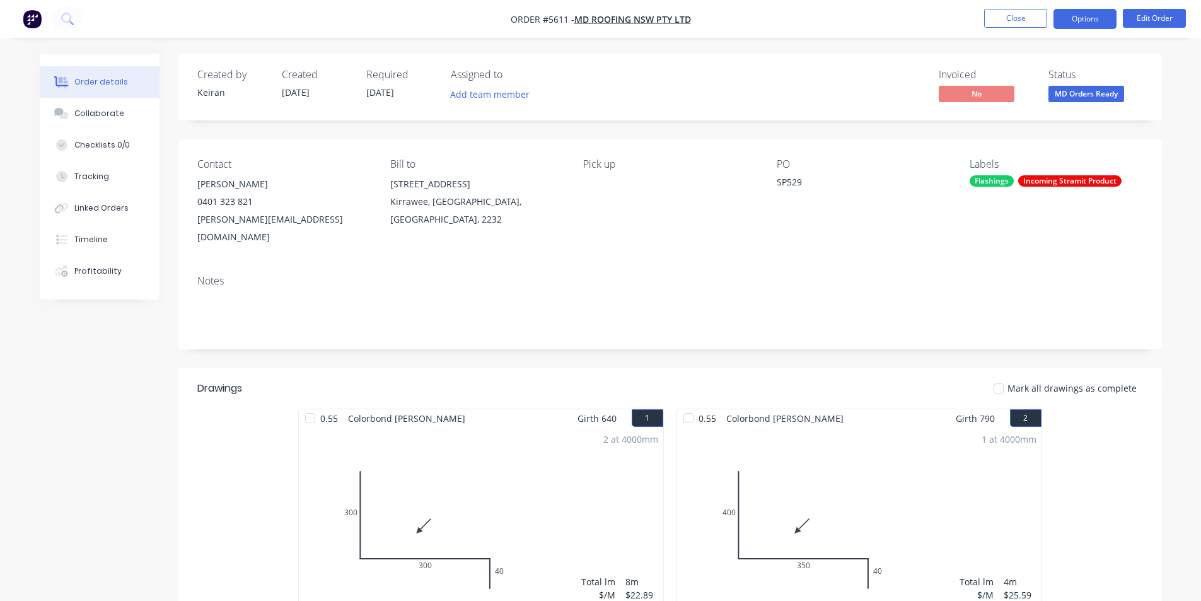
click at [1074, 23] on button "Options" at bounding box center [1084, 19] width 63 height 20
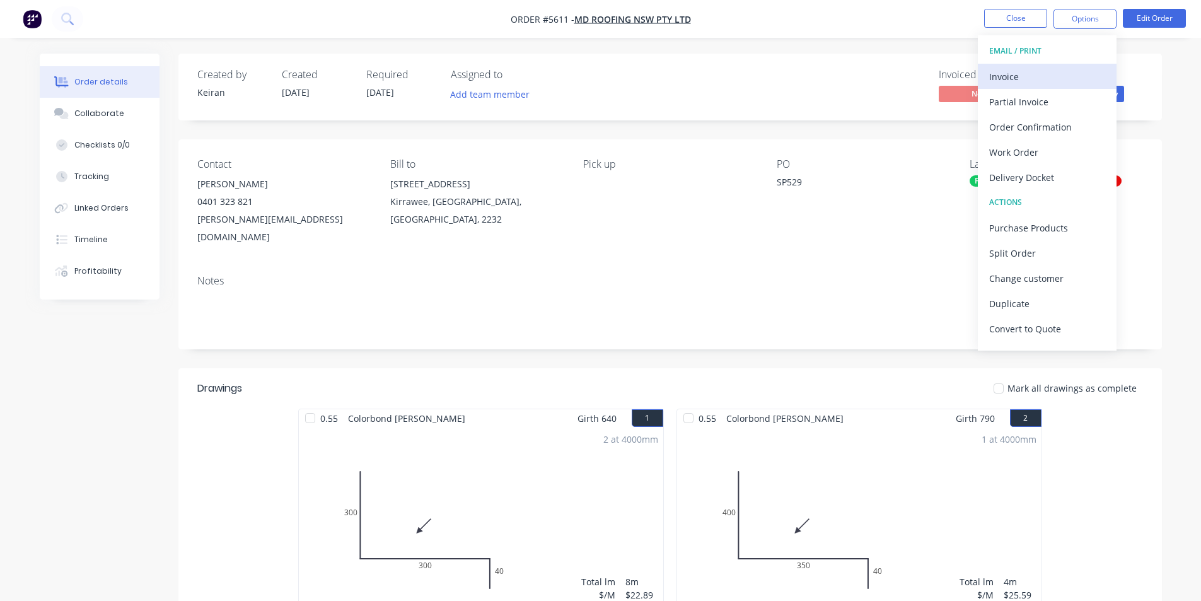
click at [1018, 79] on div "Invoice" at bounding box center [1047, 76] width 116 height 18
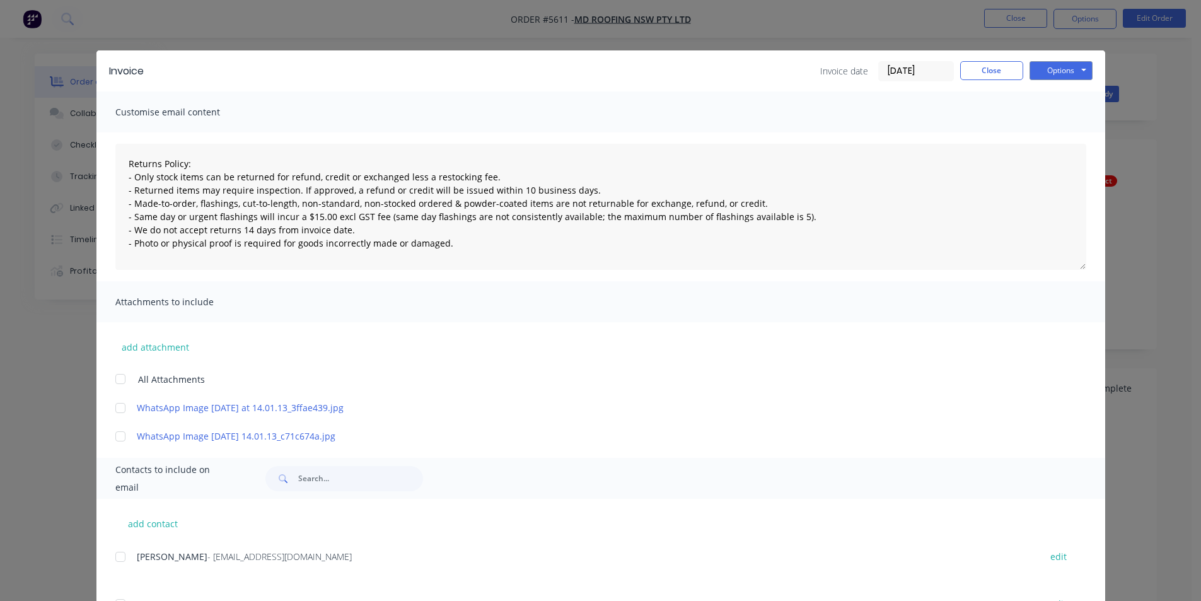
click at [115, 554] on div at bounding box center [120, 556] width 25 height 25
click at [1046, 72] on button "Options" at bounding box center [1060, 70] width 63 height 19
click at [1072, 138] on button "Email" at bounding box center [1069, 134] width 81 height 21
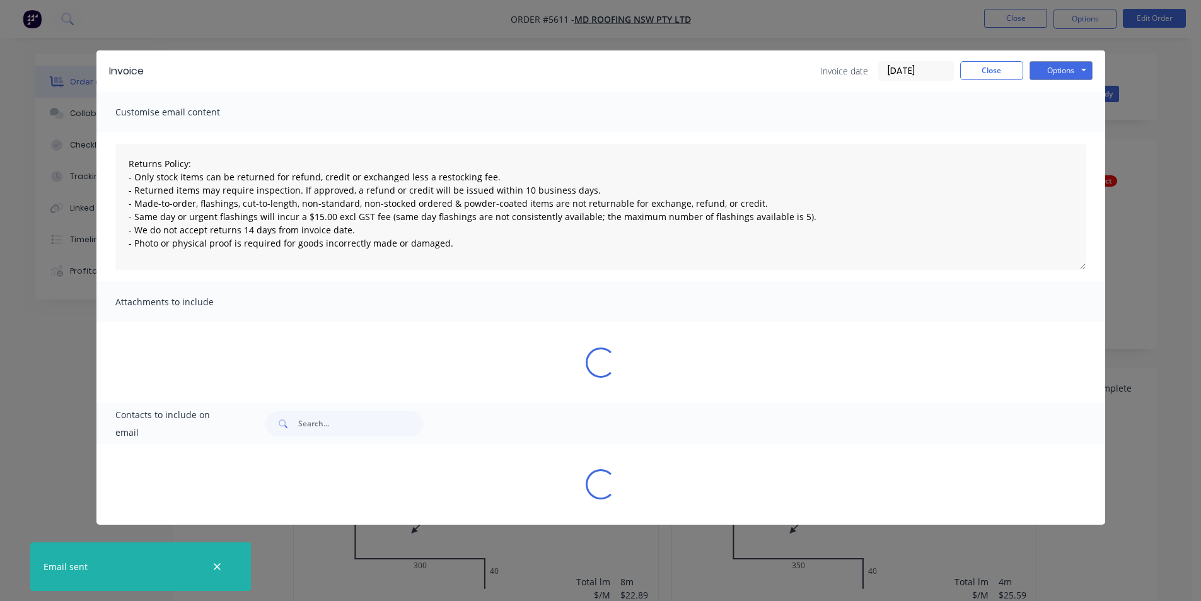
type textarea "Returns Policy: - Only stock items can be returned for refund, credit or exchan…"
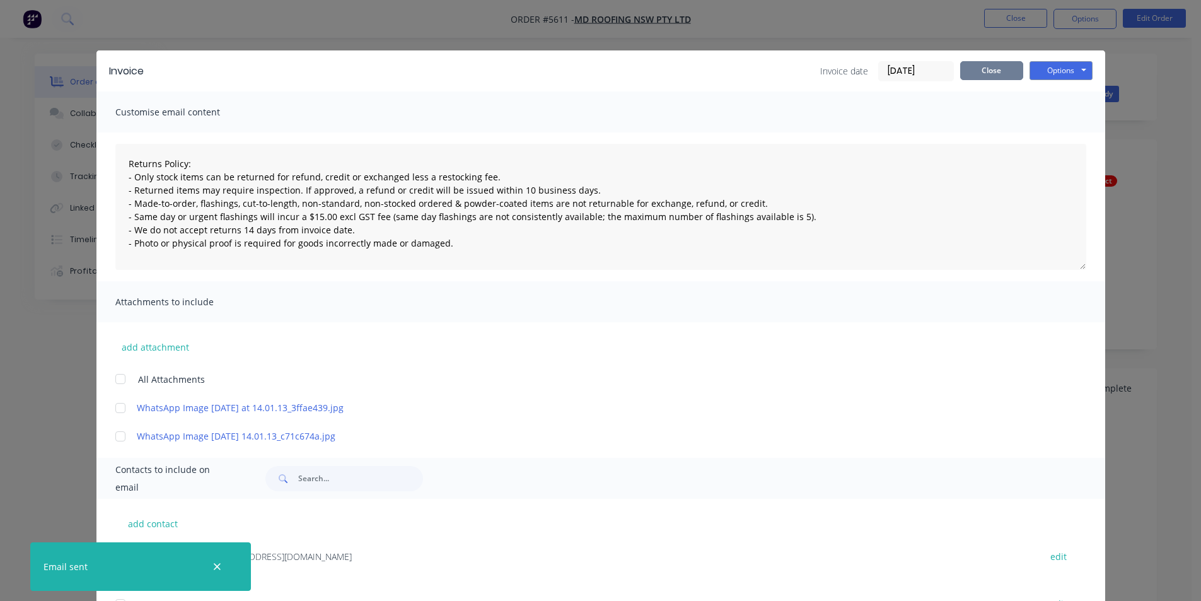
click at [971, 73] on button "Close" at bounding box center [991, 70] width 63 height 19
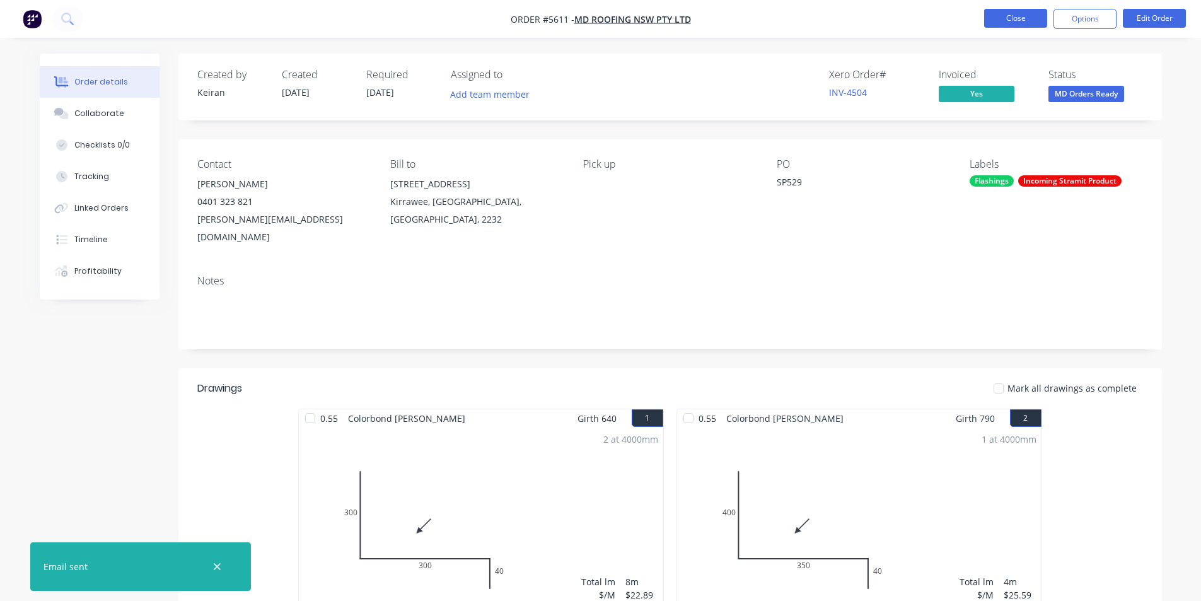
click at [1033, 10] on button "Close" at bounding box center [1015, 18] width 63 height 19
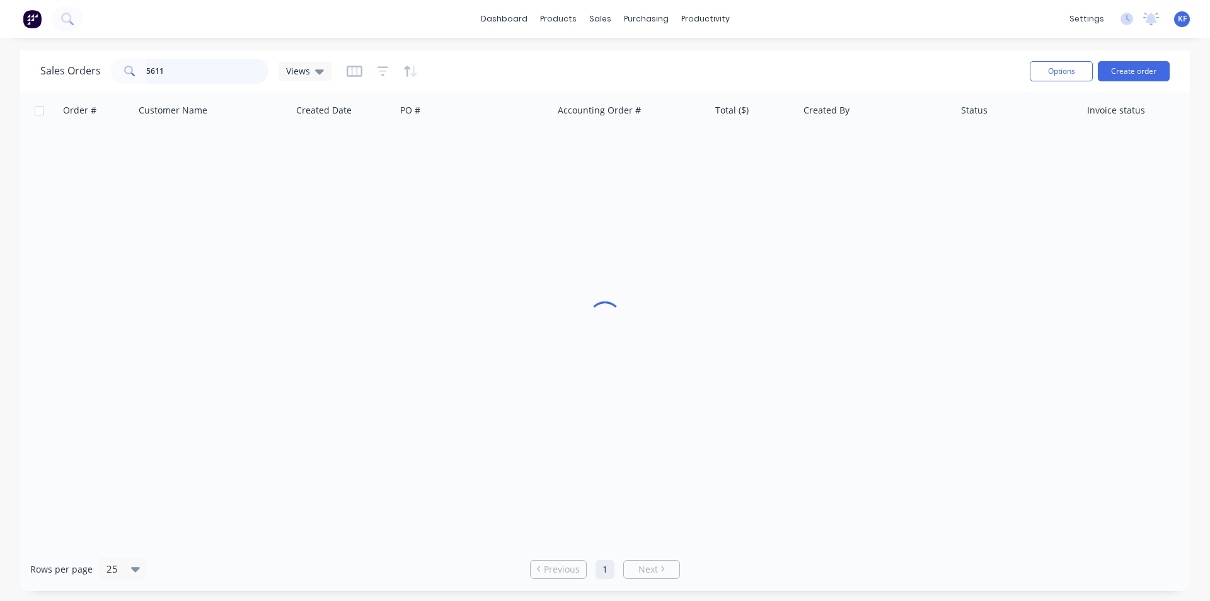
click at [163, 72] on input "5611" at bounding box center [207, 71] width 123 height 25
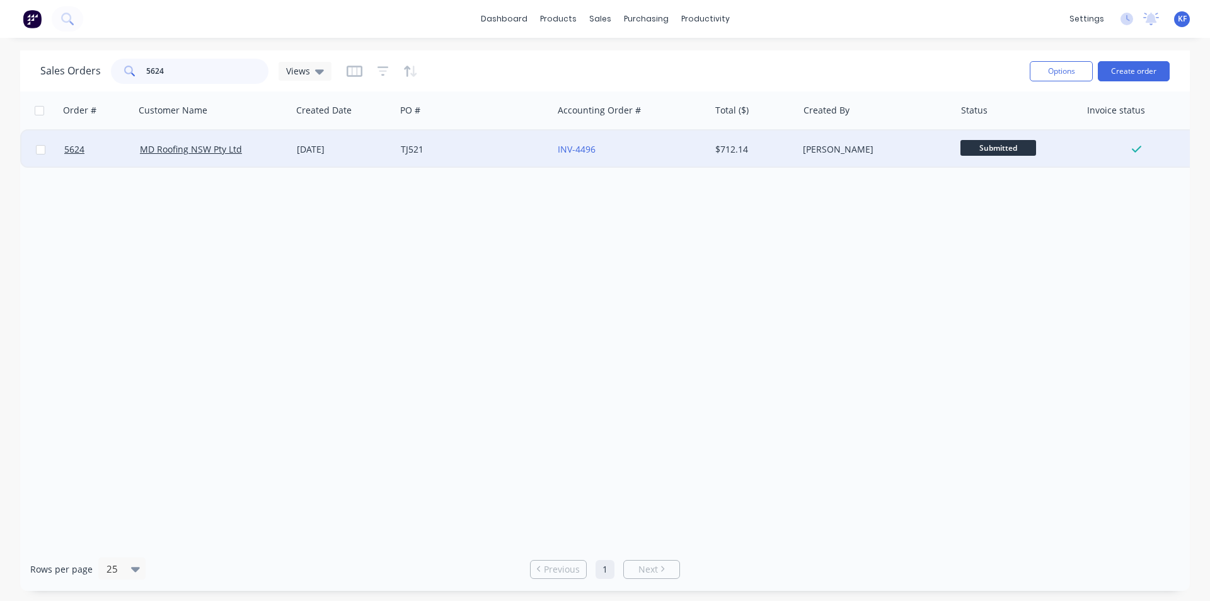
type input "5624"
click at [512, 153] on div "TJ521" at bounding box center [471, 149] width 140 height 13
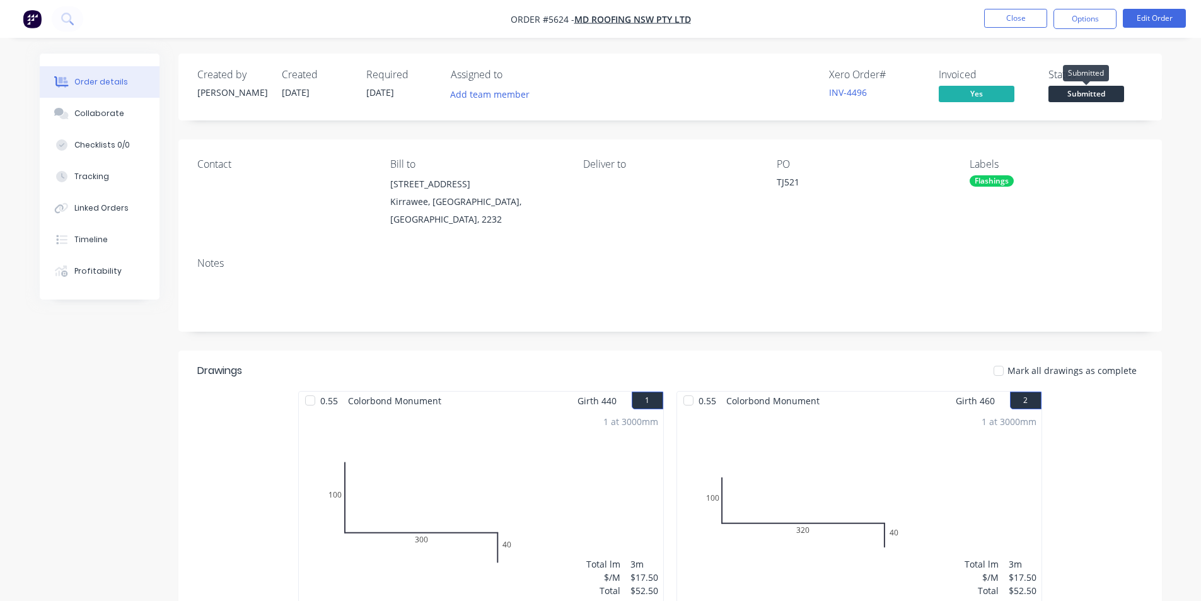
click at [1080, 92] on span "Submitted" at bounding box center [1086, 94] width 76 height 16
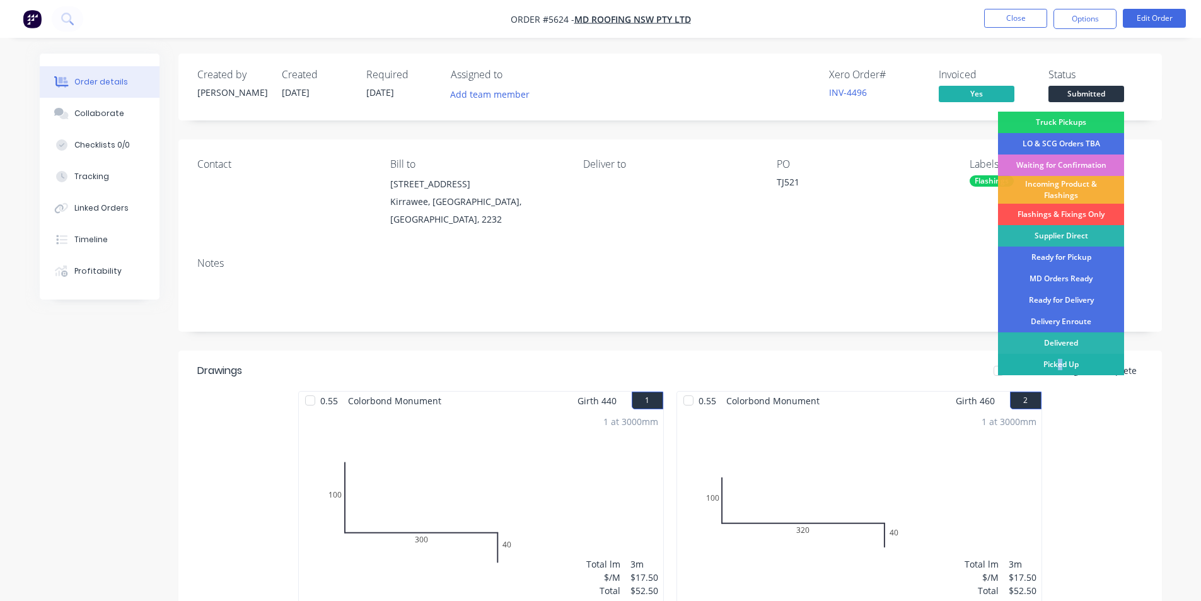
click at [1061, 376] on div "Truck Pickups LO & SCG Orders TBA Waiting for Confirmation Incoming Product & F…" at bounding box center [1061, 262] width 126 height 301
click at [1062, 368] on div "Picked Up" at bounding box center [1061, 364] width 126 height 21
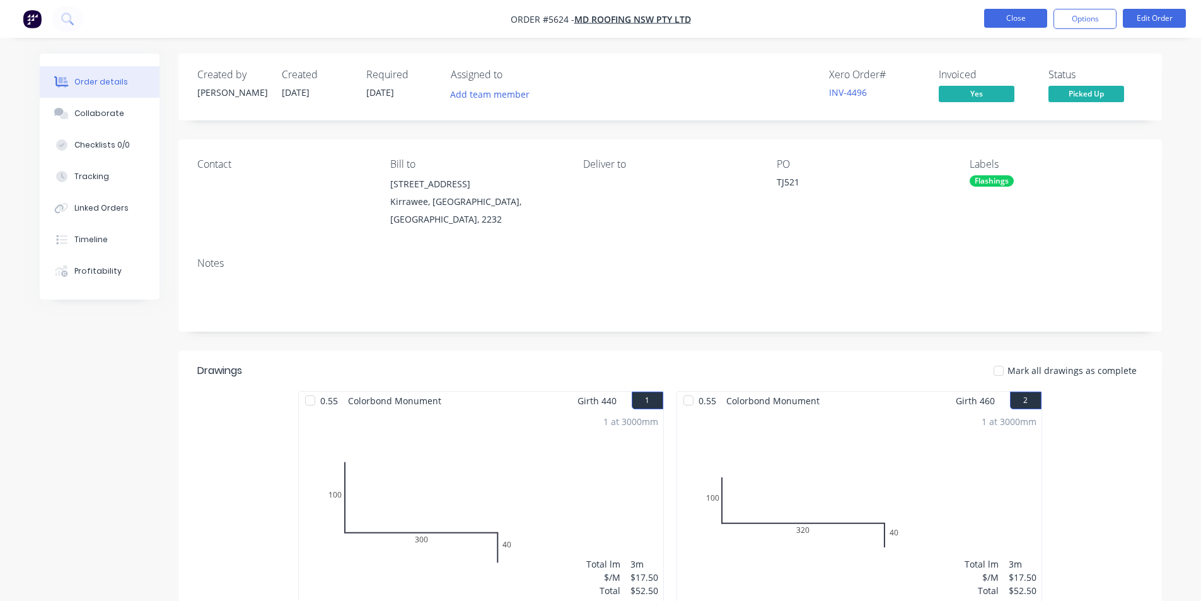
click at [1002, 14] on button "Close" at bounding box center [1015, 18] width 63 height 19
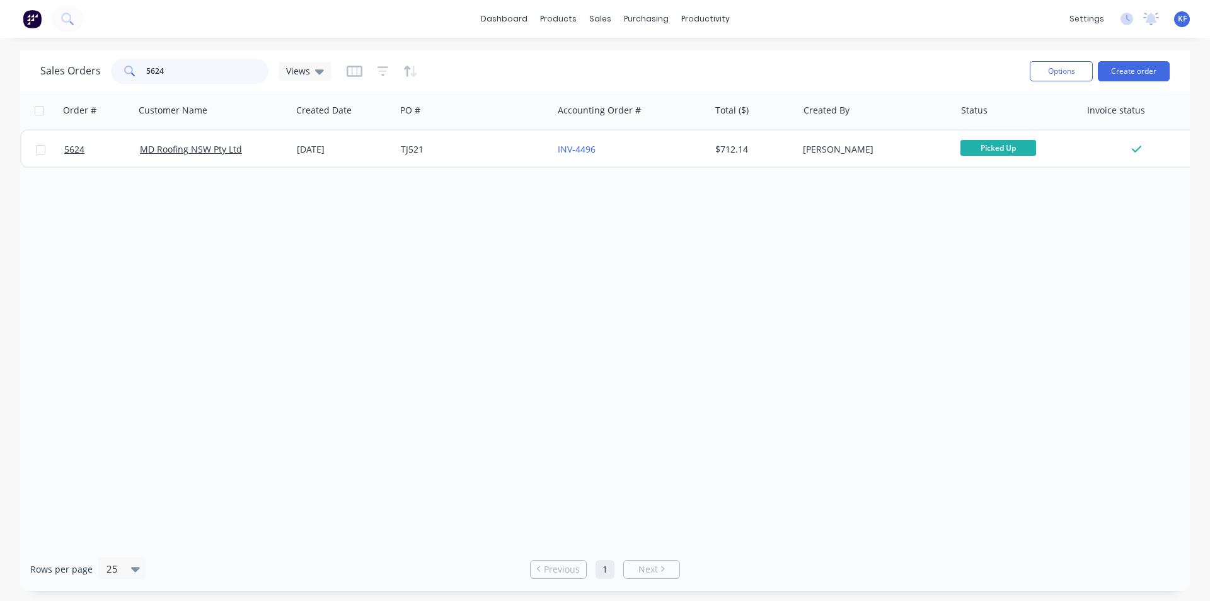
drag, startPoint x: 216, startPoint y: 79, endPoint x: 0, endPoint y: 62, distance: 216.8
click at [0, 63] on div "Sales Orders 5624 Views Options Create order Order # Customer Name Created Date…" at bounding box center [605, 320] width 1210 height 540
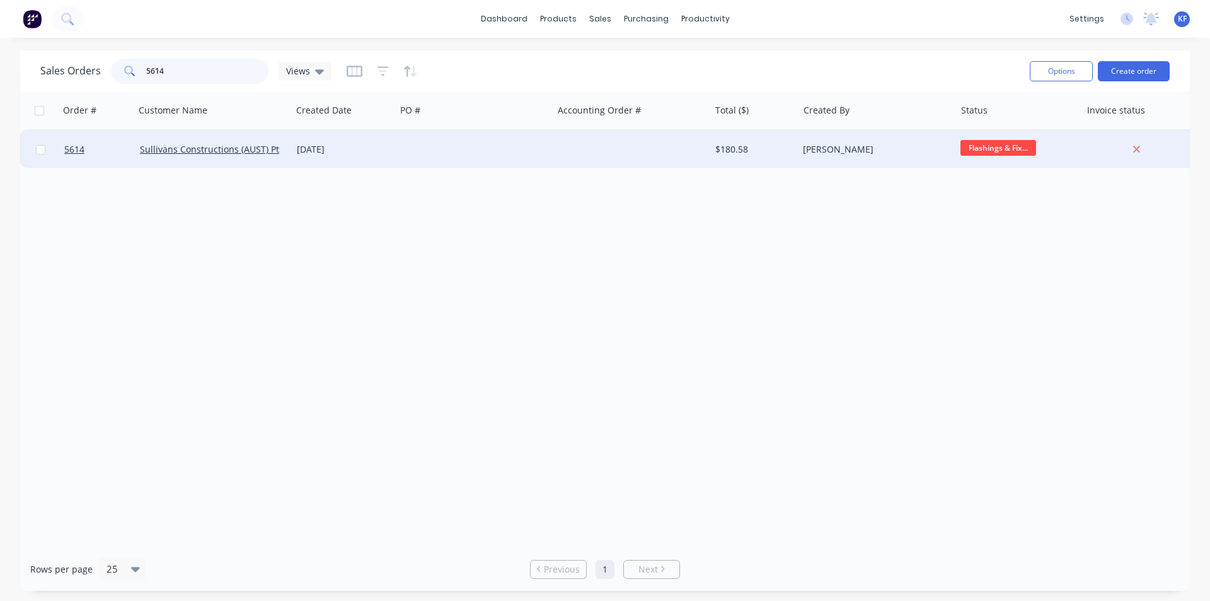
type input "5614"
click at [569, 156] on div at bounding box center [631, 149] width 157 height 38
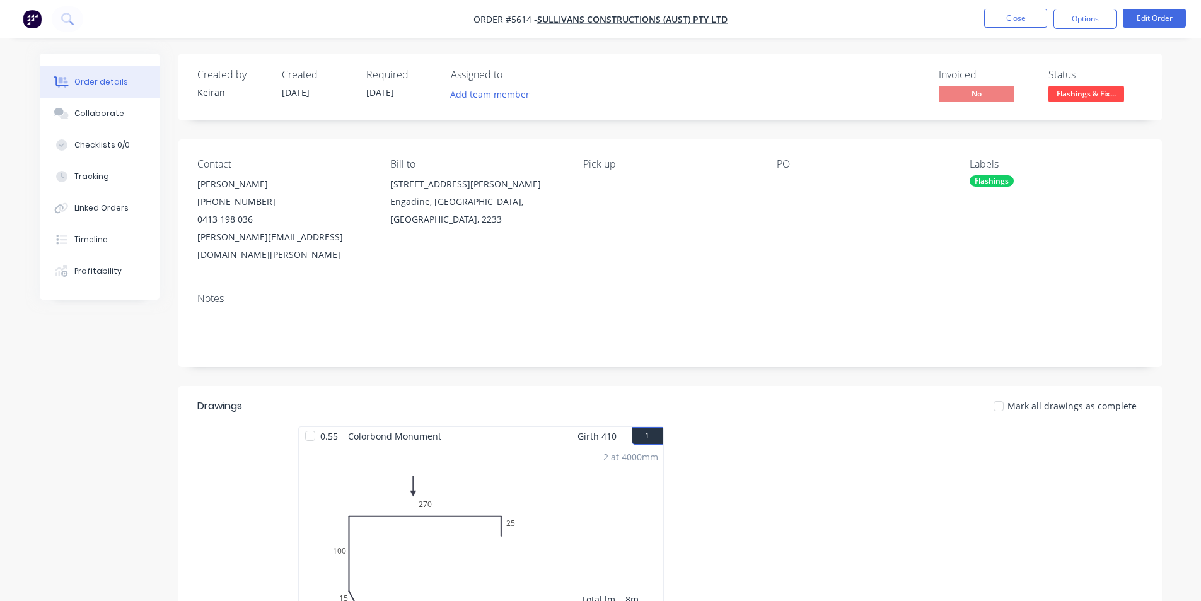
click at [1108, 93] on span "Flashings & Fix..." at bounding box center [1086, 94] width 76 height 16
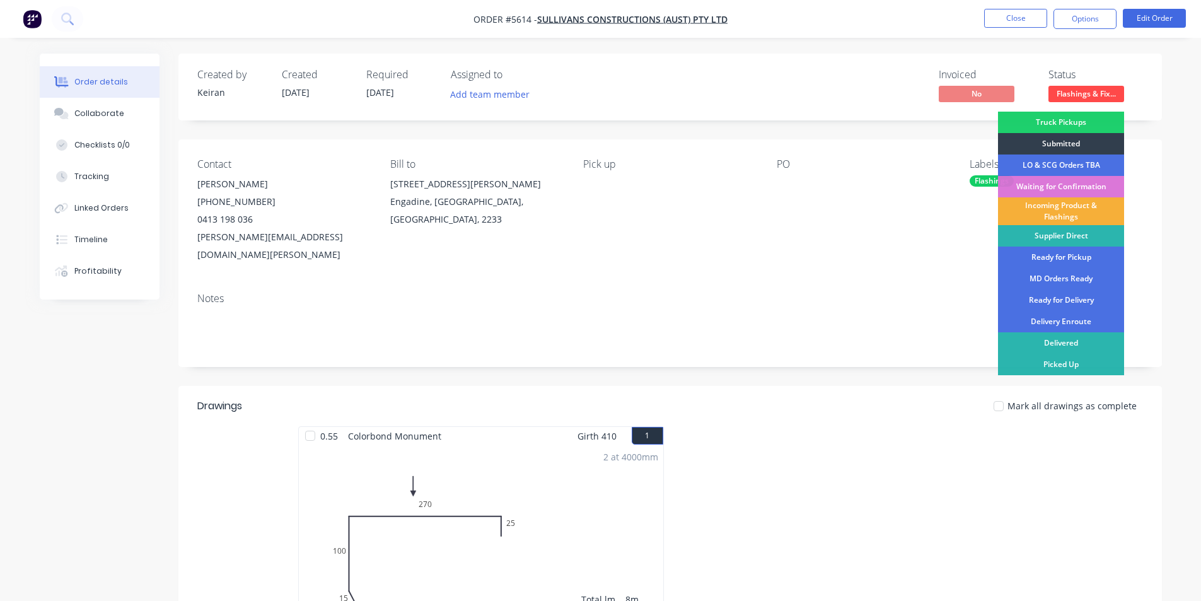
click at [1062, 360] on div "Picked Up" at bounding box center [1061, 364] width 126 height 21
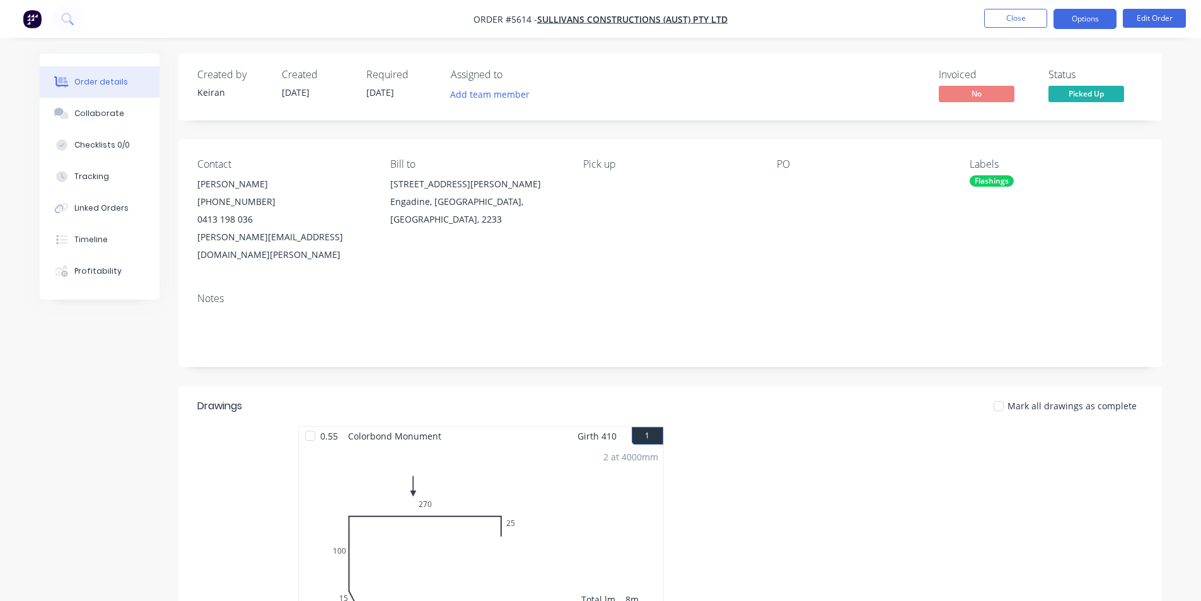
click at [1072, 24] on button "Options" at bounding box center [1084, 19] width 63 height 20
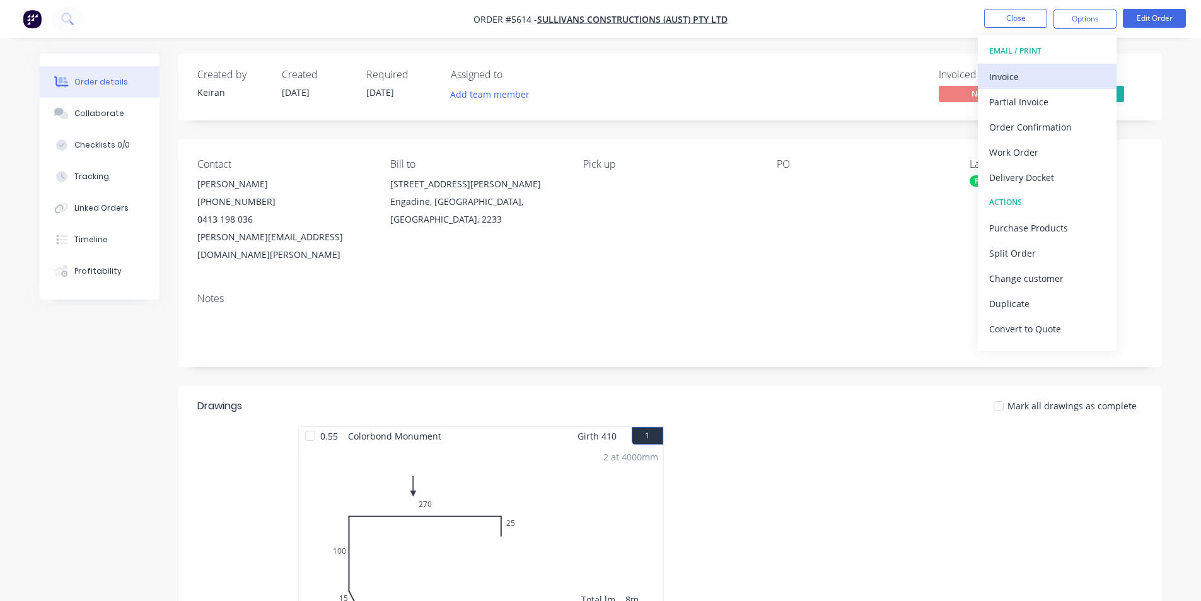
click at [1016, 80] on div "Invoice" at bounding box center [1047, 76] width 116 height 18
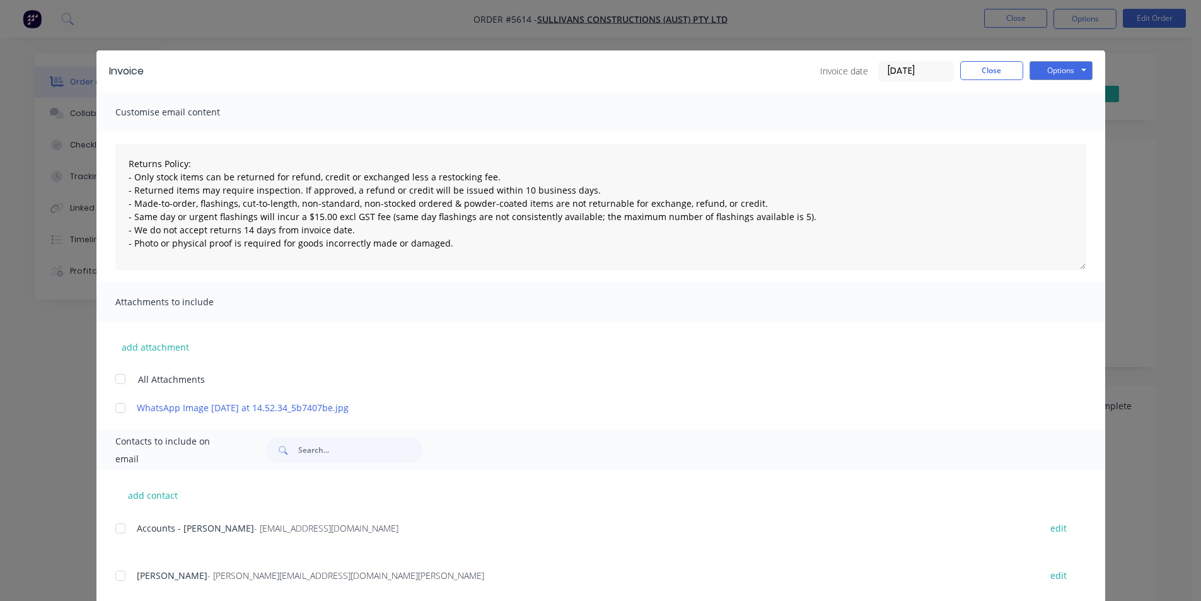
click at [119, 531] on div at bounding box center [120, 528] width 25 height 25
click at [1048, 61] on button "Options" at bounding box center [1060, 70] width 63 height 19
click at [1067, 132] on button "Email" at bounding box center [1069, 134] width 81 height 21
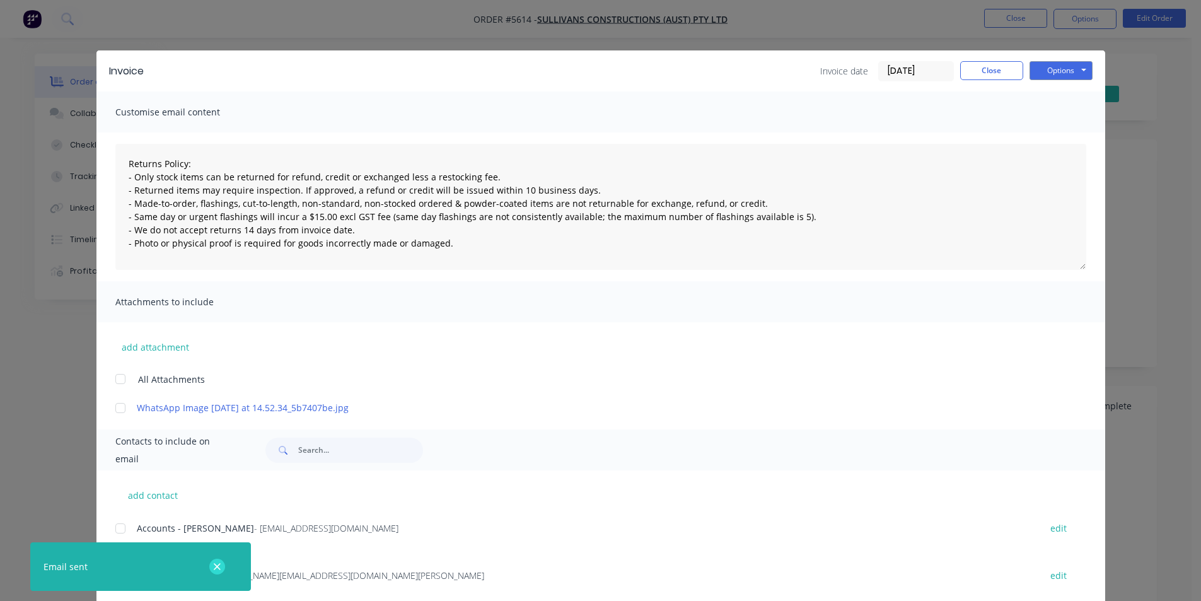
click at [217, 572] on button "button" at bounding box center [217, 567] width 16 height 16
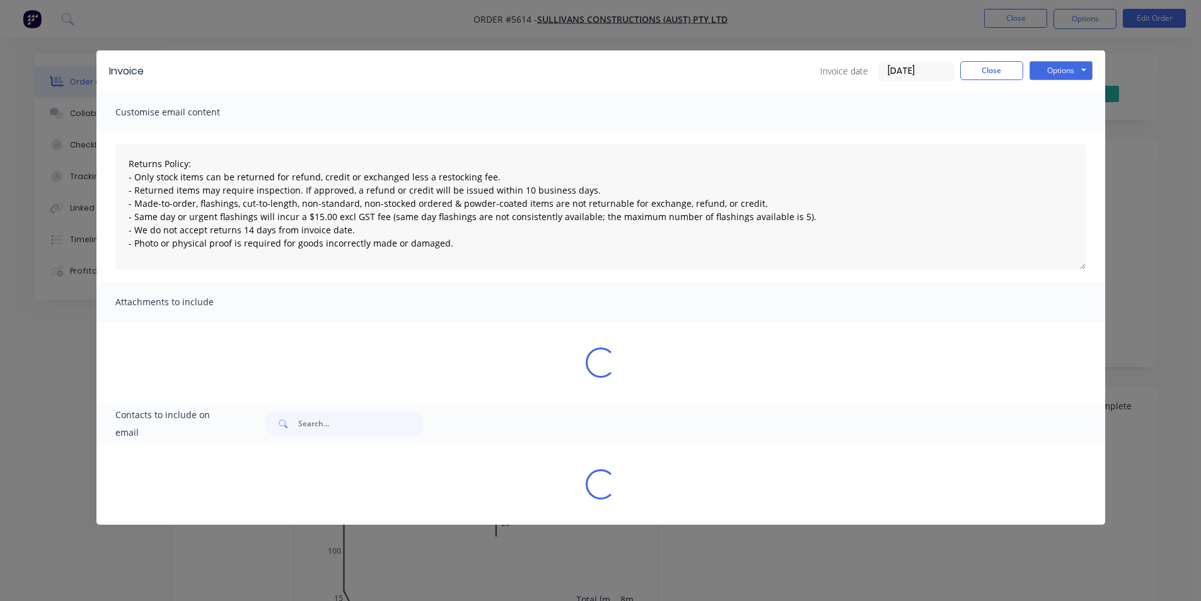
type textarea "Returns Policy: - Only stock items can be returned for refund, credit or exchan…"
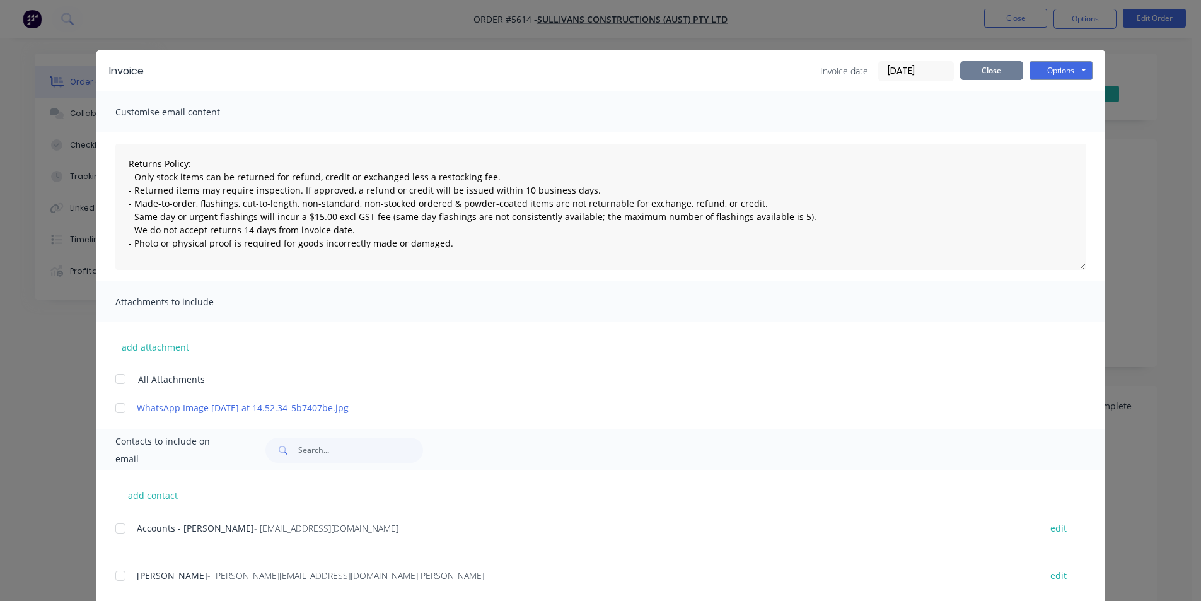
click at [983, 71] on button "Close" at bounding box center [991, 70] width 63 height 19
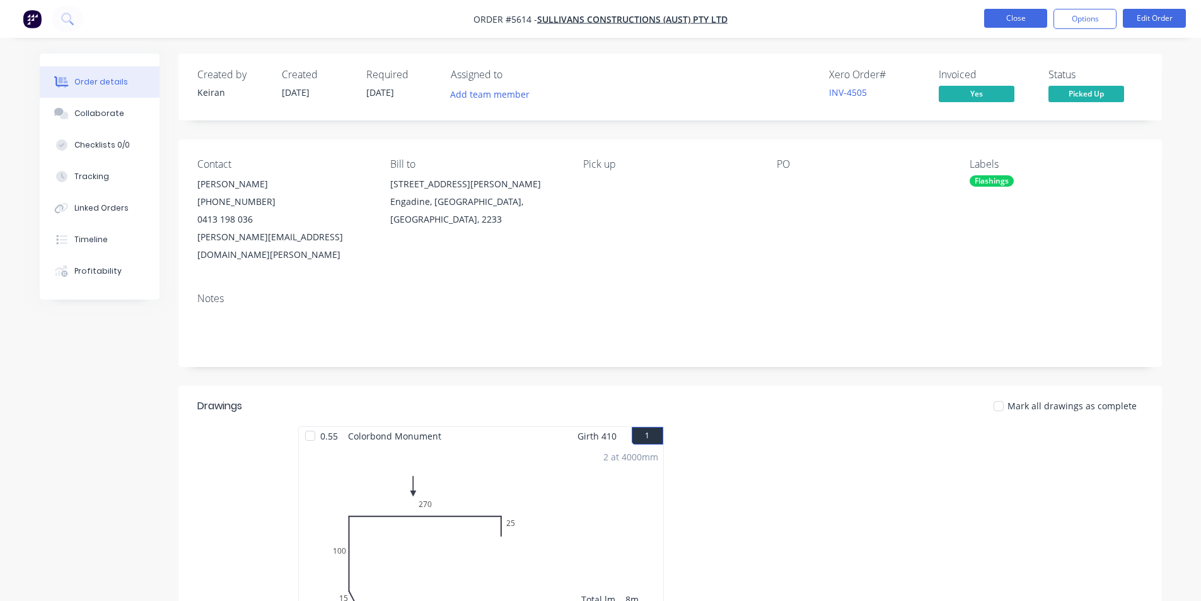
click at [1004, 21] on button "Close" at bounding box center [1015, 18] width 63 height 19
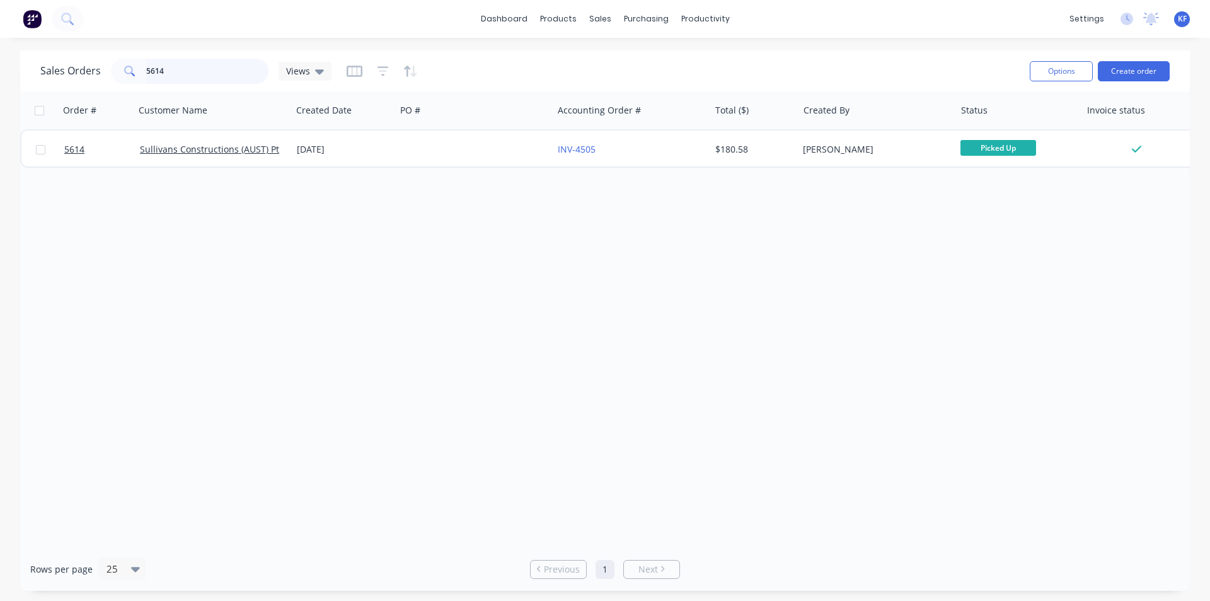
click at [122, 73] on div "5614" at bounding box center [190, 71] width 158 height 25
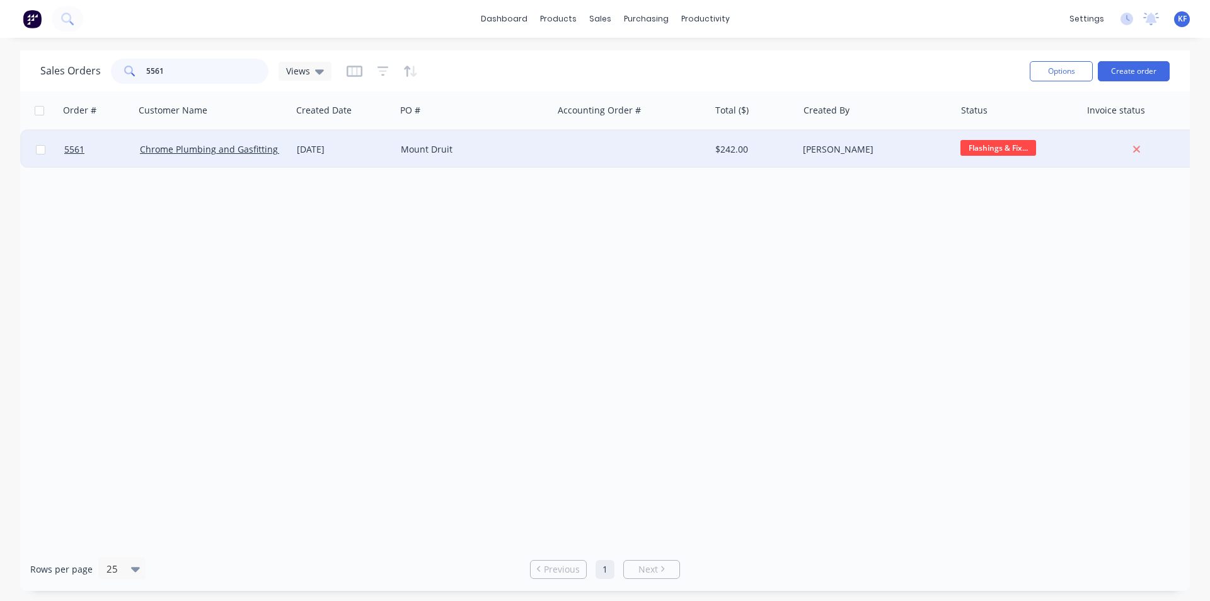
type input "5561"
click at [489, 160] on div "Mount Druit" at bounding box center [474, 149] width 157 height 38
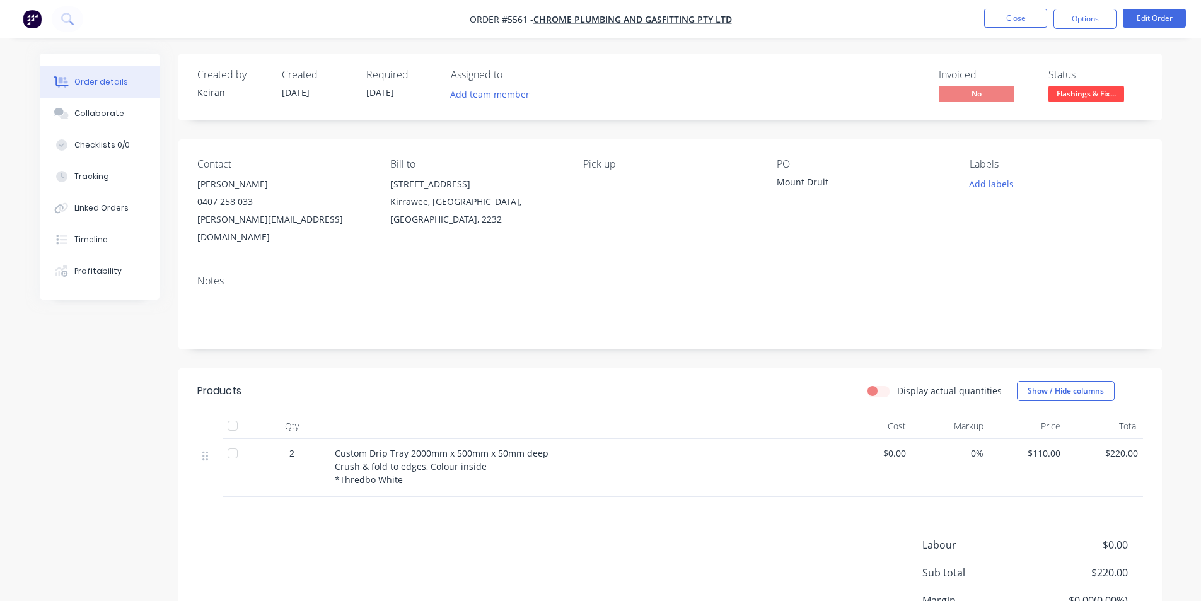
click at [1087, 100] on span "Flashings & Fix..." at bounding box center [1086, 94] width 76 height 16
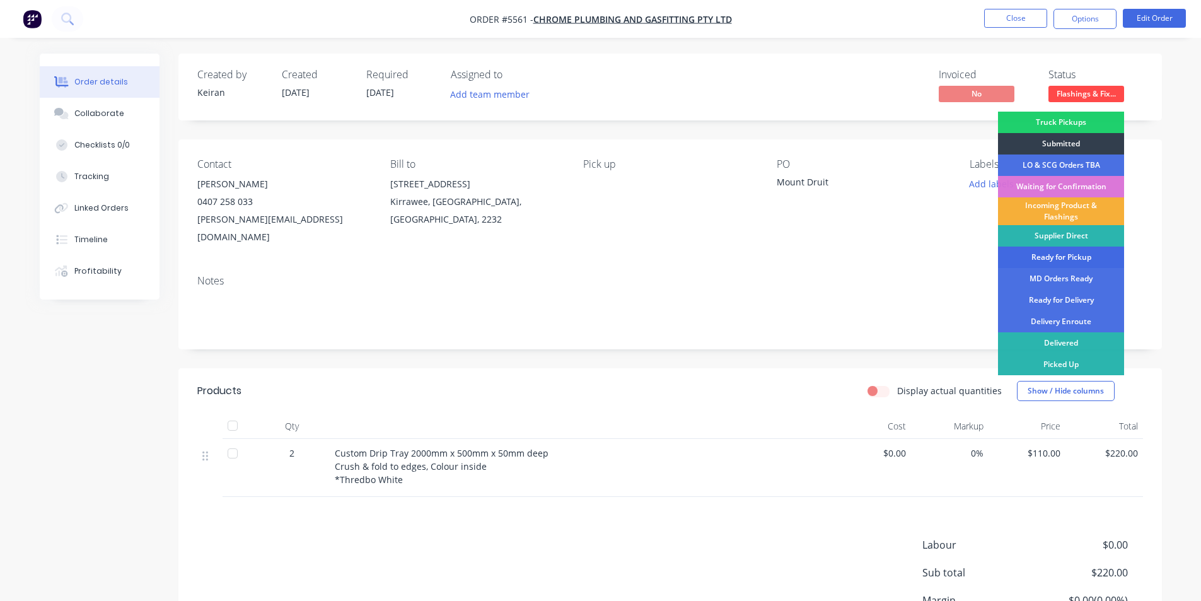
click at [1077, 263] on div "Ready for Pickup" at bounding box center [1061, 256] width 126 height 21
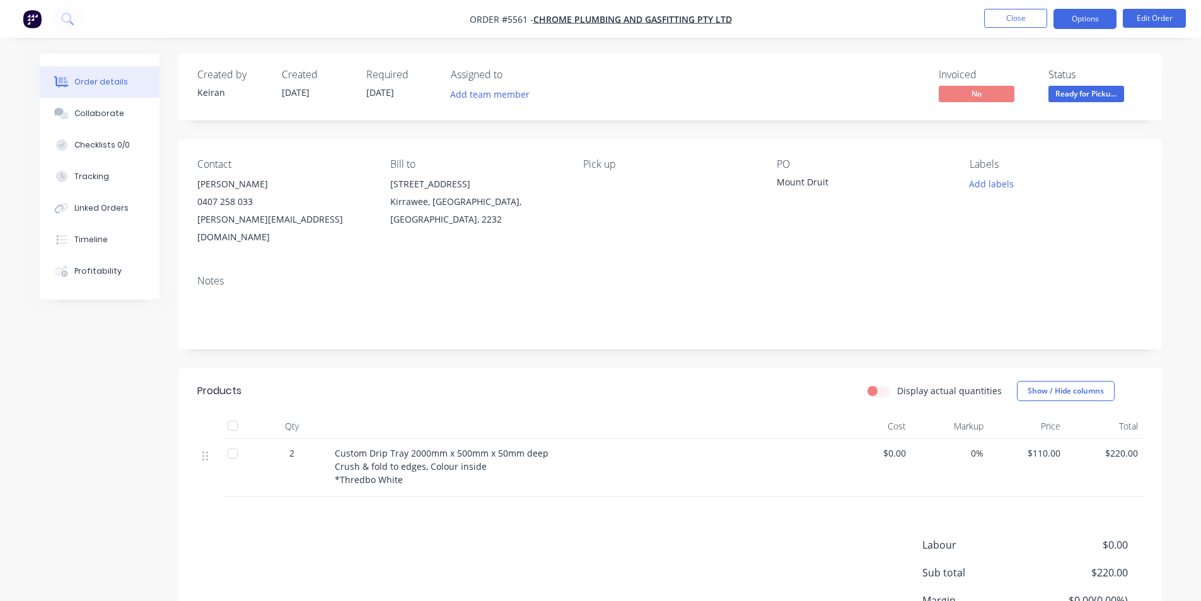
click at [1074, 23] on button "Options" at bounding box center [1084, 19] width 63 height 20
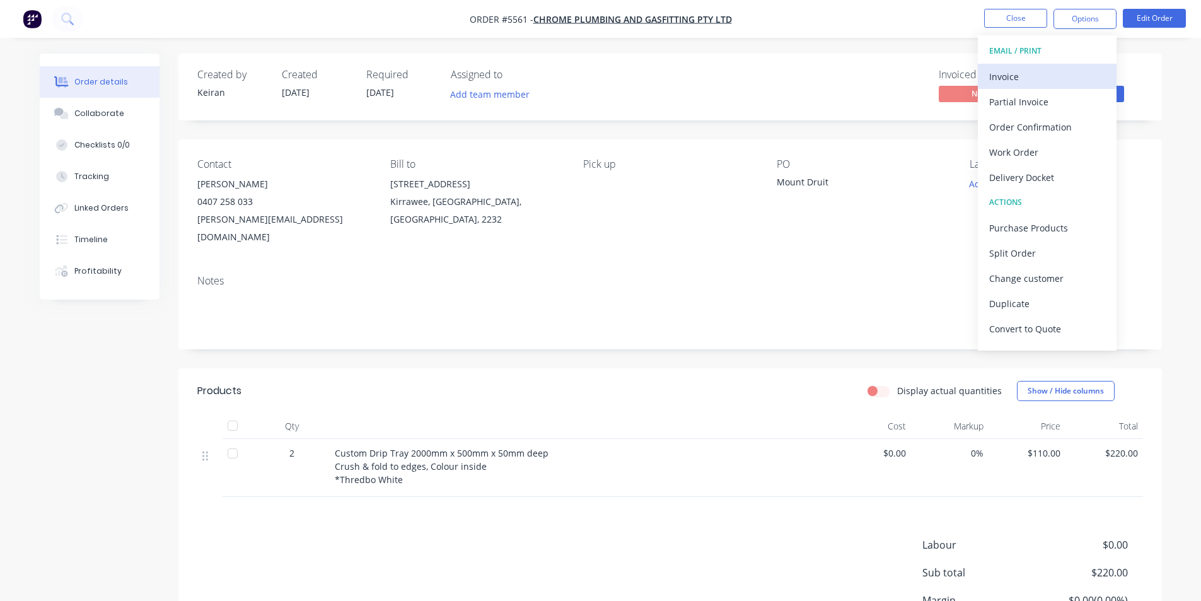
click at [1029, 74] on div "Invoice" at bounding box center [1047, 76] width 116 height 18
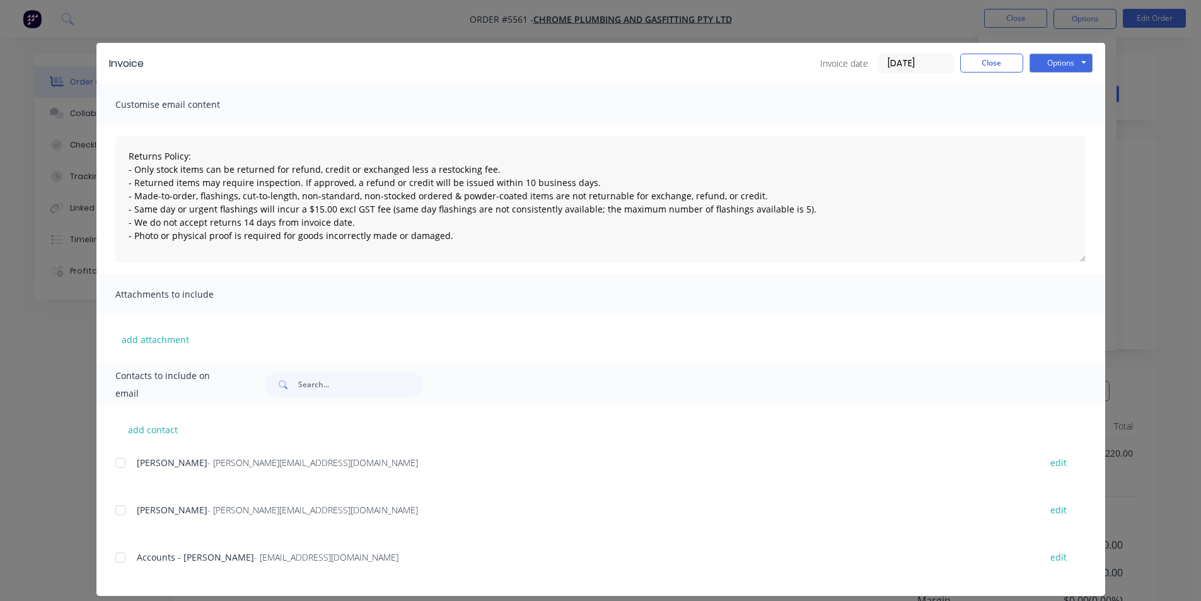
scroll to position [20, 0]
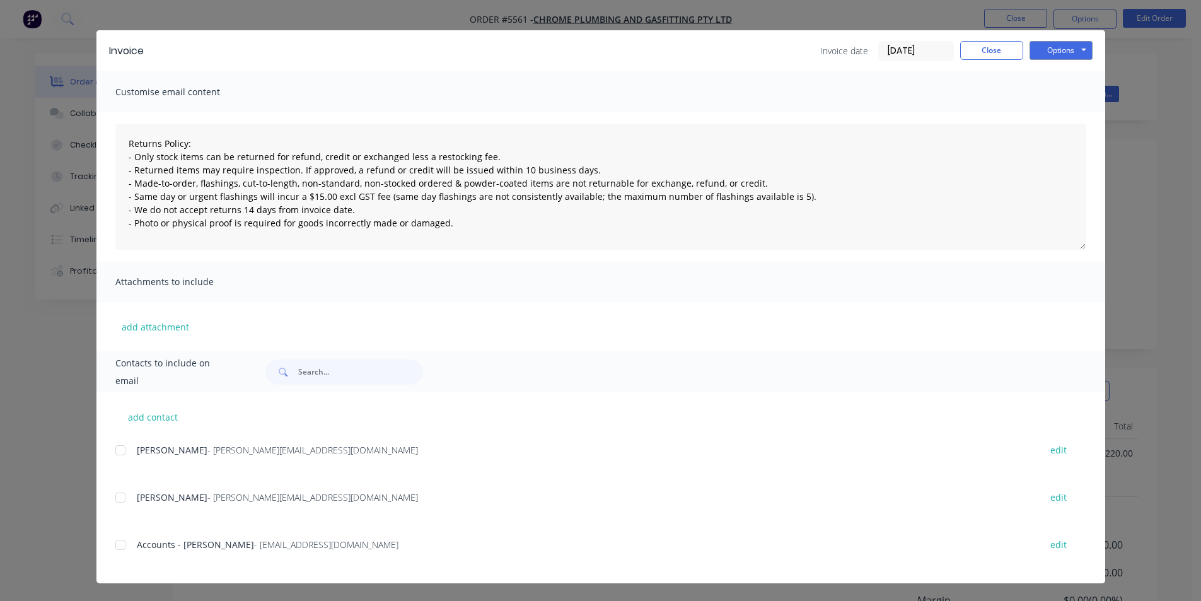
drag, startPoint x: 121, startPoint y: 547, endPoint x: 603, endPoint y: 293, distance: 544.2
click at [121, 546] on div at bounding box center [120, 544] width 25 height 25
click at [1068, 51] on button "Options" at bounding box center [1060, 50] width 63 height 19
click at [1069, 116] on button "Email" at bounding box center [1069, 114] width 81 height 21
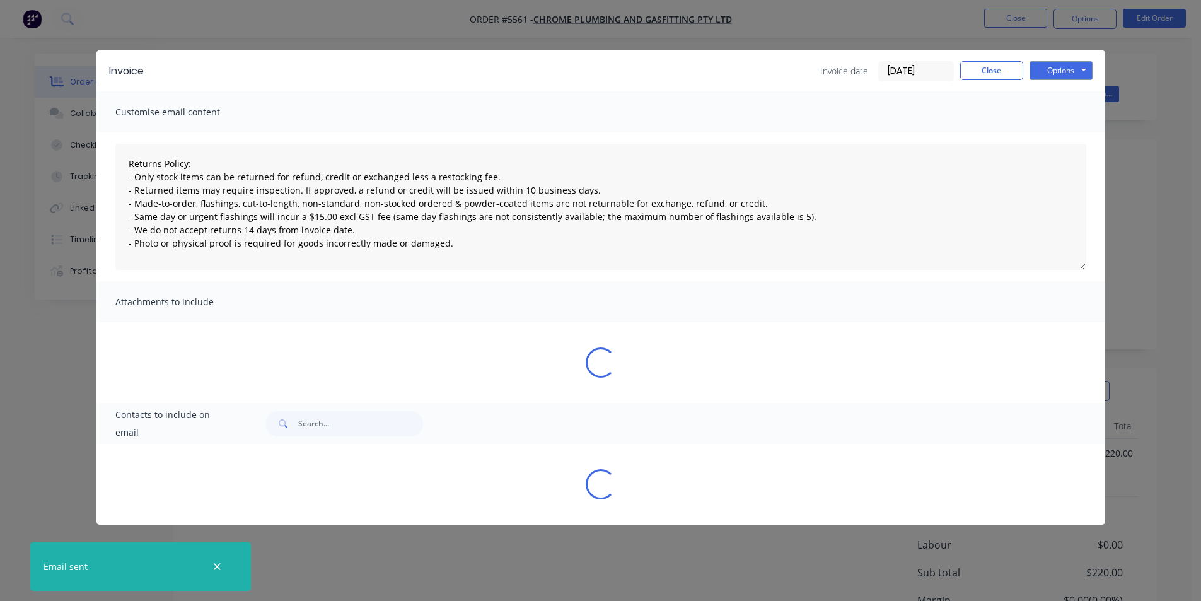
type textarea "Returns Policy: - Only stock items can be returned for refund, credit or exchan…"
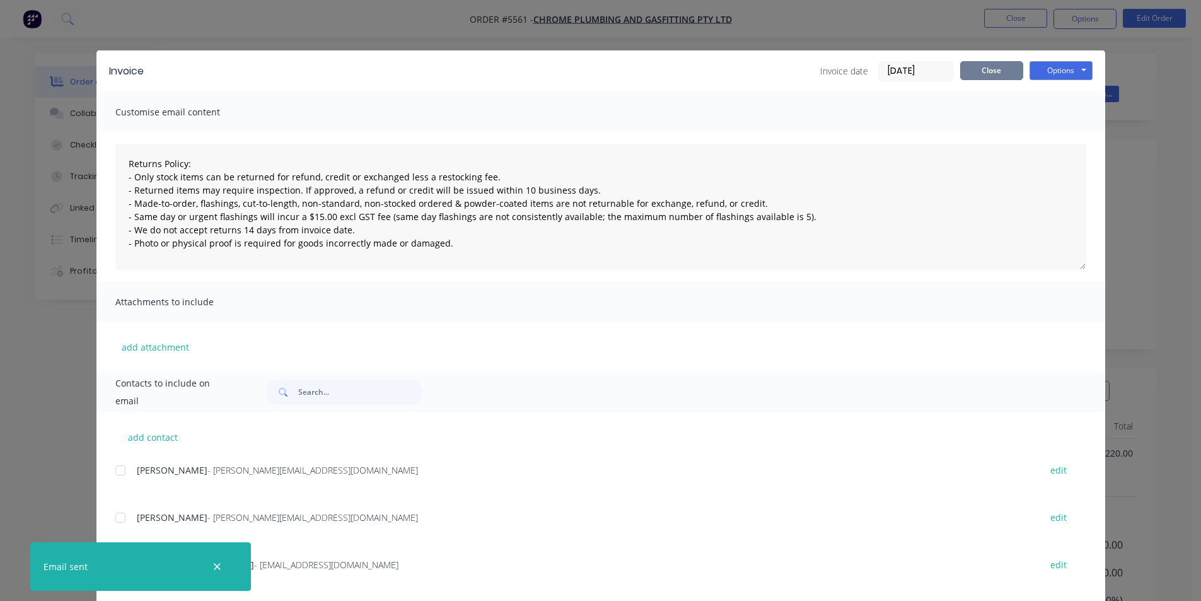
click at [963, 71] on button "Close" at bounding box center [991, 70] width 63 height 19
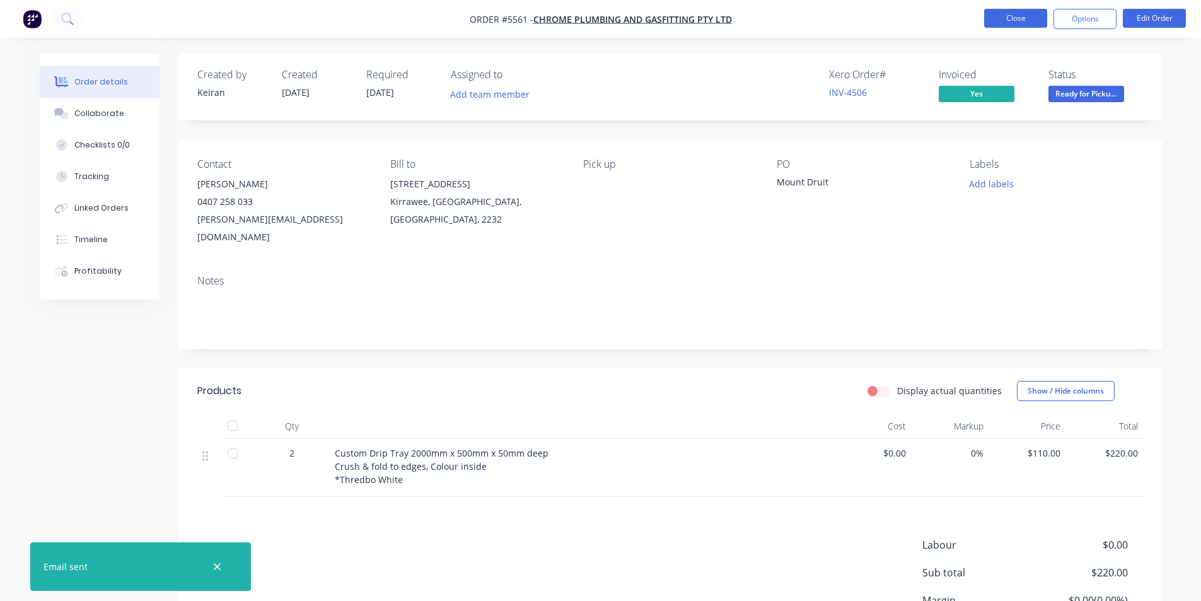
click at [1012, 20] on button "Close" at bounding box center [1015, 18] width 63 height 19
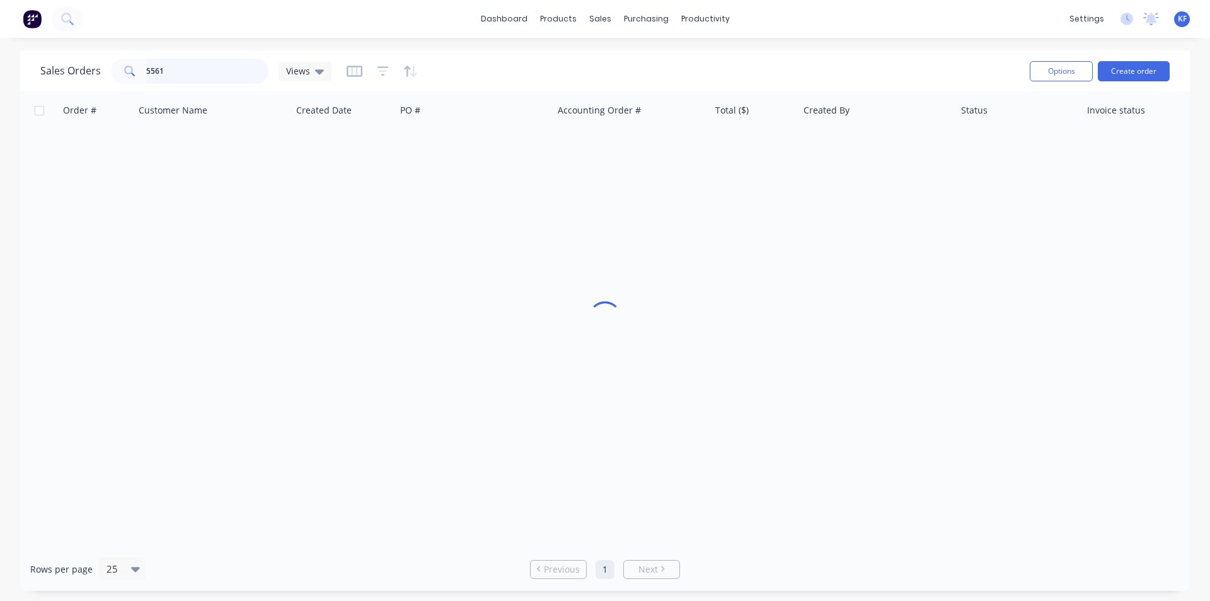
click at [119, 59] on div "5561" at bounding box center [190, 71] width 158 height 25
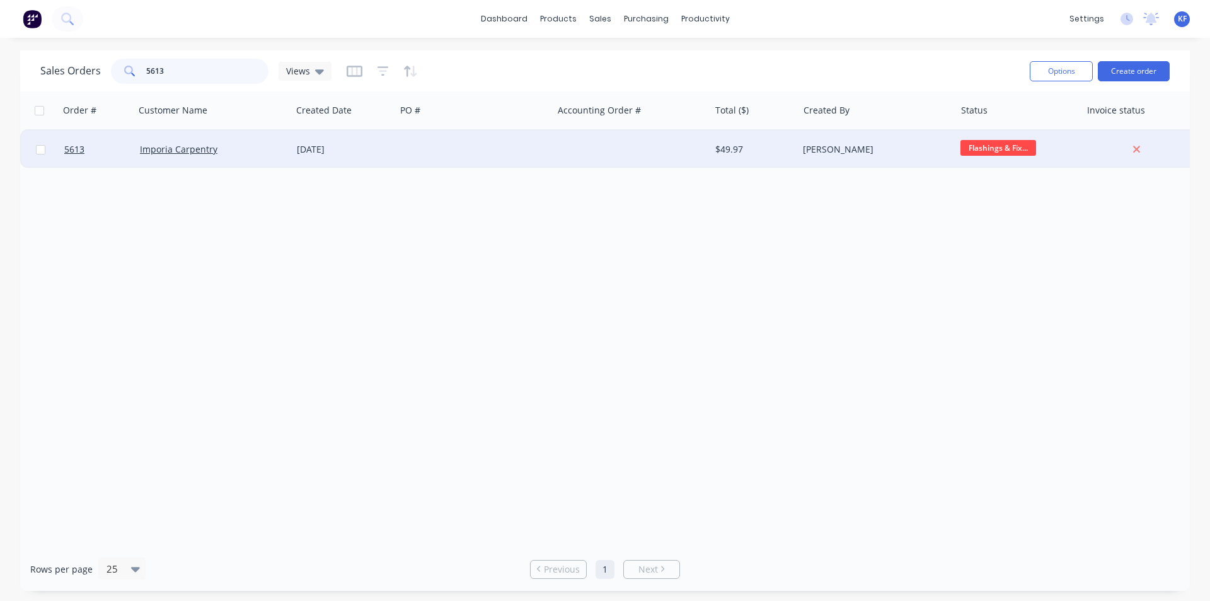
type input "5613"
click at [502, 159] on div at bounding box center [474, 149] width 157 height 38
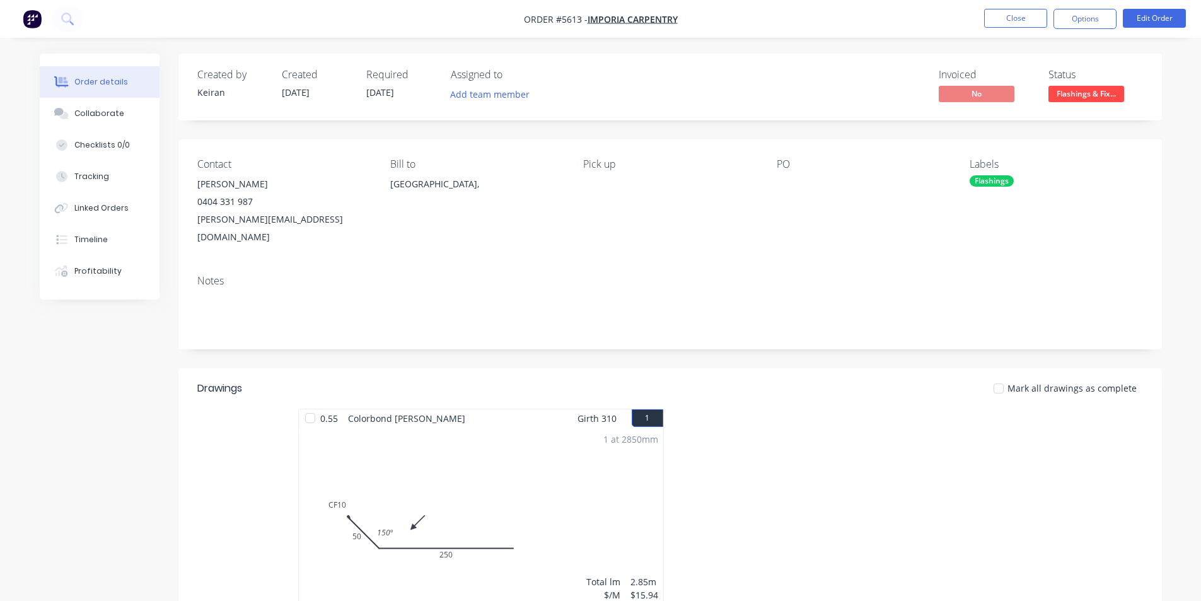
click at [1089, 101] on span "Flashings & Fix..." at bounding box center [1086, 94] width 76 height 16
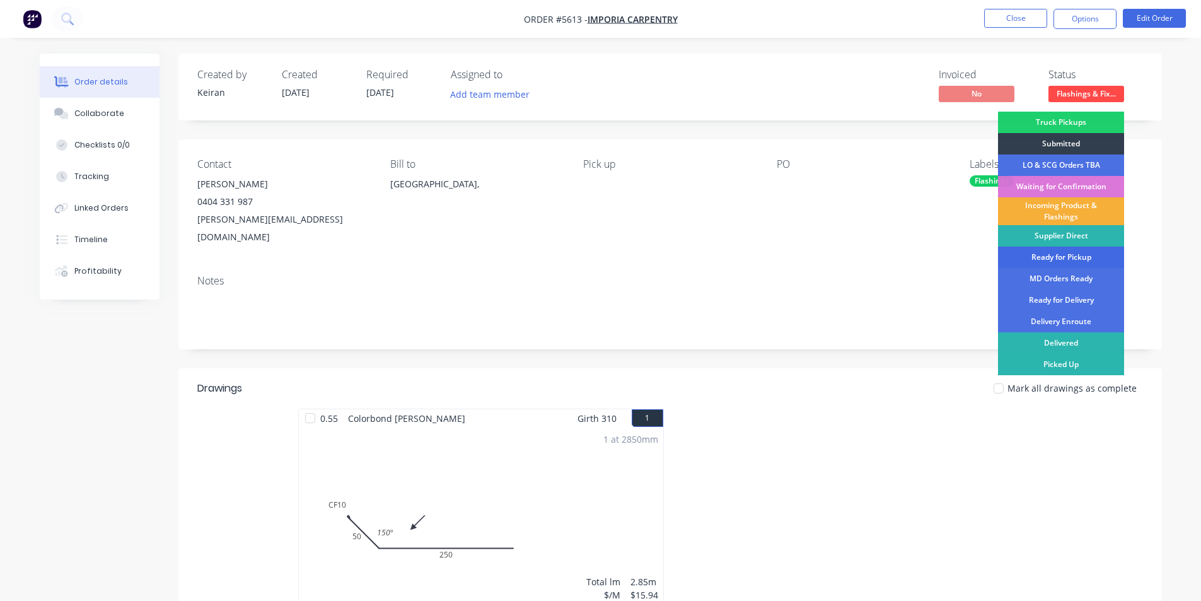
click at [1086, 262] on div "Ready for Pickup" at bounding box center [1061, 256] width 126 height 21
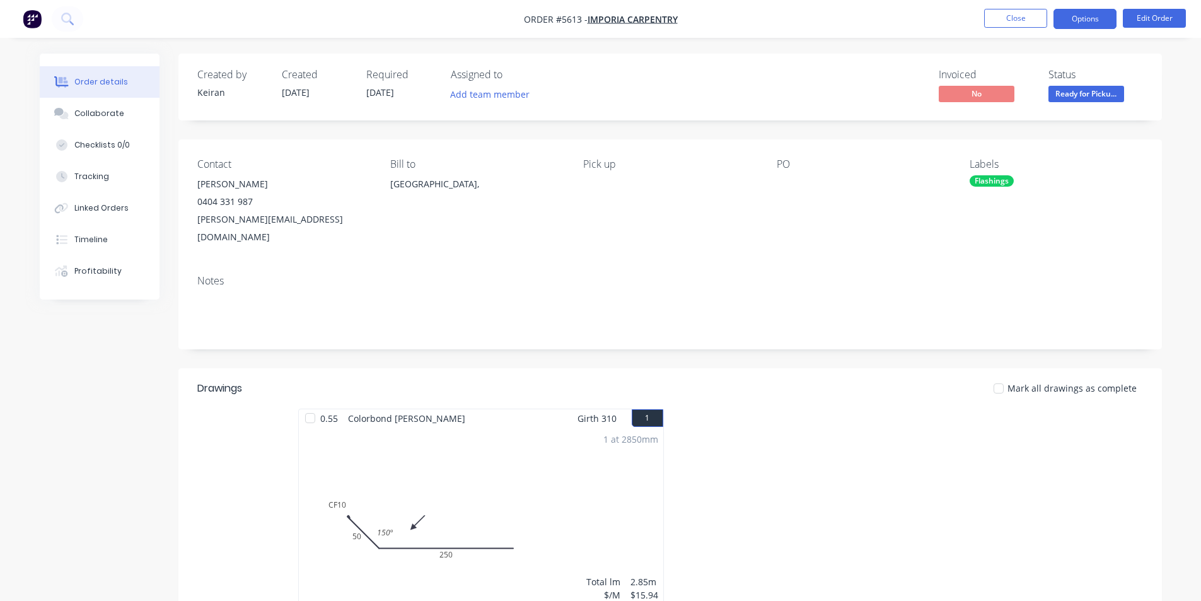
click at [1091, 26] on button "Options" at bounding box center [1084, 19] width 63 height 20
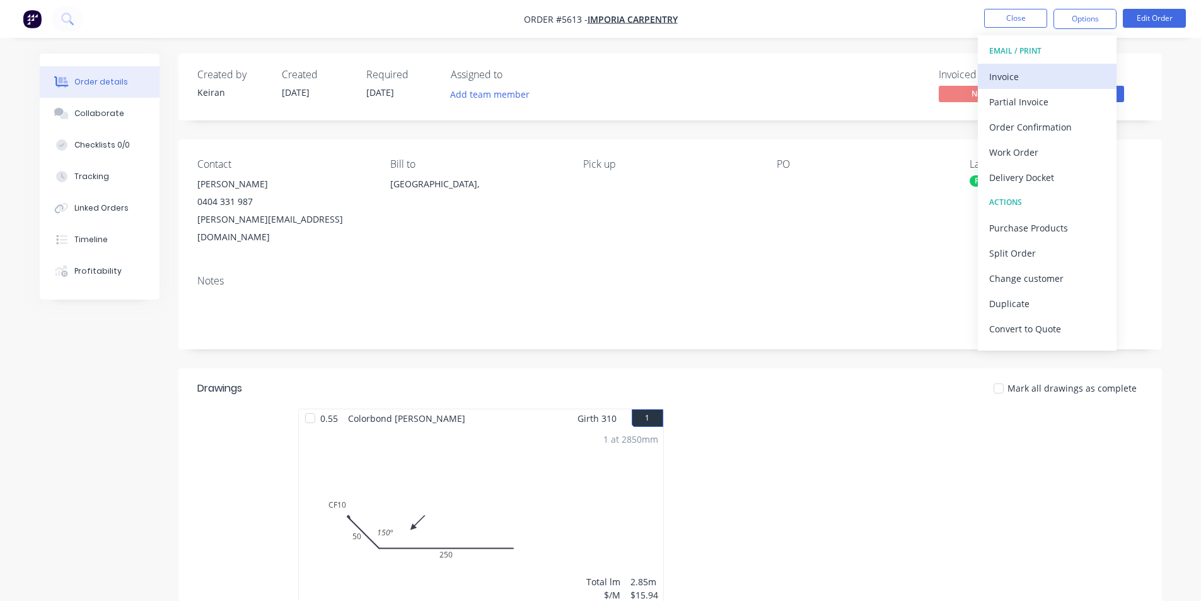
click at [1038, 77] on div "Invoice" at bounding box center [1047, 76] width 116 height 18
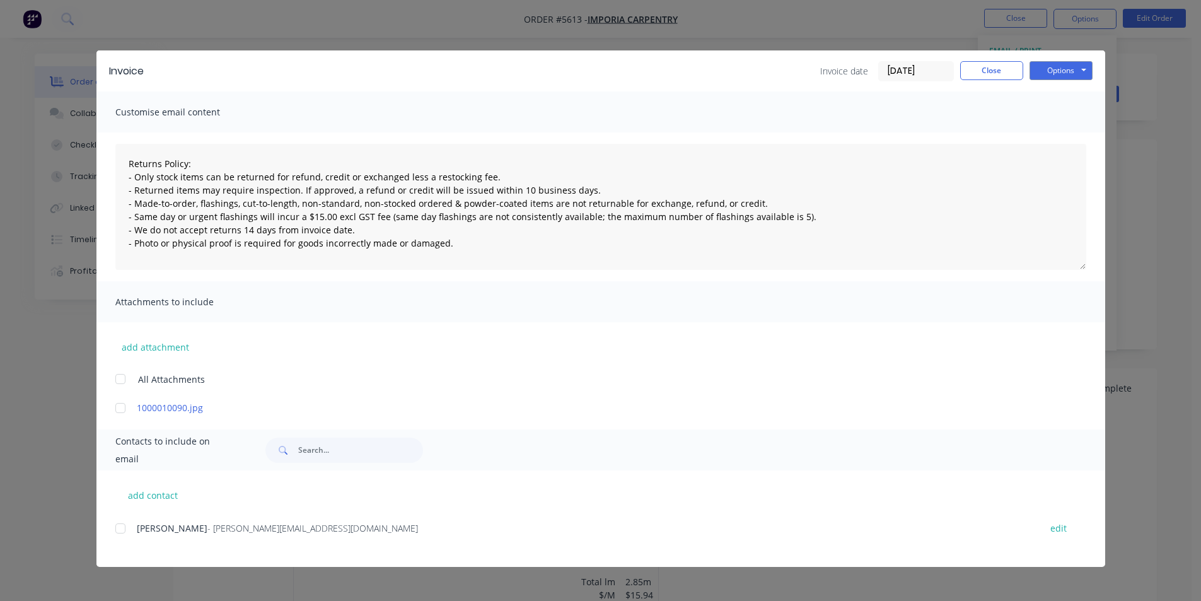
click at [122, 531] on div at bounding box center [120, 528] width 25 height 25
click at [1052, 74] on button "Options" at bounding box center [1060, 70] width 63 height 19
click at [1059, 134] on button "Email" at bounding box center [1069, 134] width 81 height 21
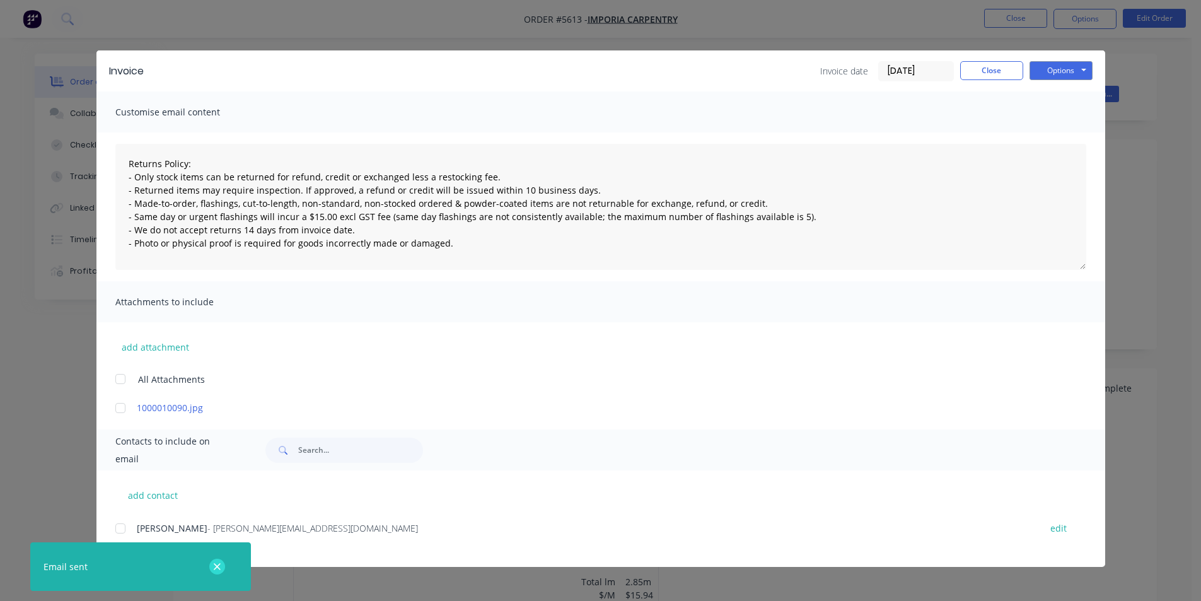
click at [213, 564] on icon "button" at bounding box center [217, 566] width 8 height 11
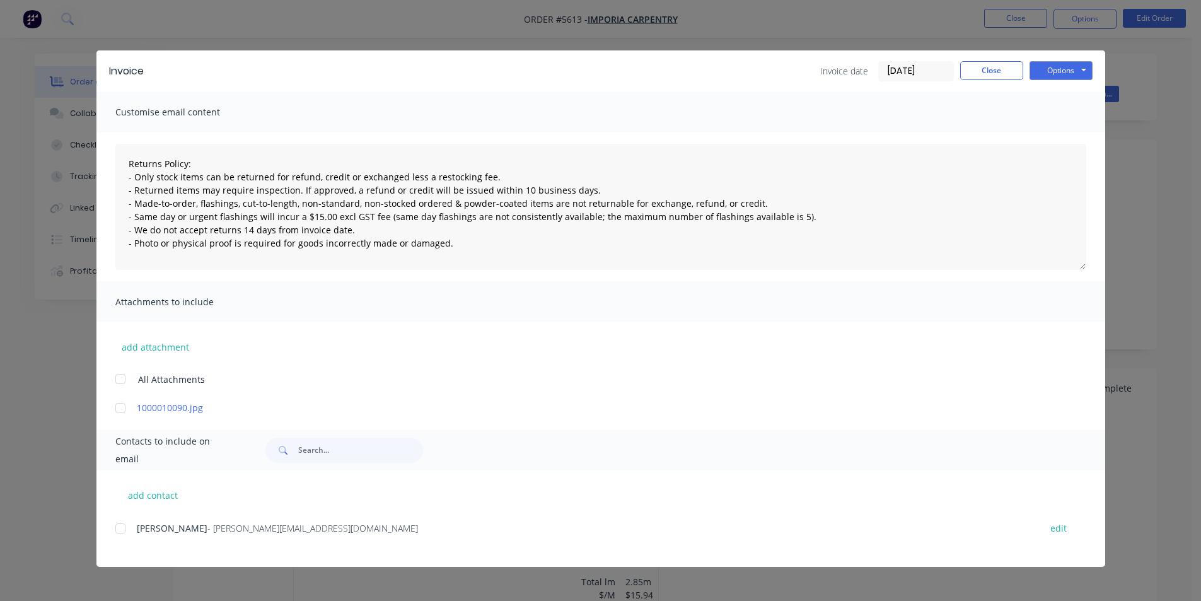
type textarea "Returns Policy: - Only stock items can be returned for refund, credit or exchan…"
click at [970, 74] on button "Close" at bounding box center [991, 70] width 63 height 19
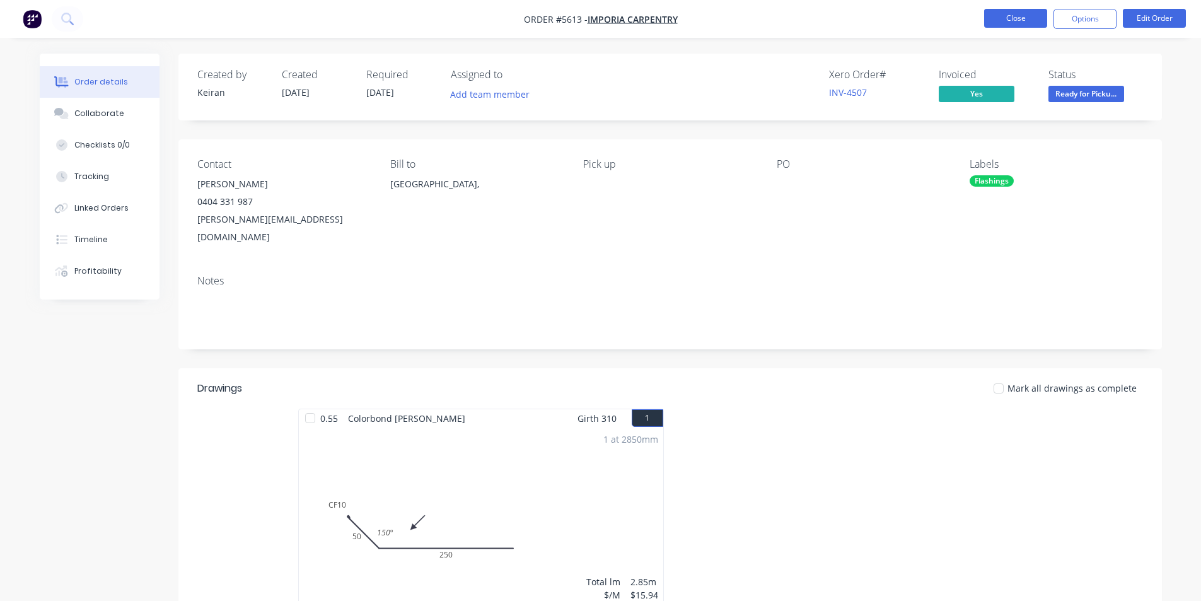
click at [1010, 21] on button "Close" at bounding box center [1015, 18] width 63 height 19
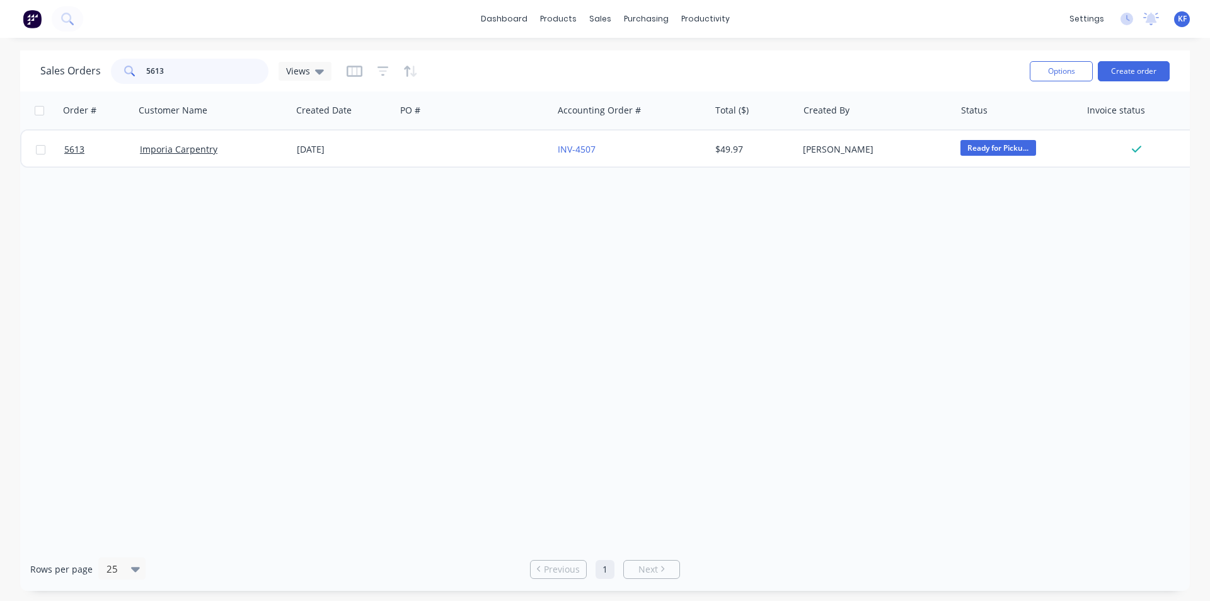
click at [115, 65] on div "5613" at bounding box center [190, 71] width 158 height 25
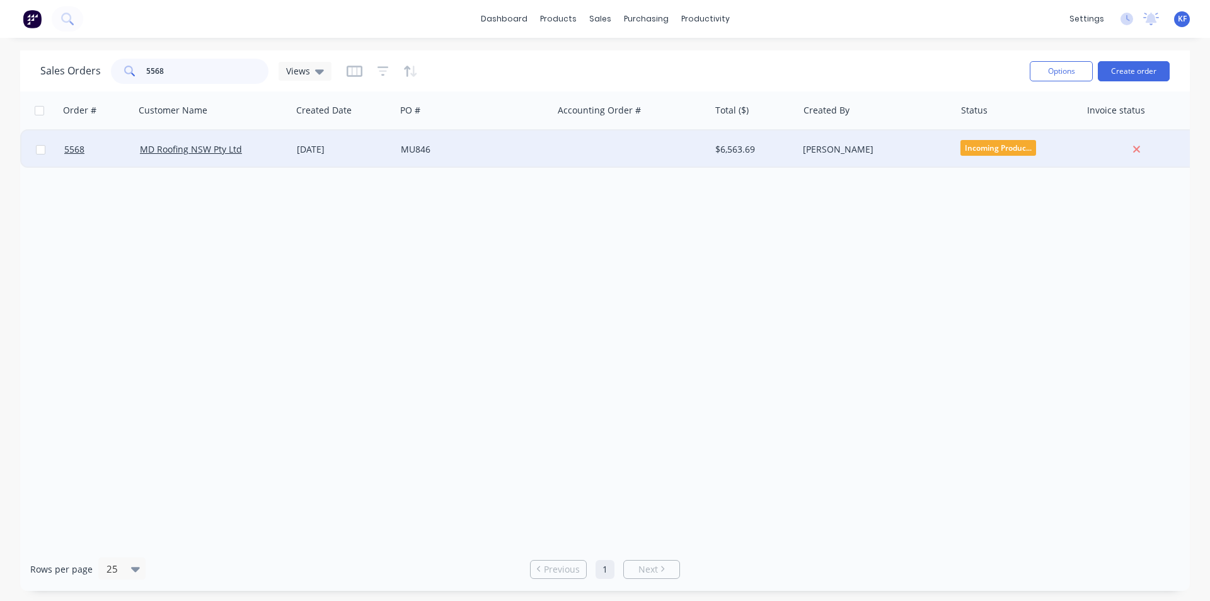
type input "5568"
click at [616, 149] on div at bounding box center [631, 149] width 157 height 38
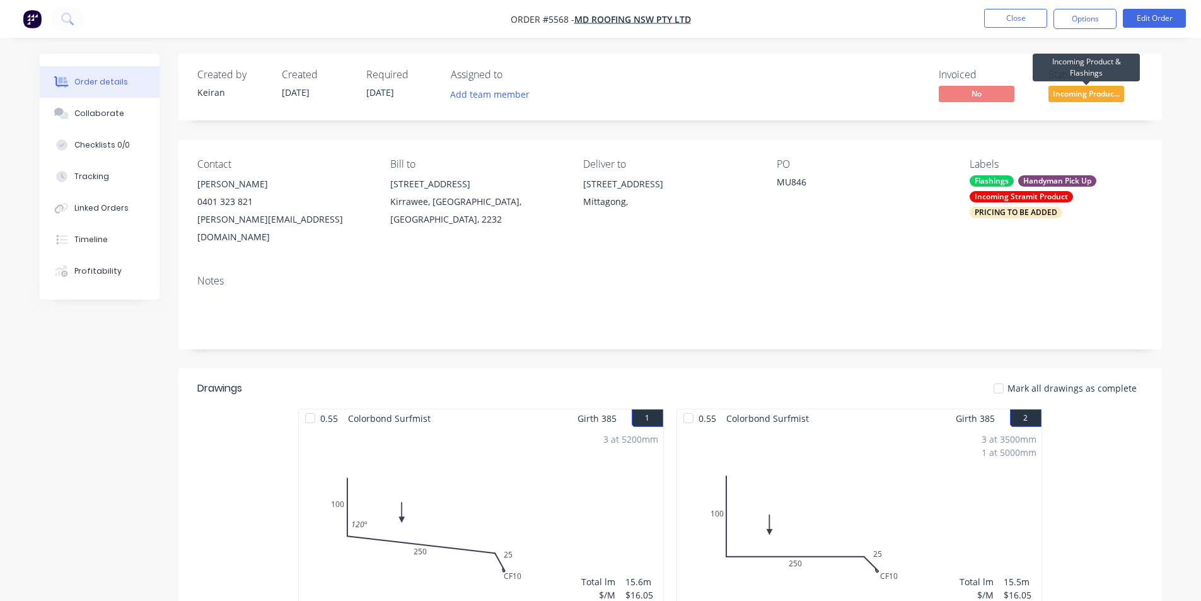
click at [1086, 96] on span "Incoming Produc..." at bounding box center [1086, 94] width 76 height 16
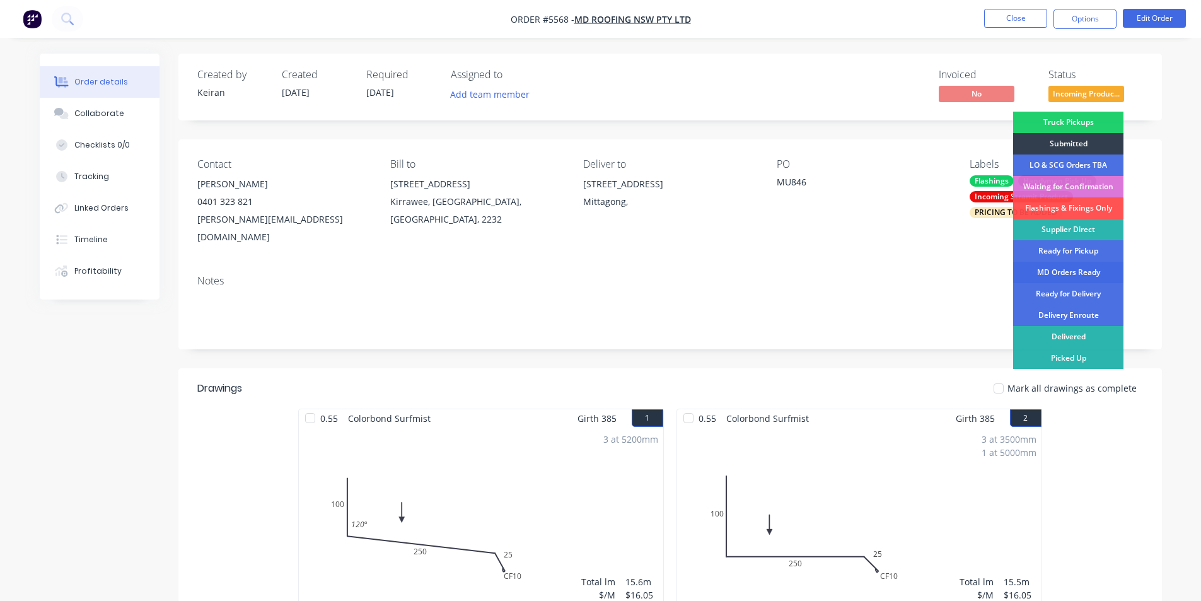
click at [1079, 276] on div "MD Orders Ready" at bounding box center [1068, 272] width 110 height 21
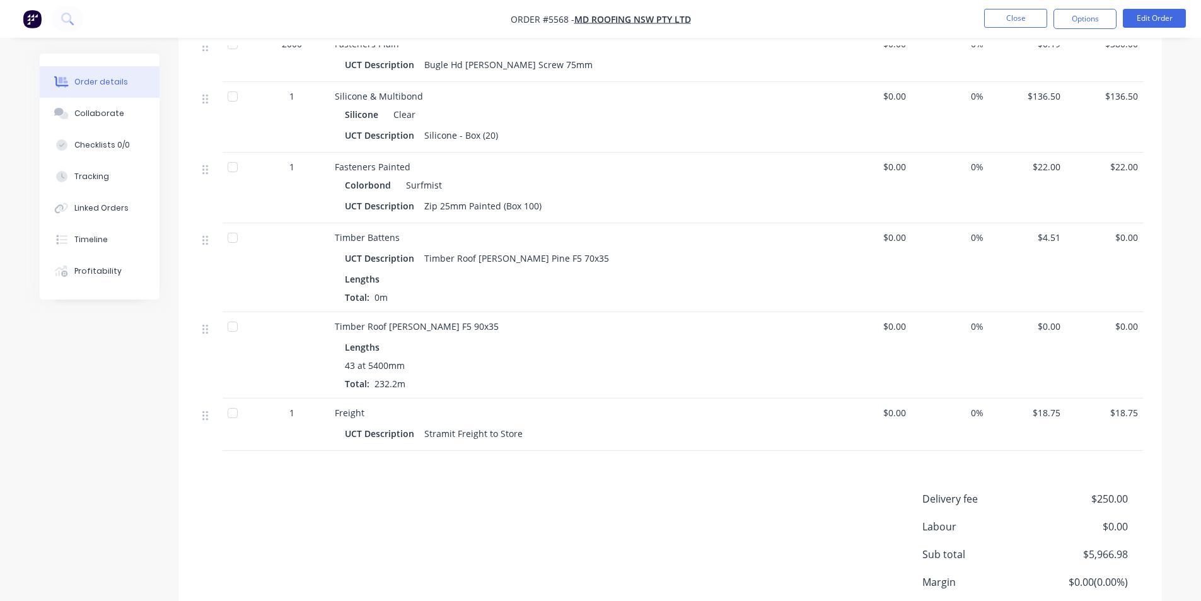
scroll to position [1828, 0]
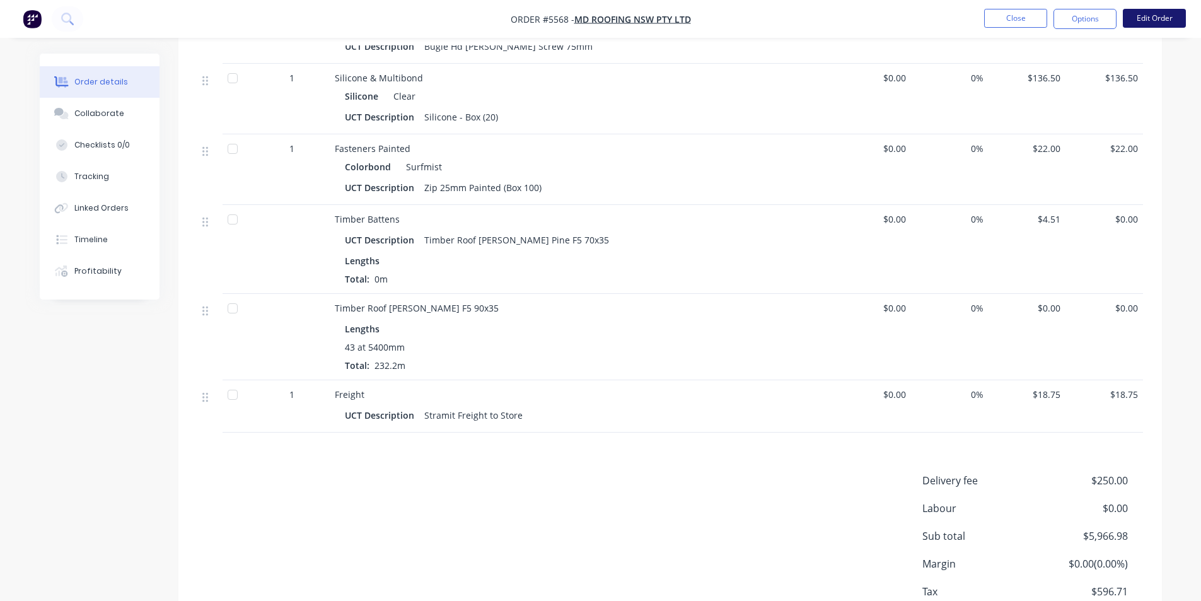
click at [1152, 23] on button "Edit Order" at bounding box center [1154, 18] width 63 height 19
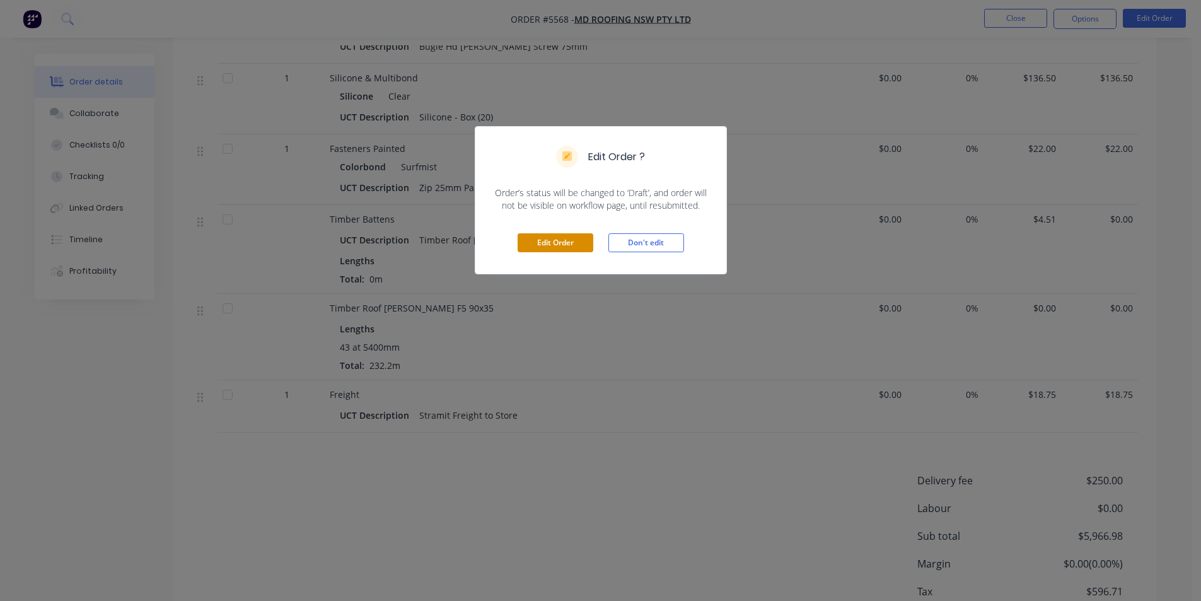
click at [565, 236] on button "Edit Order" at bounding box center [556, 242] width 76 height 19
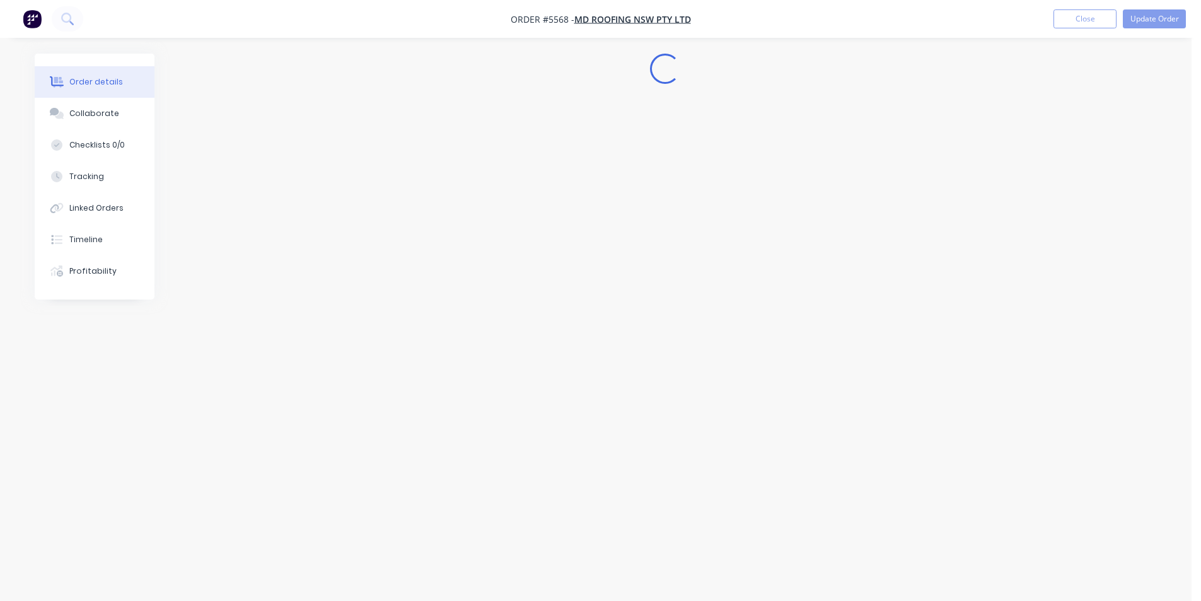
scroll to position [0, 0]
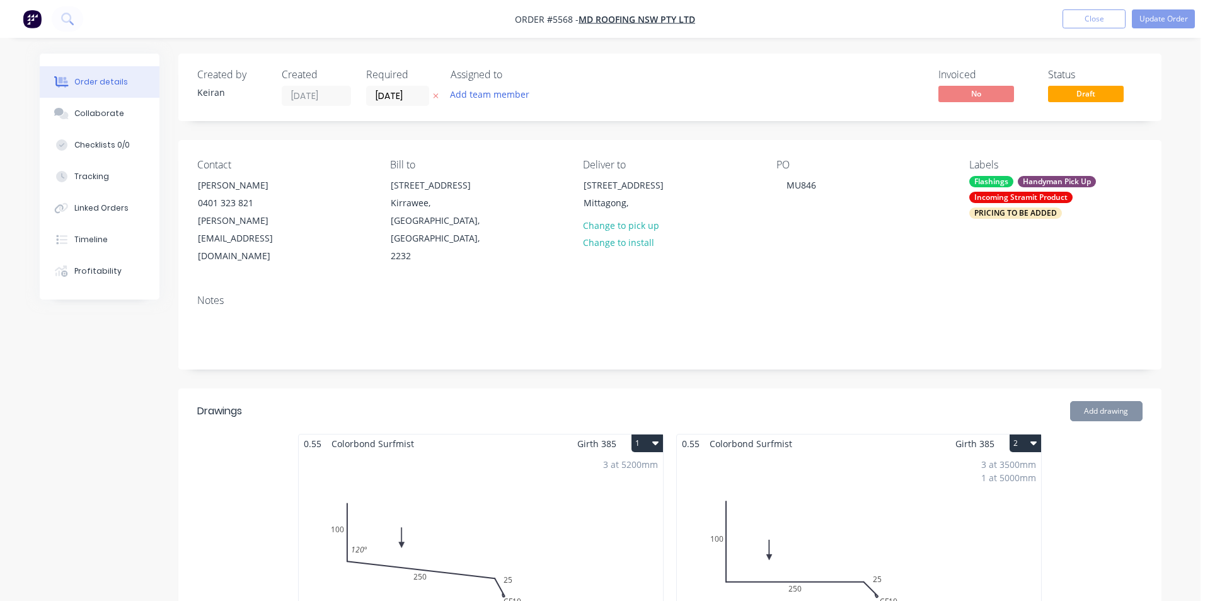
type input "$14.60"
type input "$2,219.20"
type input "$15.62"
type input "$403.00"
type input "$89.16"
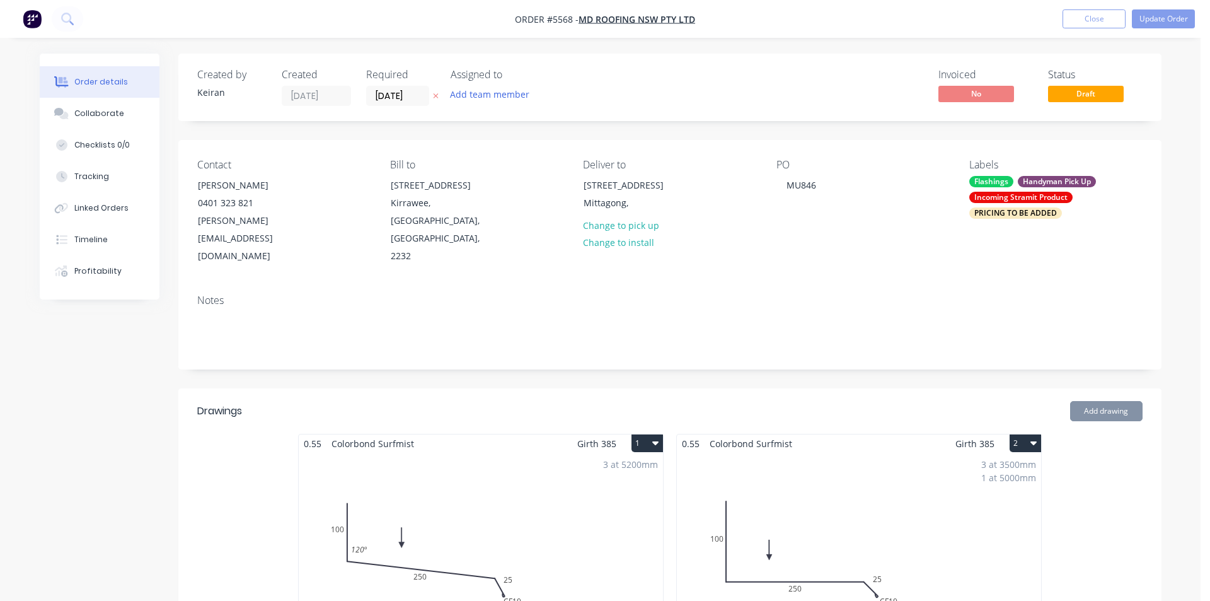
type input "$713.28"
type input "$135.00"
type input "$540.00"
type input "$0.08"
type input "$160.00"
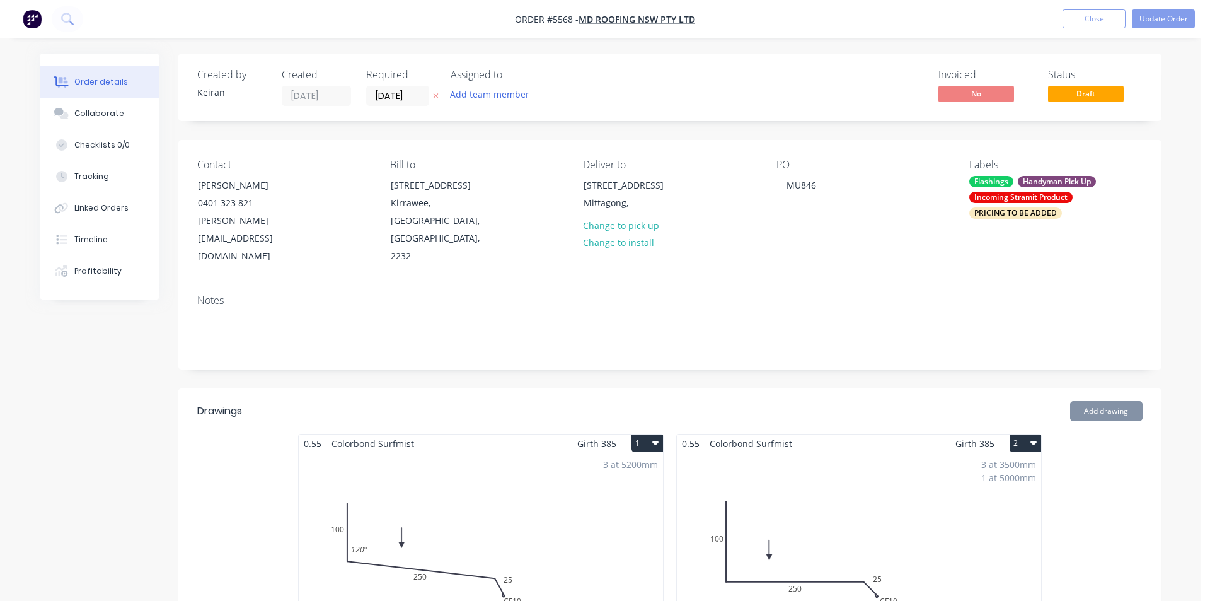
type input "$0.19"
type input "$380.00"
type input "$136.50"
type input "$22.00"
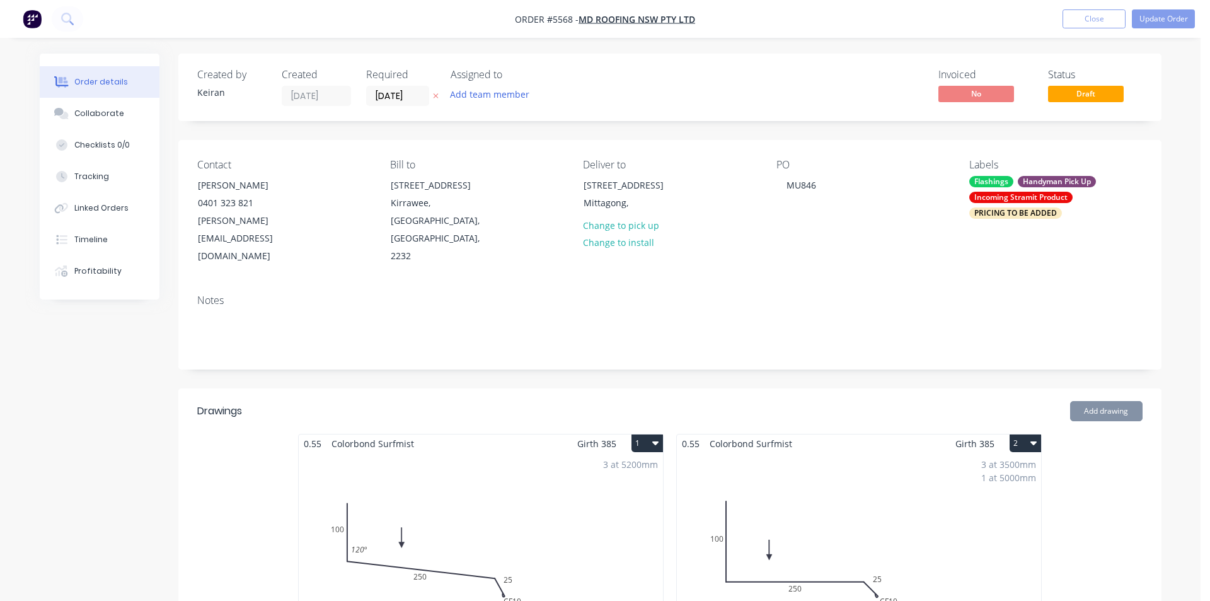
type input "$22.00"
type input "$4.51"
type input "$18.75"
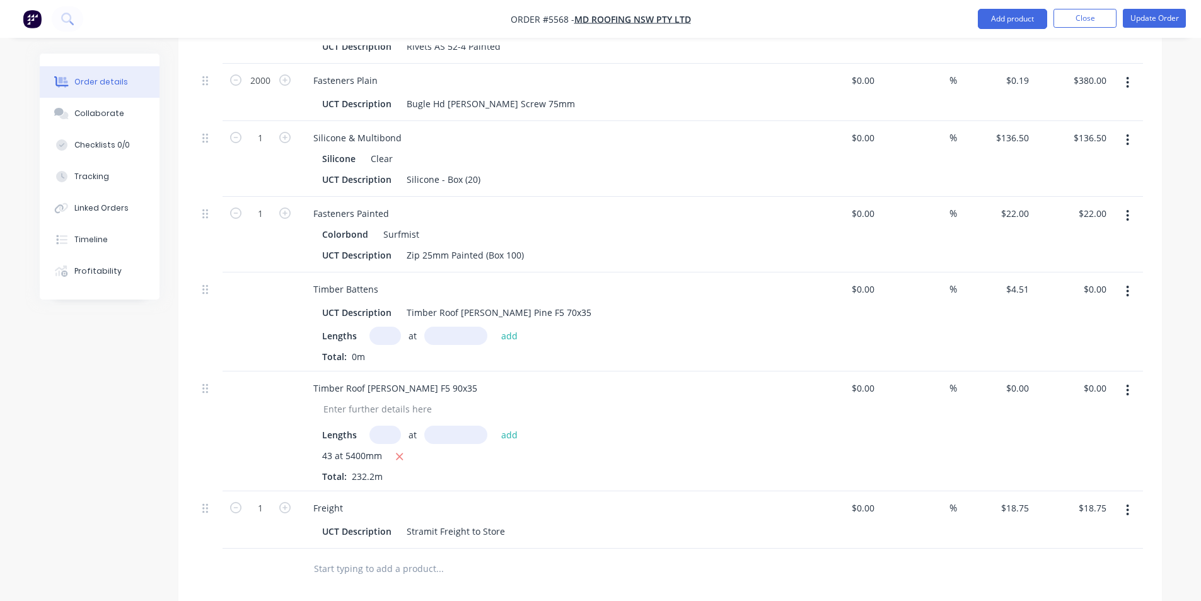
scroll to position [1828, 0]
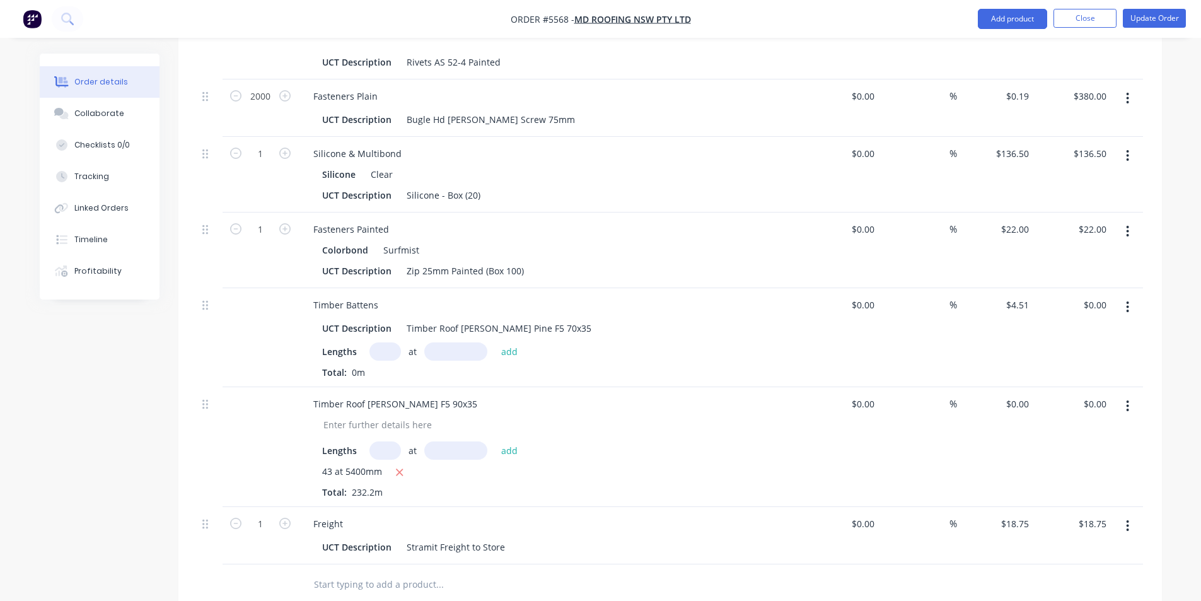
click at [1127, 300] on icon "button" at bounding box center [1127, 307] width 3 height 14
click at [1082, 407] on div "Delete" at bounding box center [1082, 416] width 97 height 18
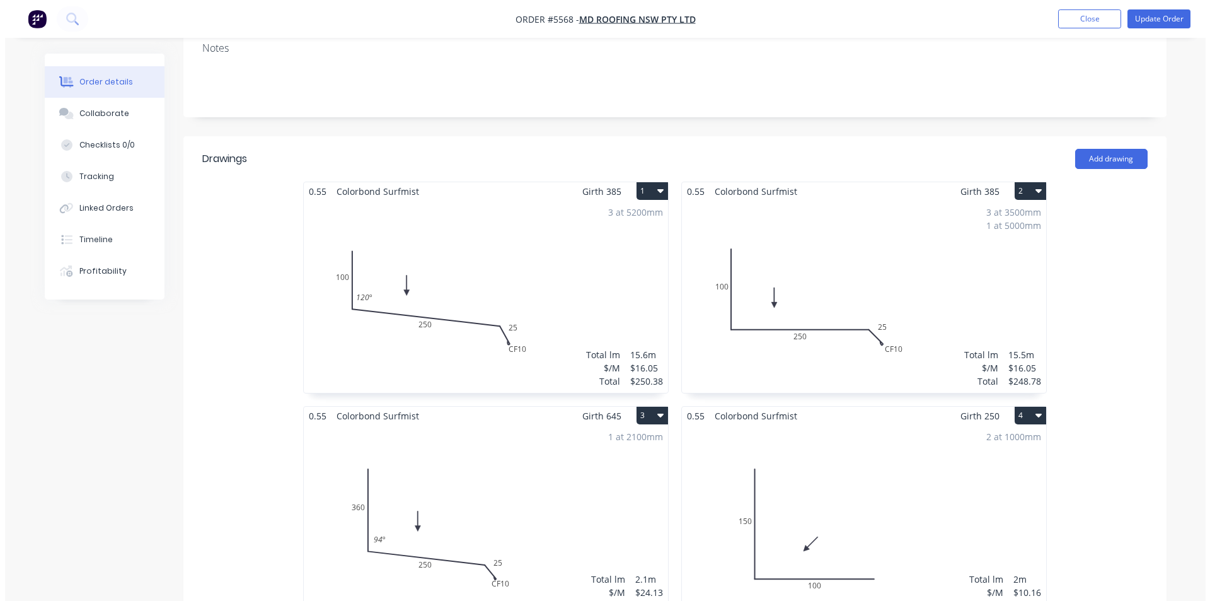
scroll to position [0, 0]
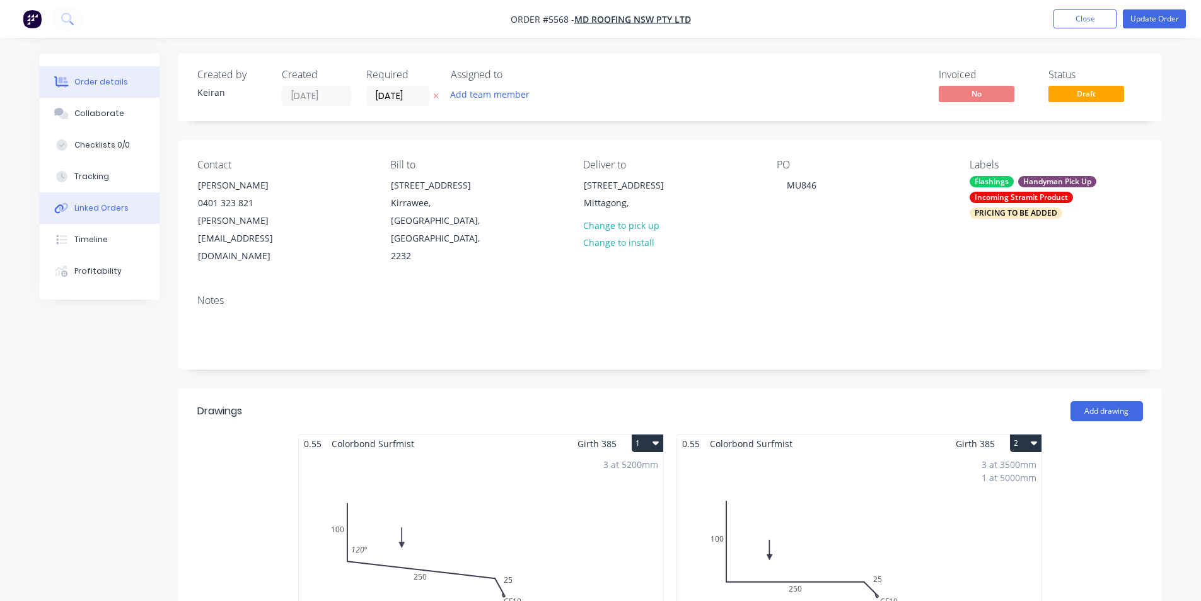
click at [122, 212] on div "Linked Orders" at bounding box center [101, 207] width 54 height 11
